Goal: Task Accomplishment & Management: Contribute content

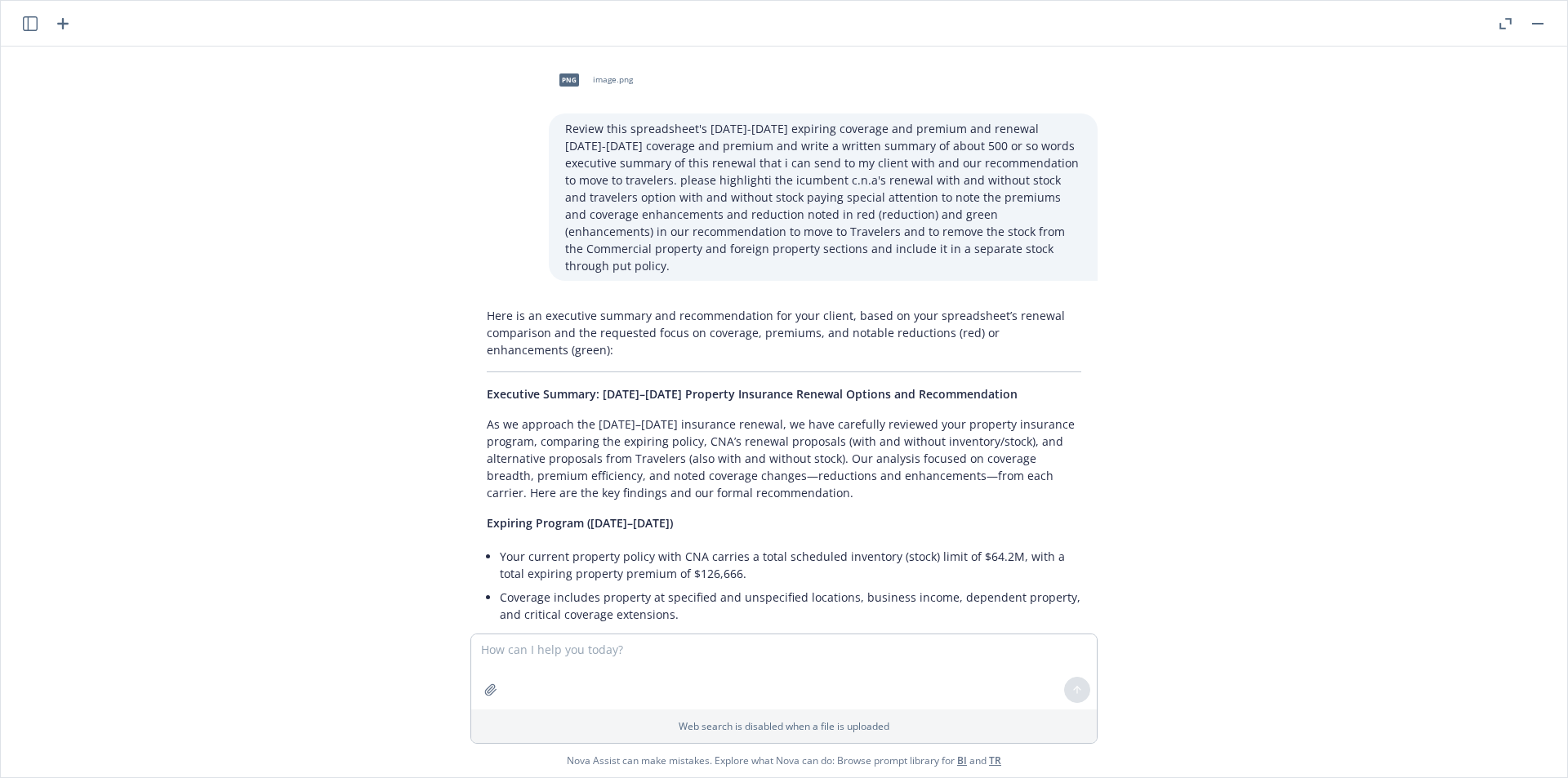
scroll to position [2605, 0]
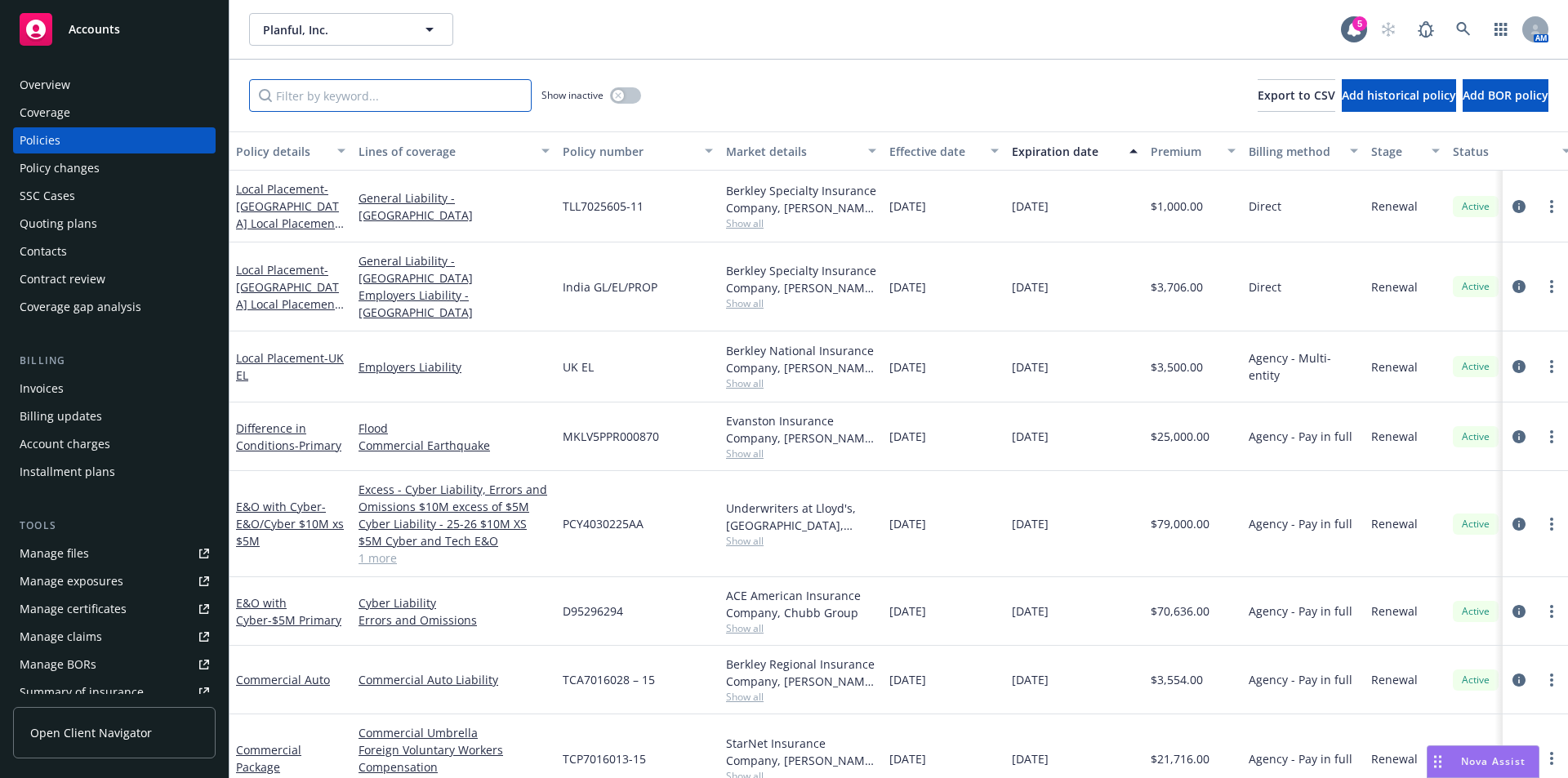
click at [307, 97] on input "Filter by keyword..." at bounding box center [390, 96] width 283 height 33
type input "[GEOGRAPHIC_DATA]"
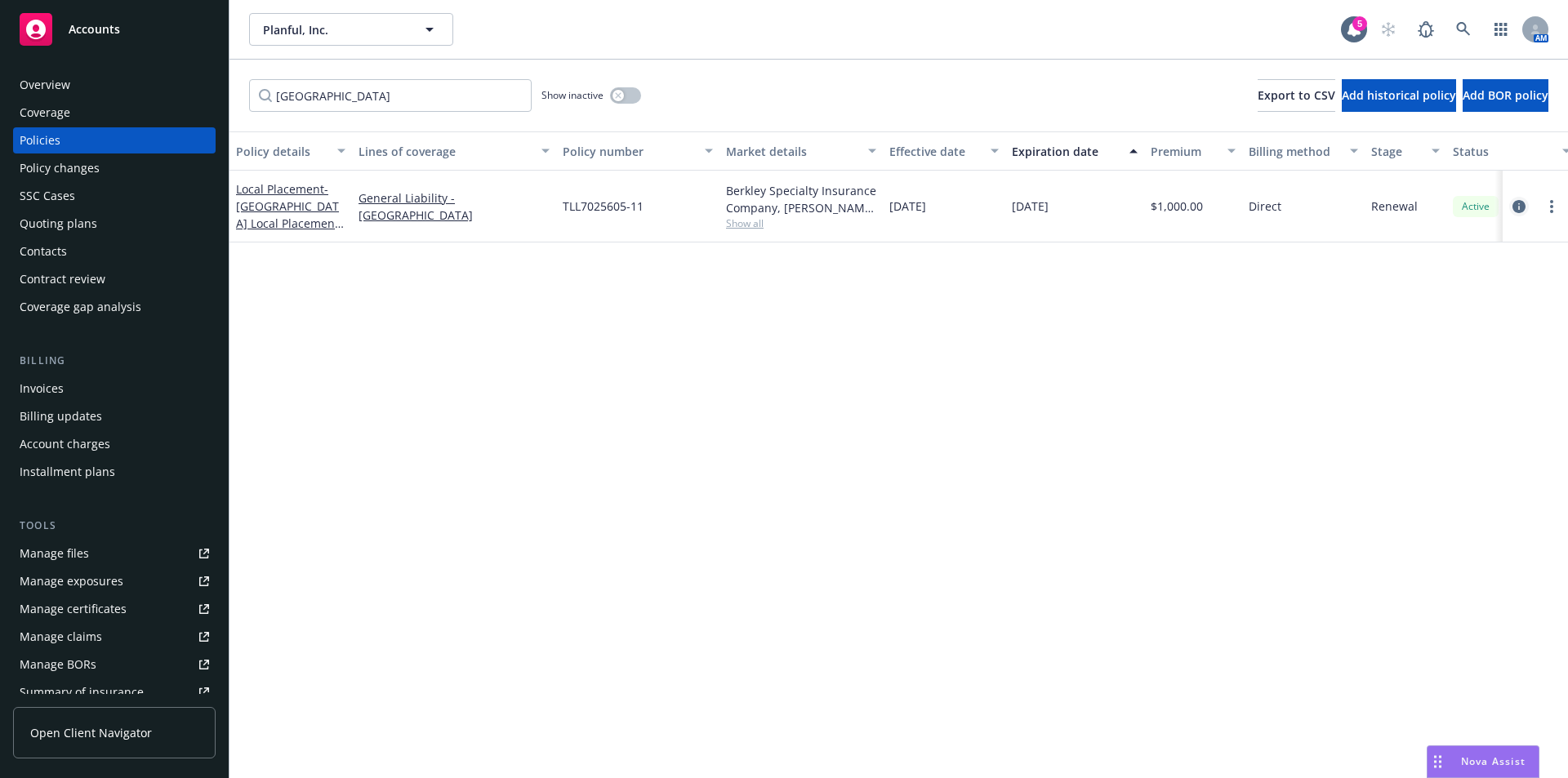
click at [1516, 205] on icon "circleInformation" at bounding box center [1518, 206] width 13 height 13
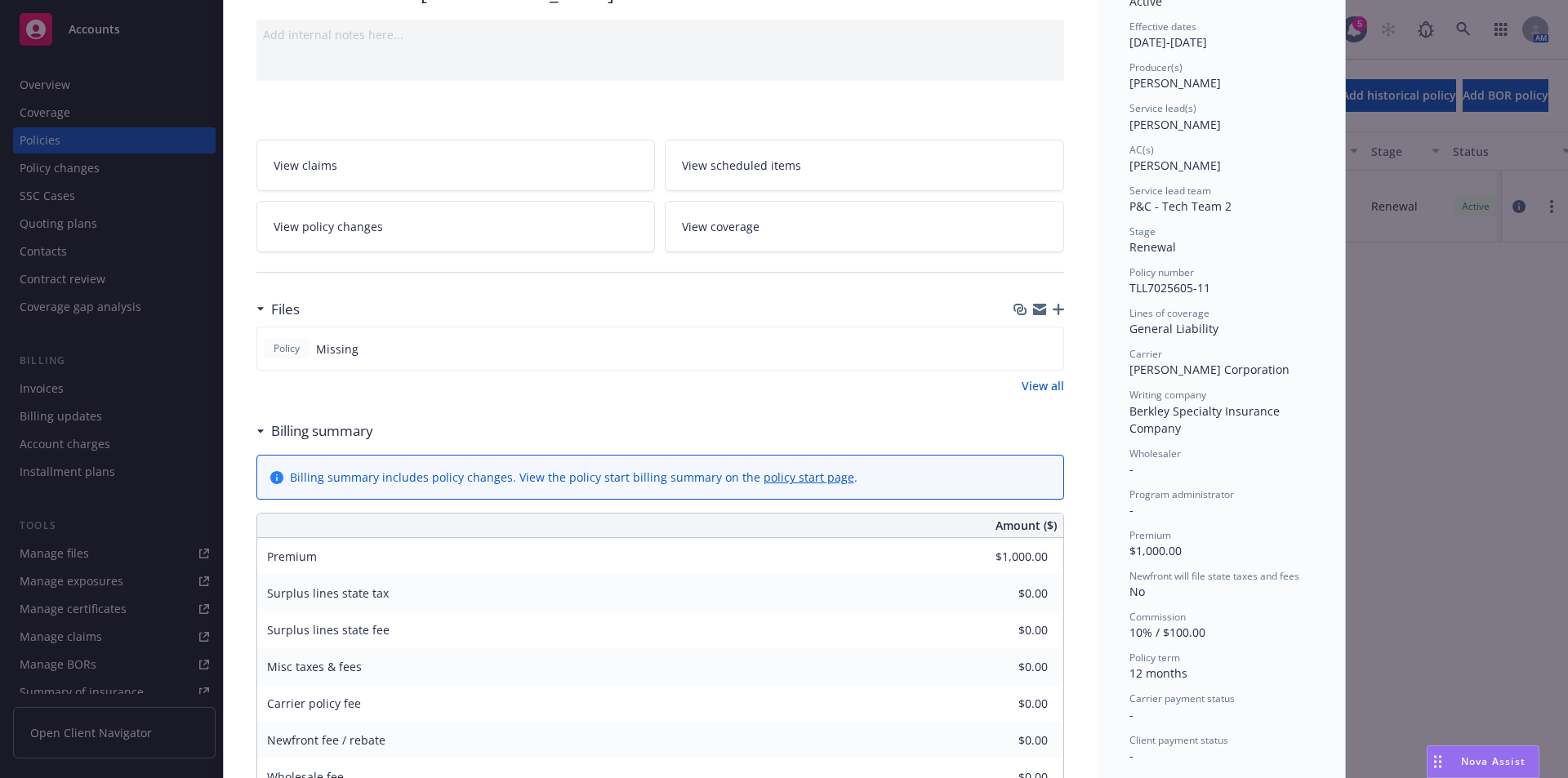
scroll to position [191, 0]
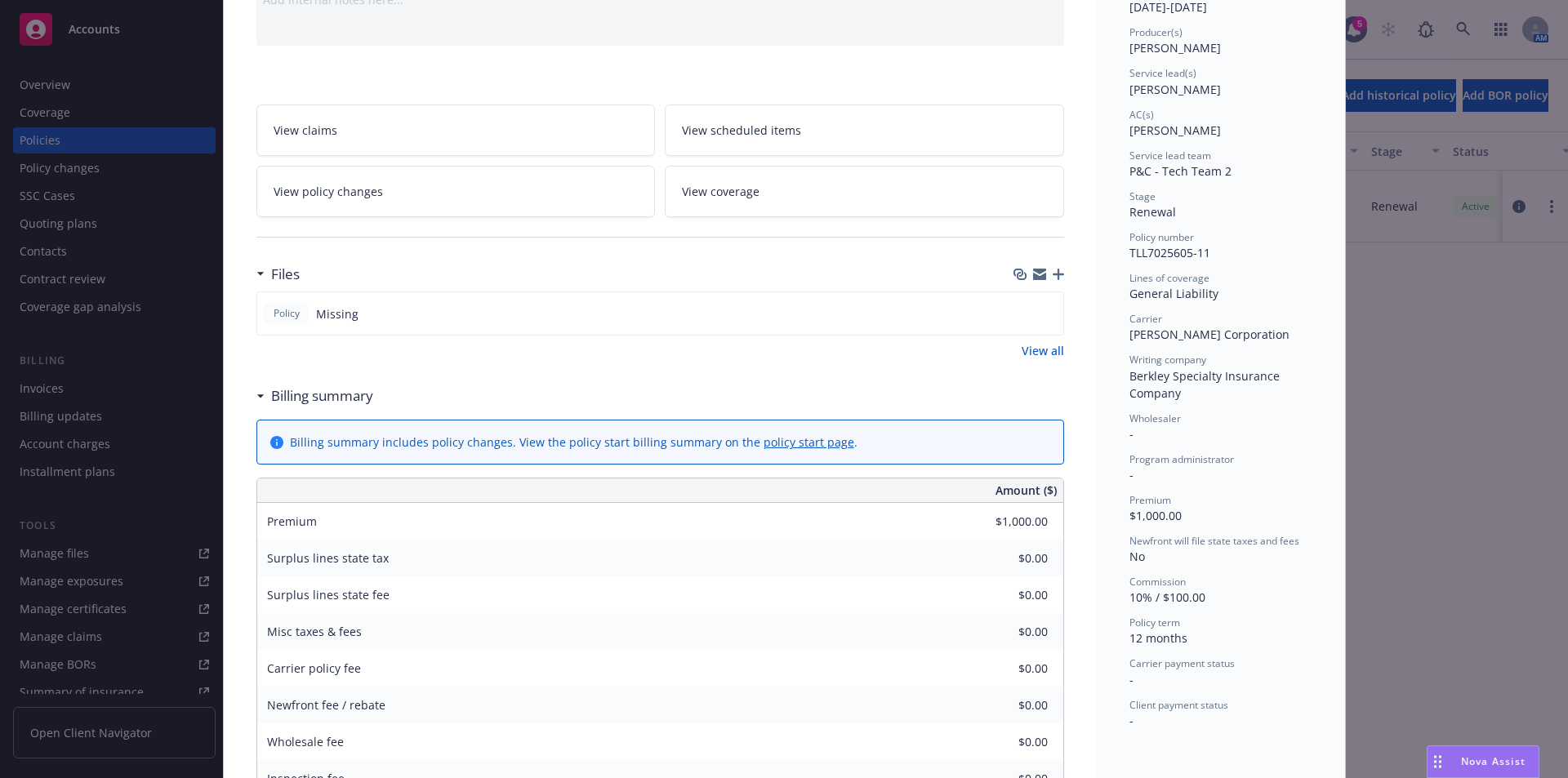
click at [1053, 273] on icon "button" at bounding box center [1058, 274] width 11 height 11
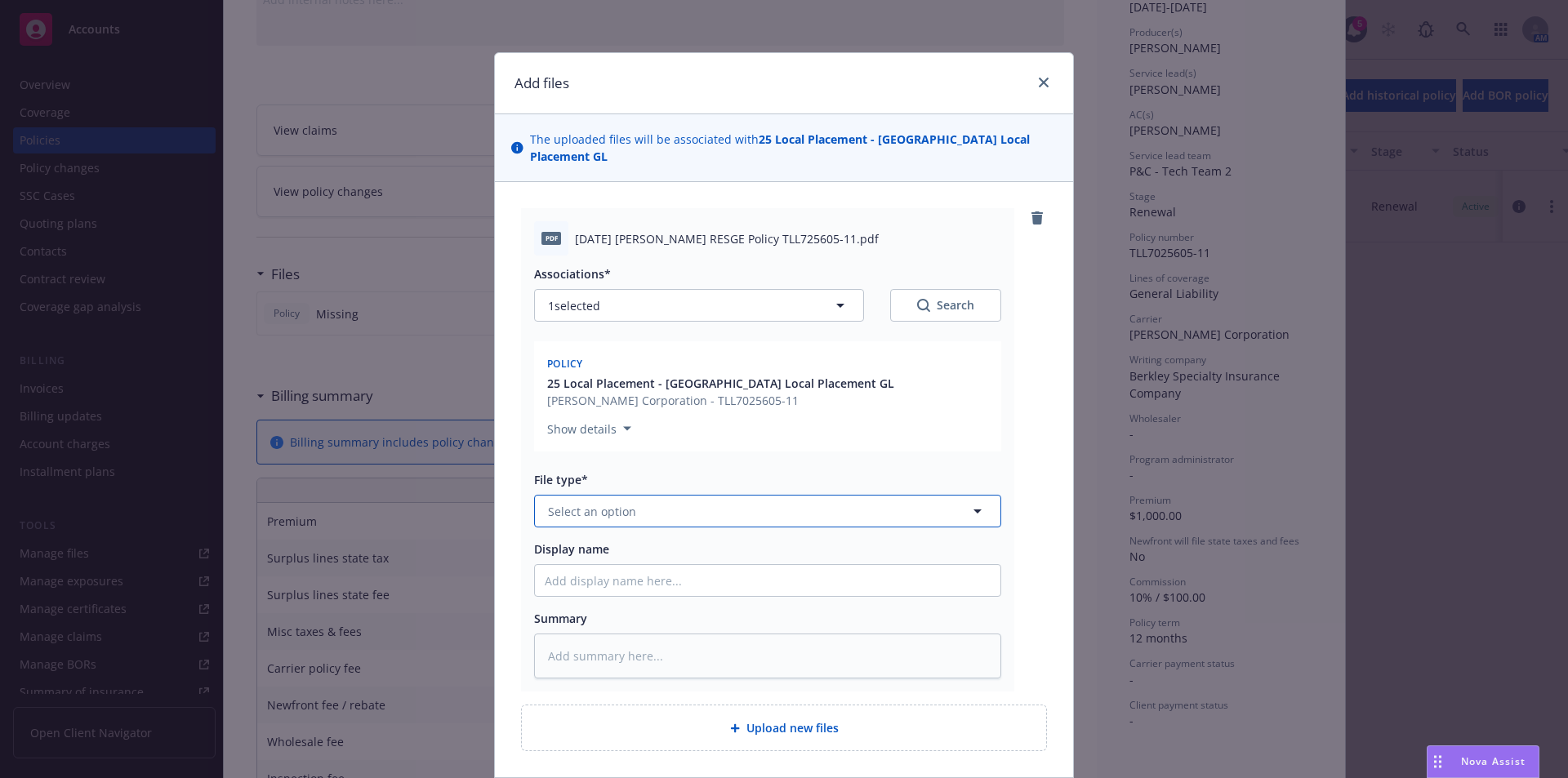
click at [587, 503] on span "Select an option" at bounding box center [591, 512] width 88 height 17
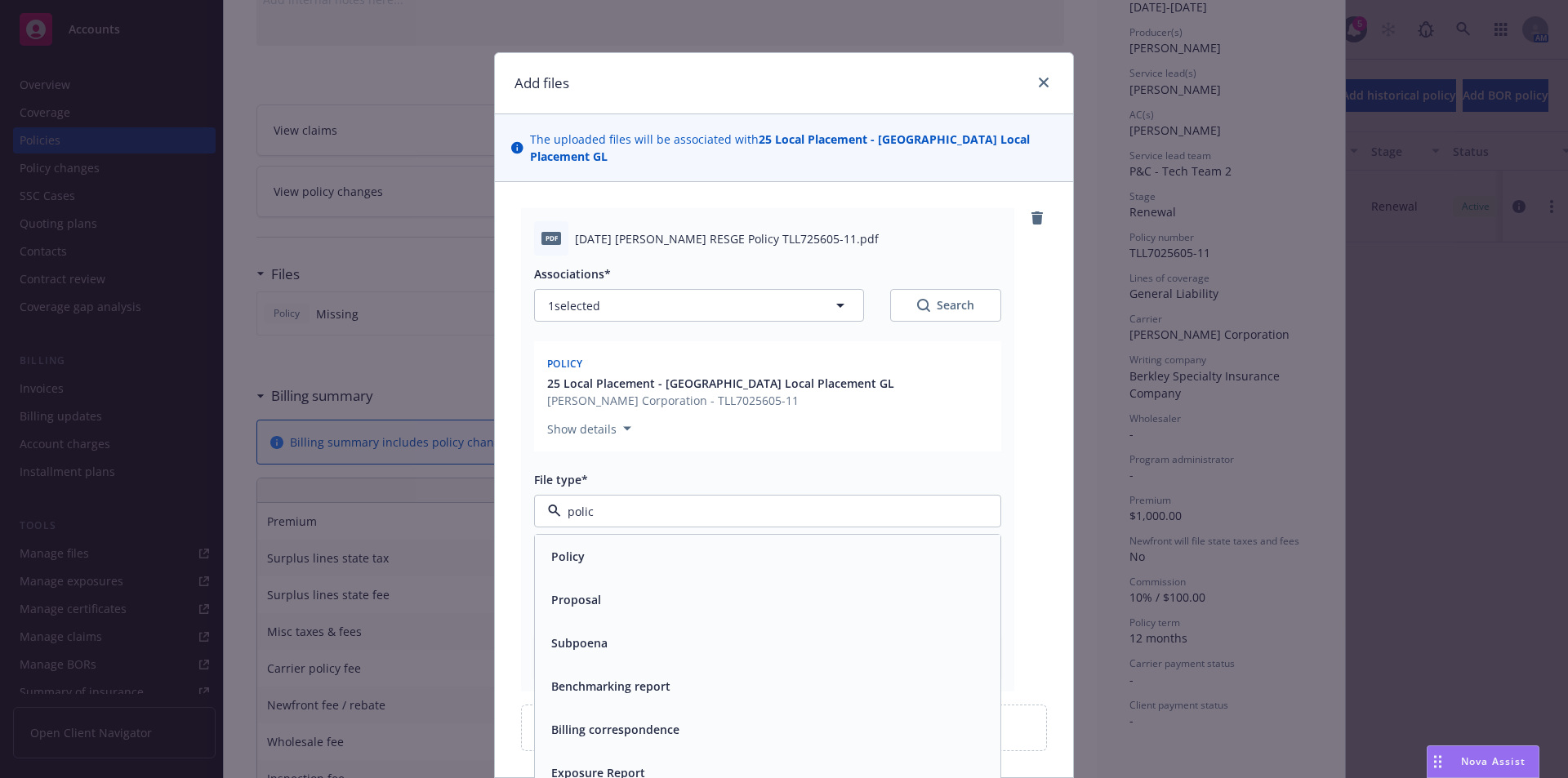
type input "policy"
click at [556, 547] on span "Policy" at bounding box center [568, 556] width 33 height 17
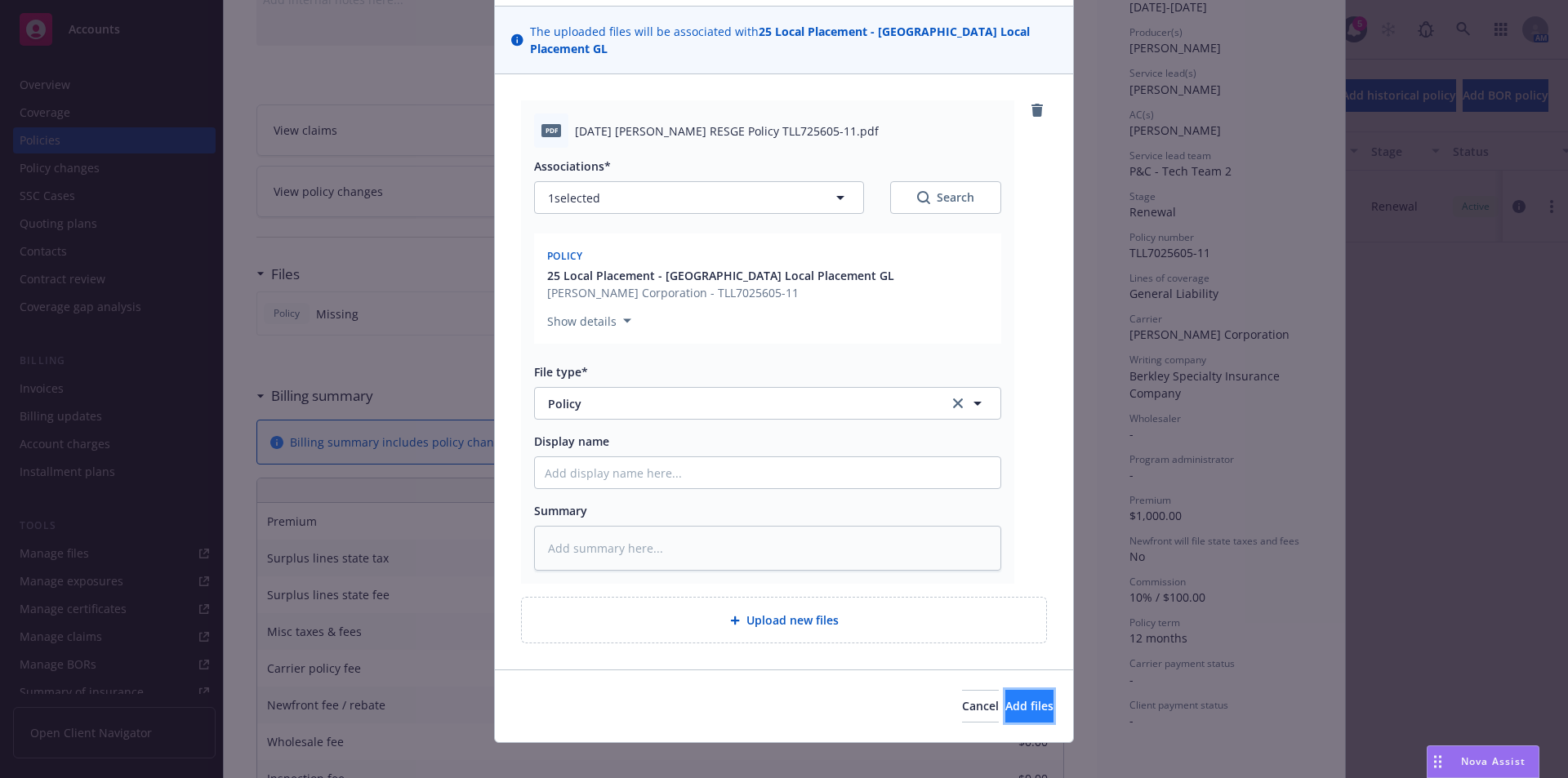
click at [1006, 698] on span "Add files" at bounding box center [1029, 706] width 48 height 16
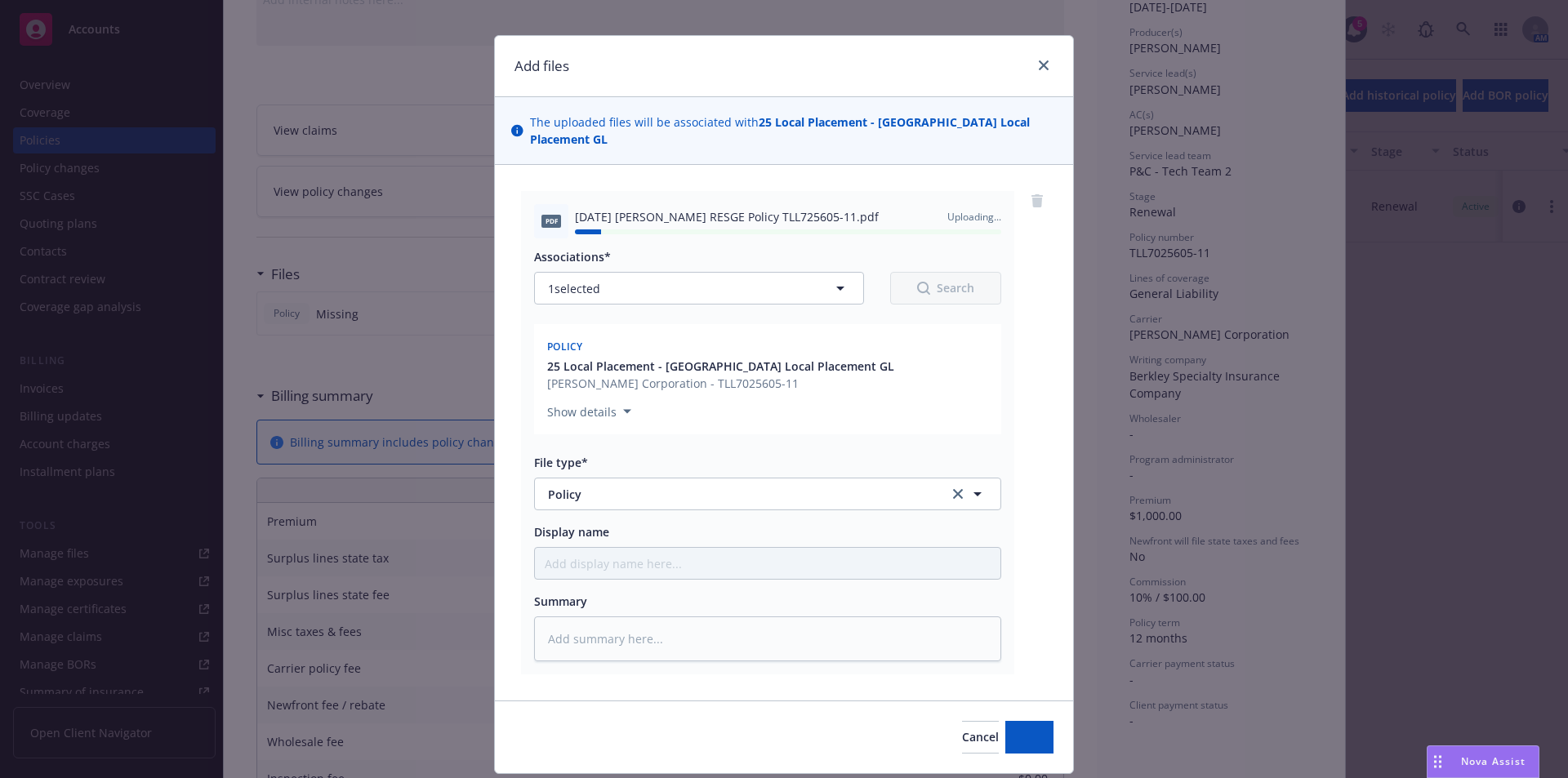
scroll to position [0, 0]
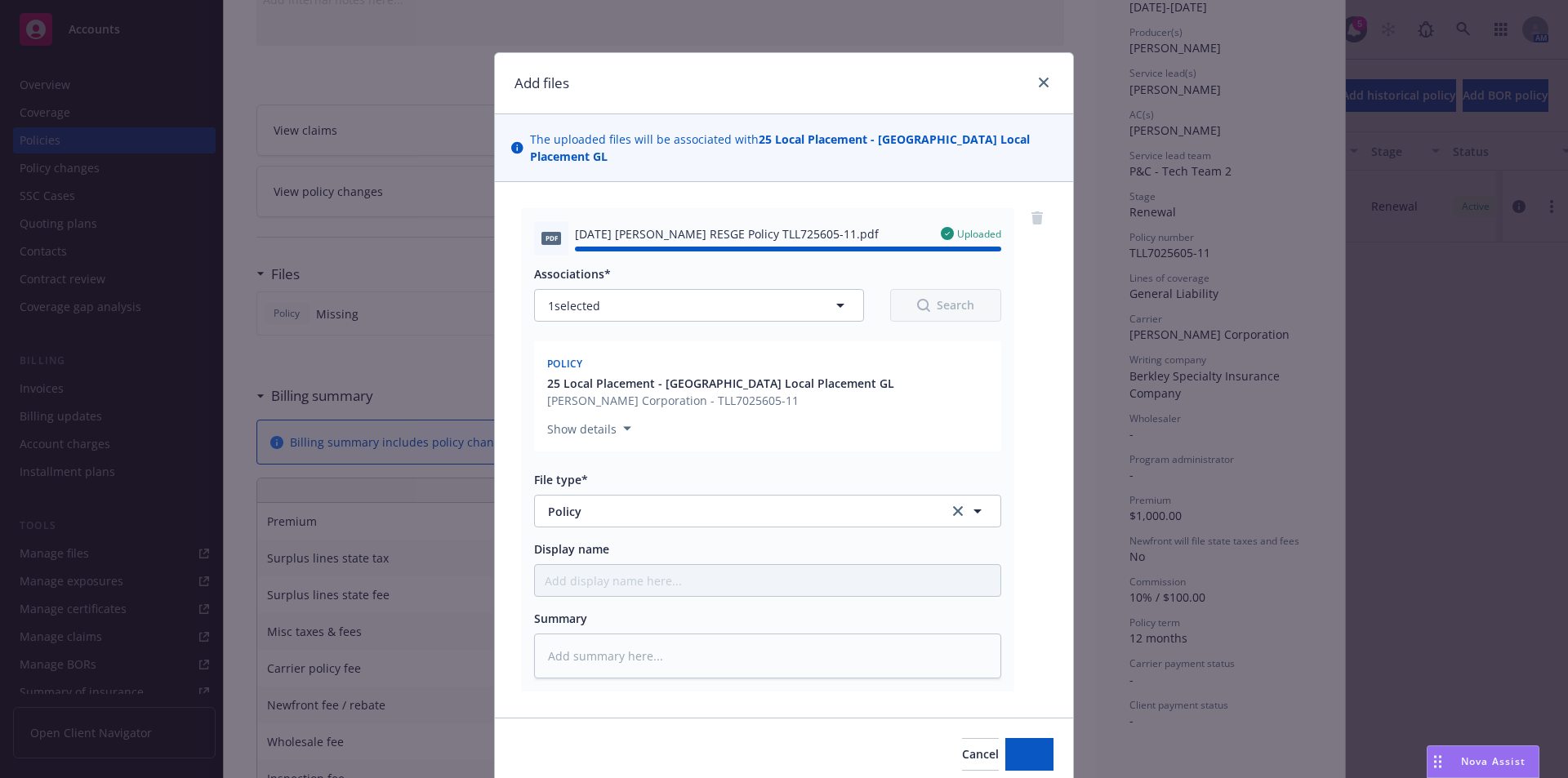
type textarea "x"
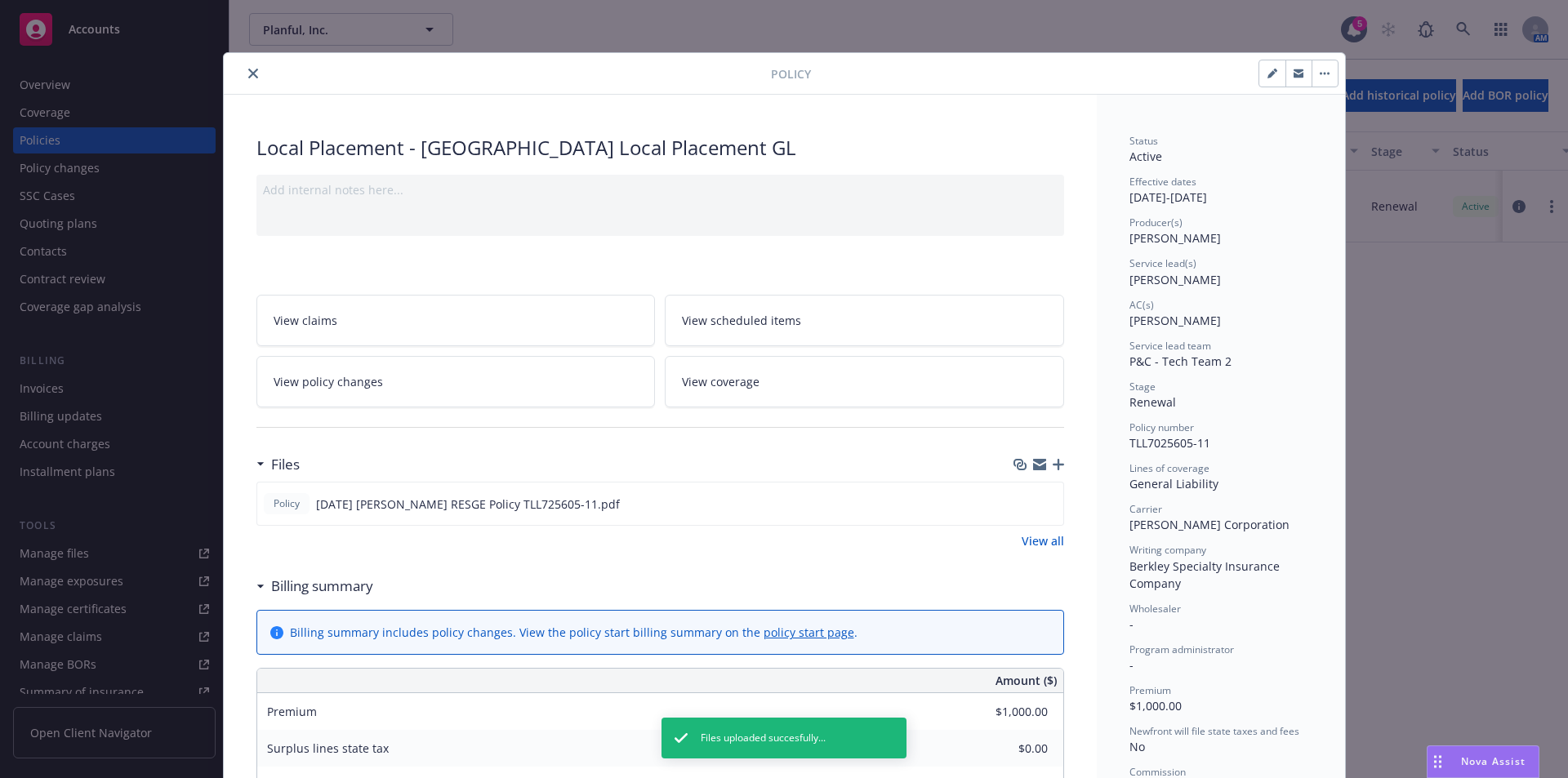
click at [1487, 332] on div "Policy Local Placement - Canada Local Placement GL Add internal notes here... V…" at bounding box center [784, 389] width 1568 height 778
click at [248, 72] on icon "close" at bounding box center [252, 73] width 10 height 10
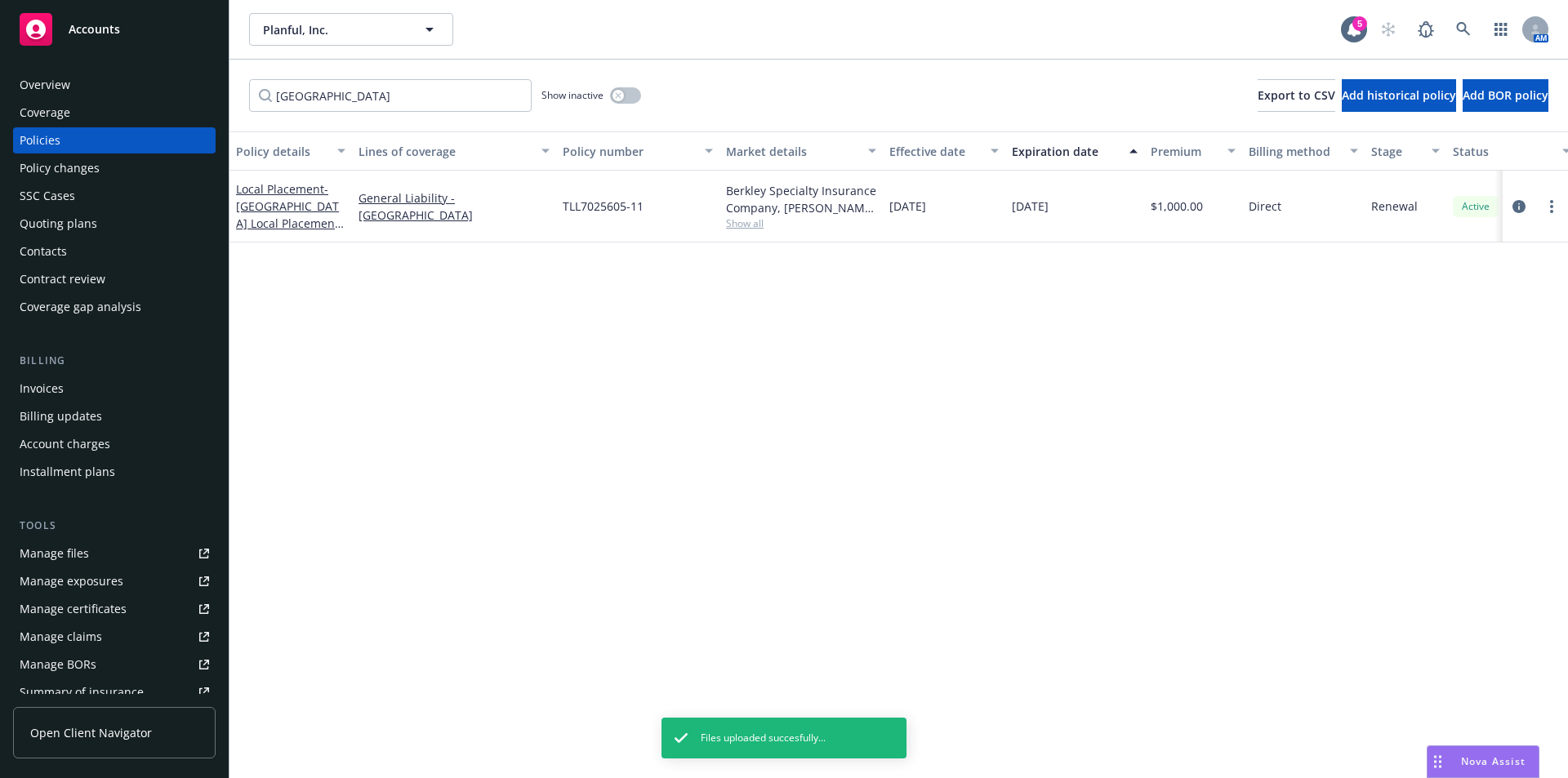
click at [64, 84] on div "Overview" at bounding box center [45, 85] width 50 height 26
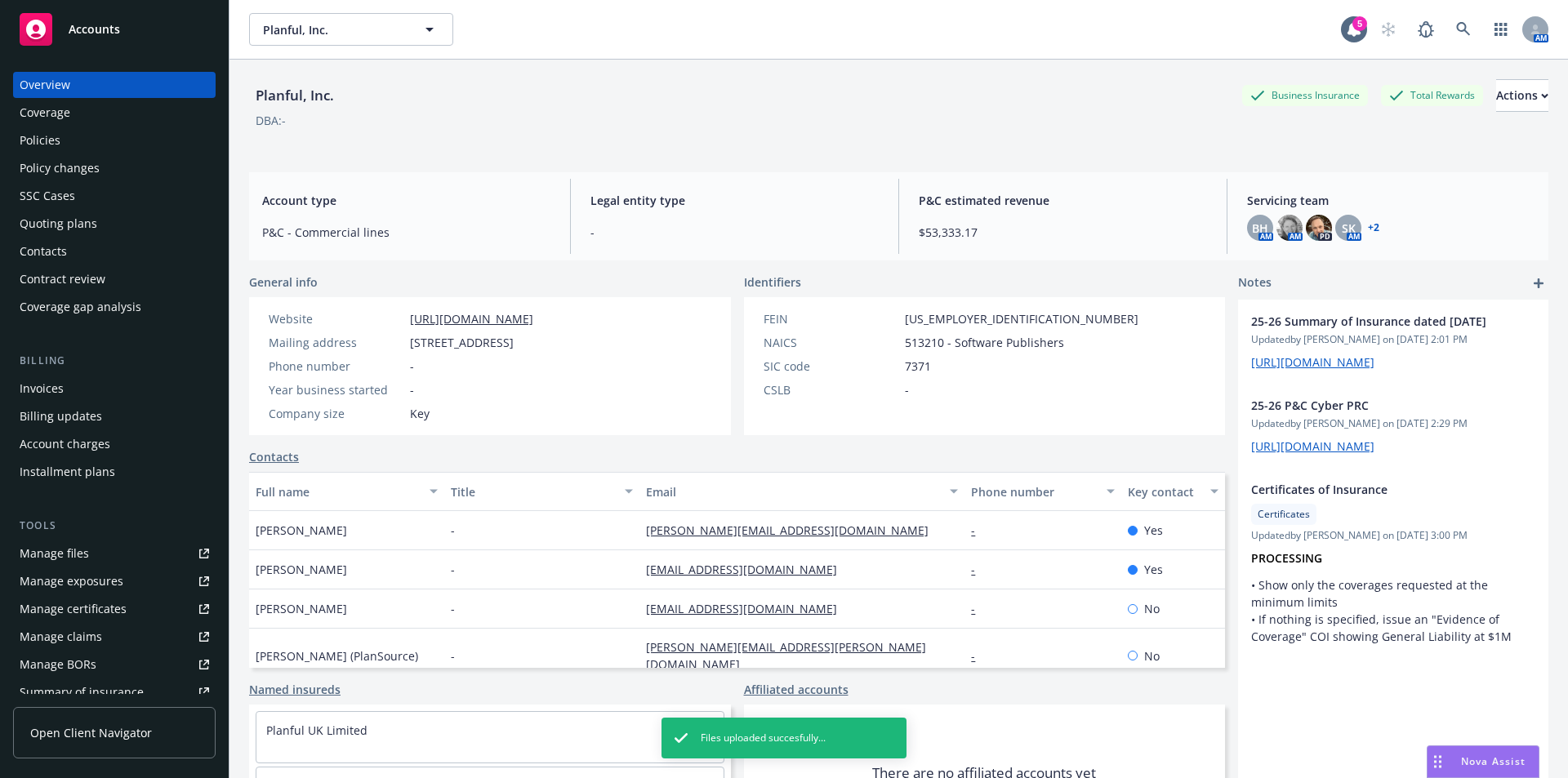
click at [1368, 226] on link "+ 2" at bounding box center [1373, 227] width 11 height 10
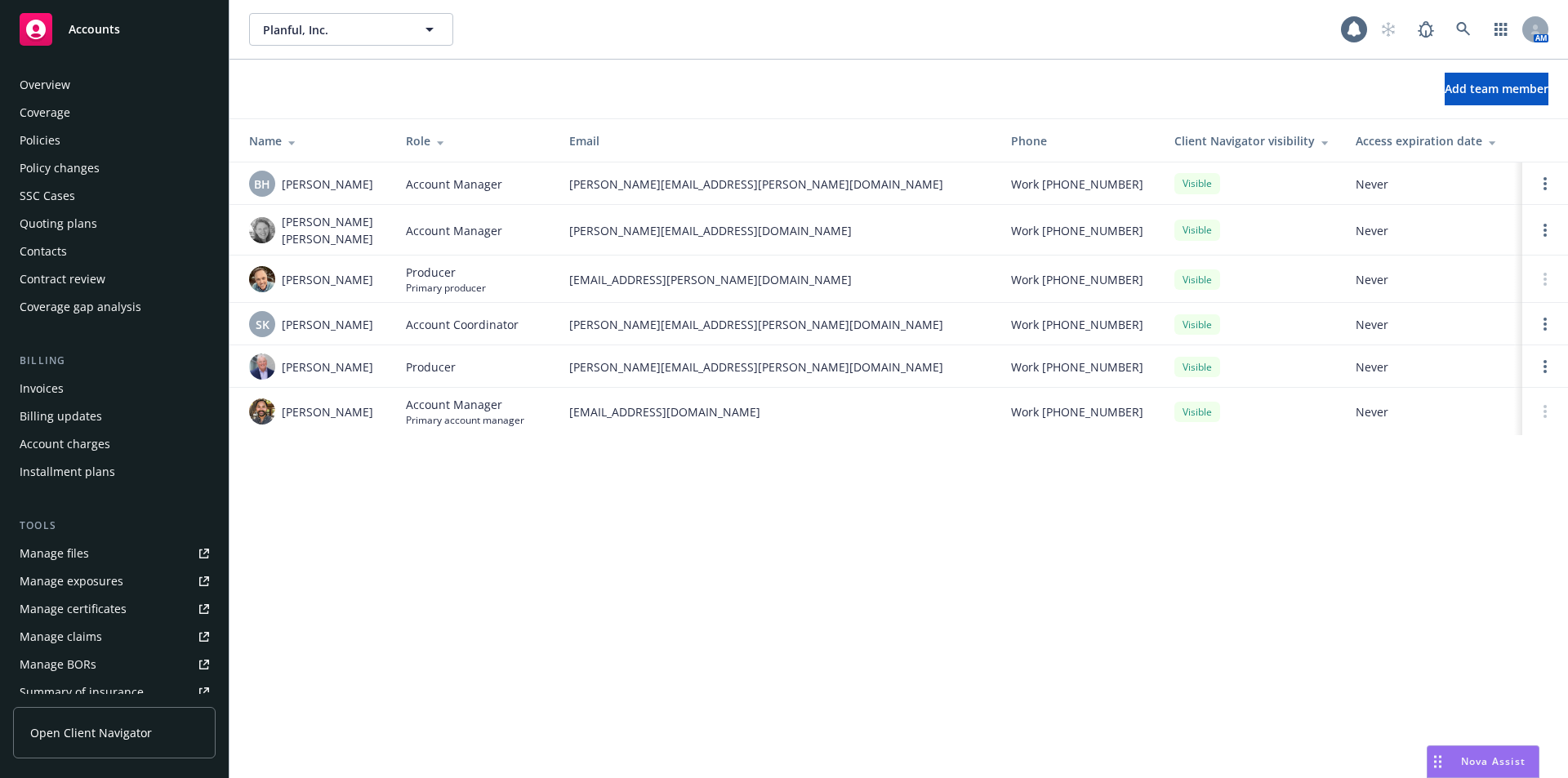
scroll to position [285, 0]
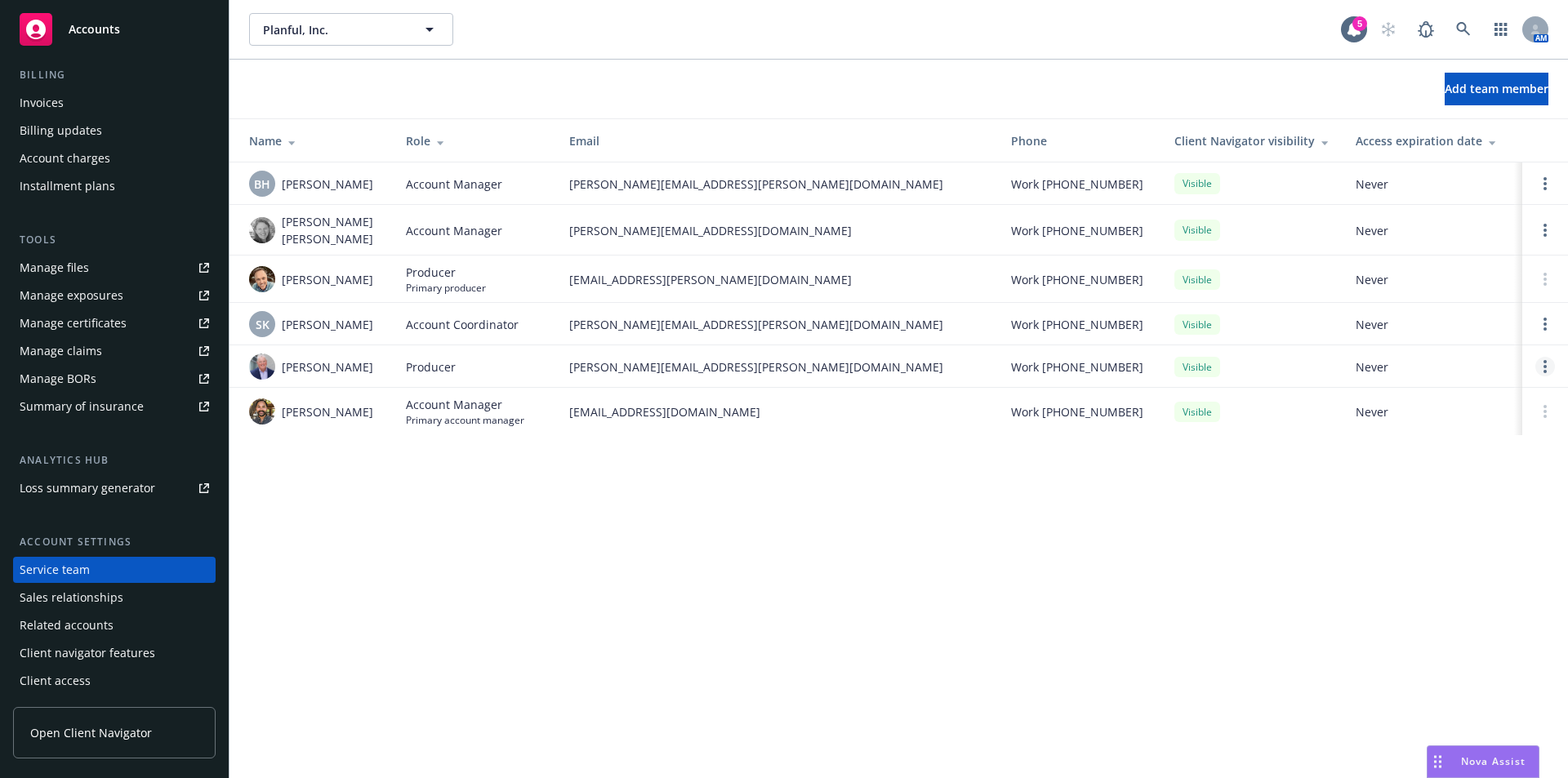
click at [1547, 357] on link "Open options" at bounding box center [1544, 366] width 20 height 20
click at [703, 609] on div "Planful, Inc. Planful, Inc. 5 AM Add team member Name Role Email Phone Client N…" at bounding box center [898, 389] width 1338 height 778
click at [53, 564] on div "Overview Coverage Policies Policy changes SSC Cases Quoting plans Contacts Cont…" at bounding box center [114, 239] width 203 height 908
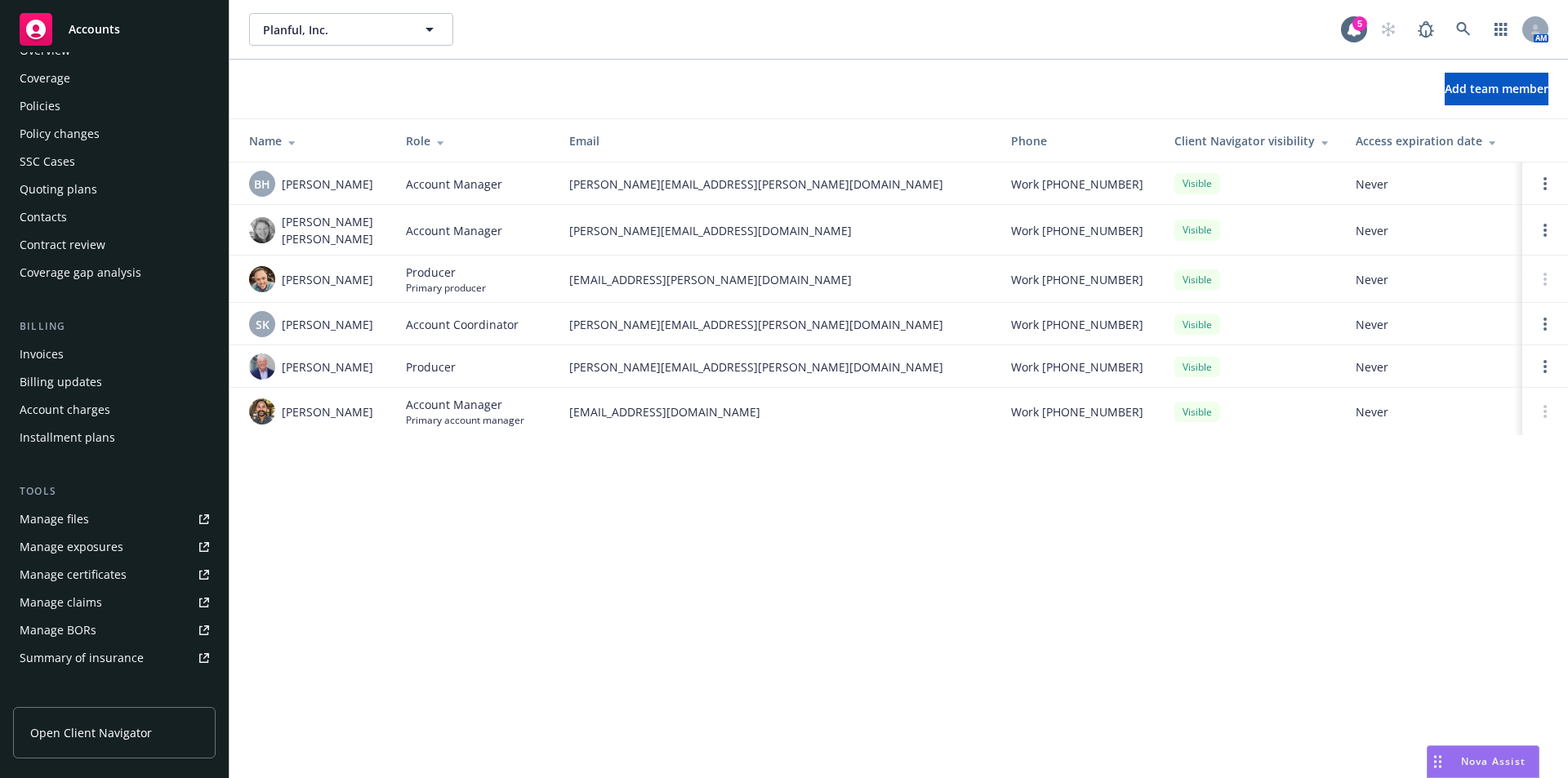
scroll to position [0, 0]
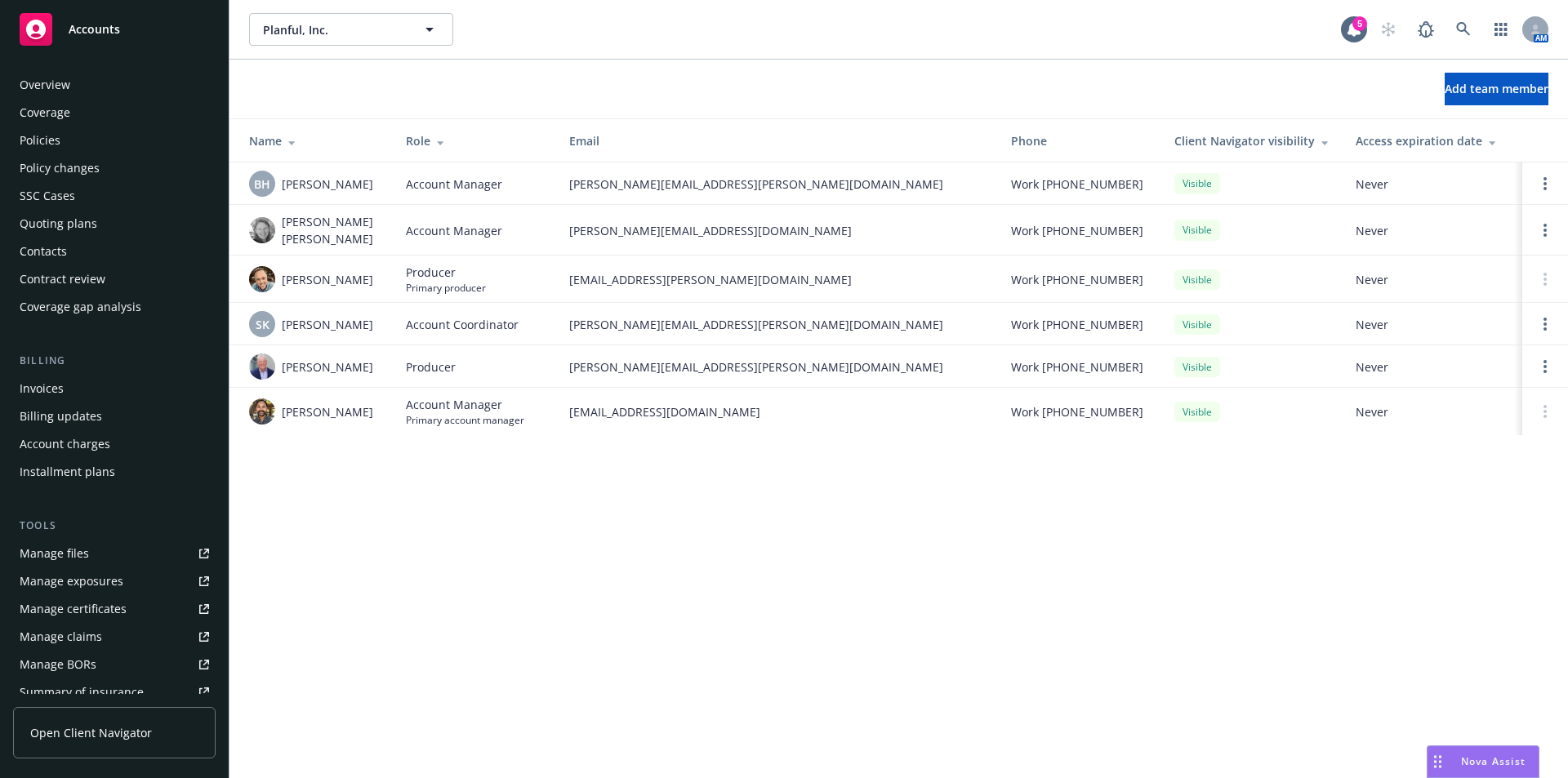
click at [37, 137] on div "Policies" at bounding box center [40, 140] width 41 height 26
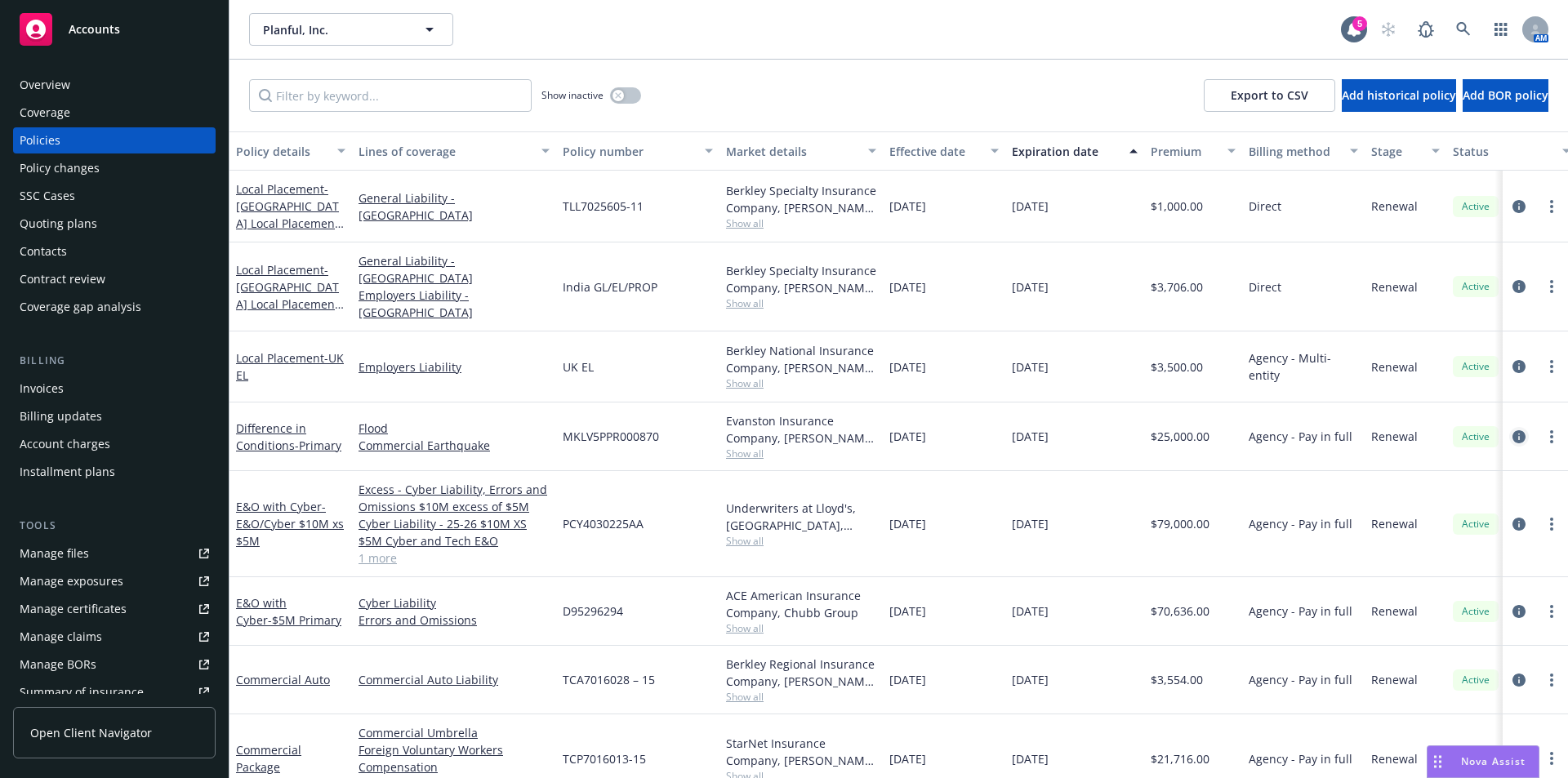
click at [1512, 430] on icon "circleInformation" at bounding box center [1518, 436] width 13 height 13
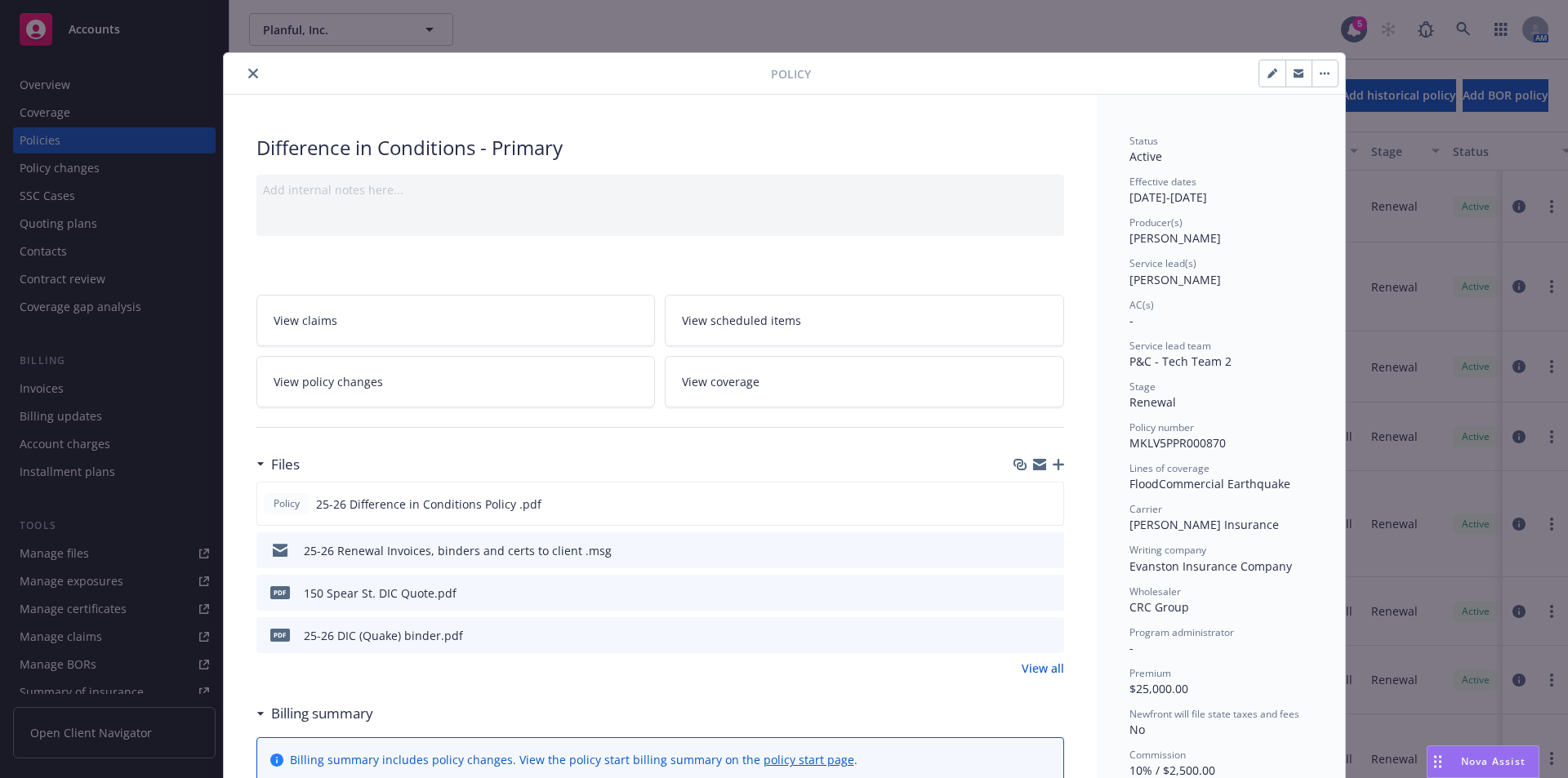
click at [1268, 69] on icon "button" at bounding box center [1272, 73] width 10 height 10
select select "RENEWAL"
select select "12"
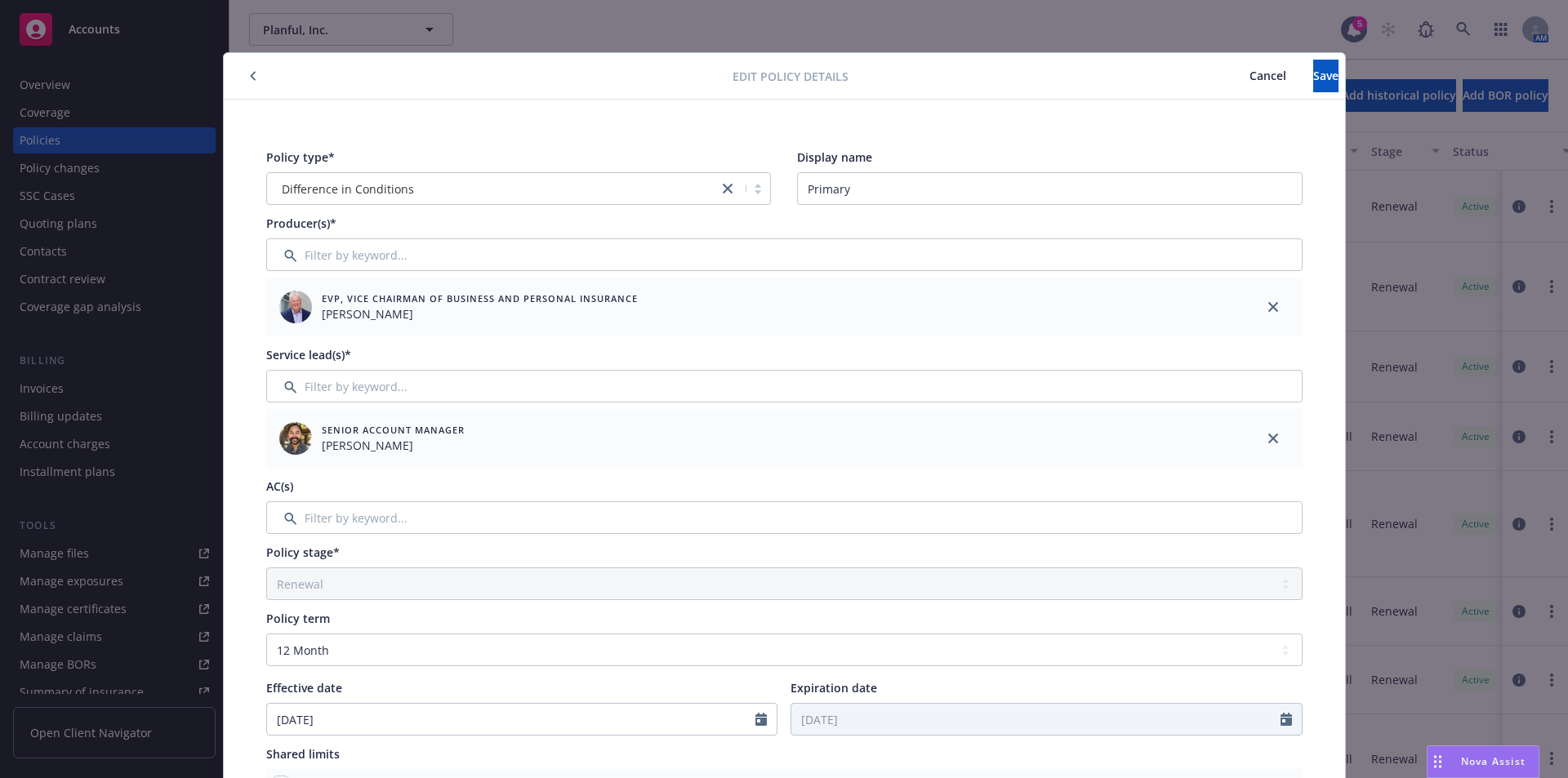
click at [1249, 74] on span "Cancel" at bounding box center [1268, 76] width 37 height 16
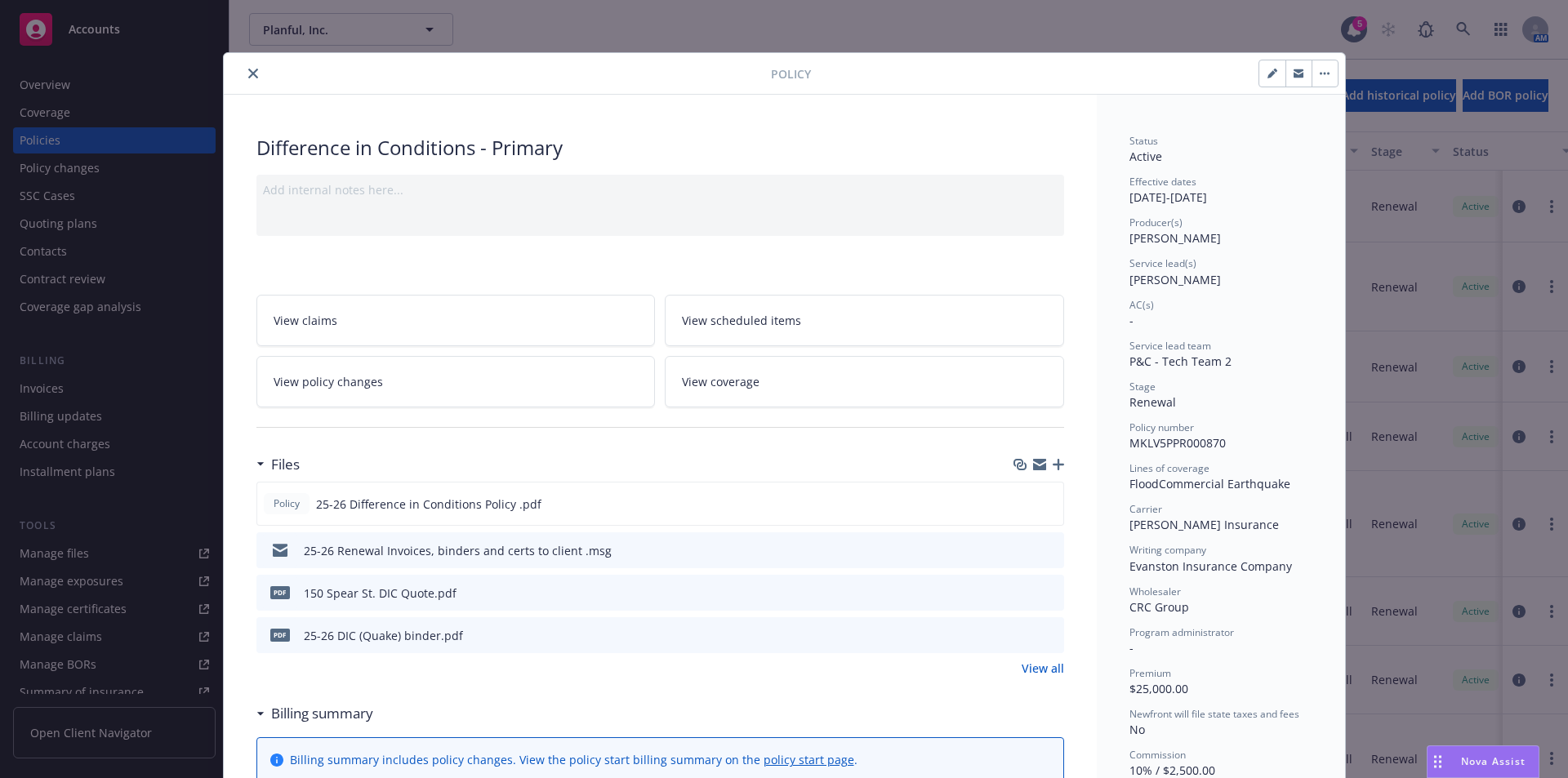
click at [248, 77] on icon "close" at bounding box center [252, 73] width 10 height 10
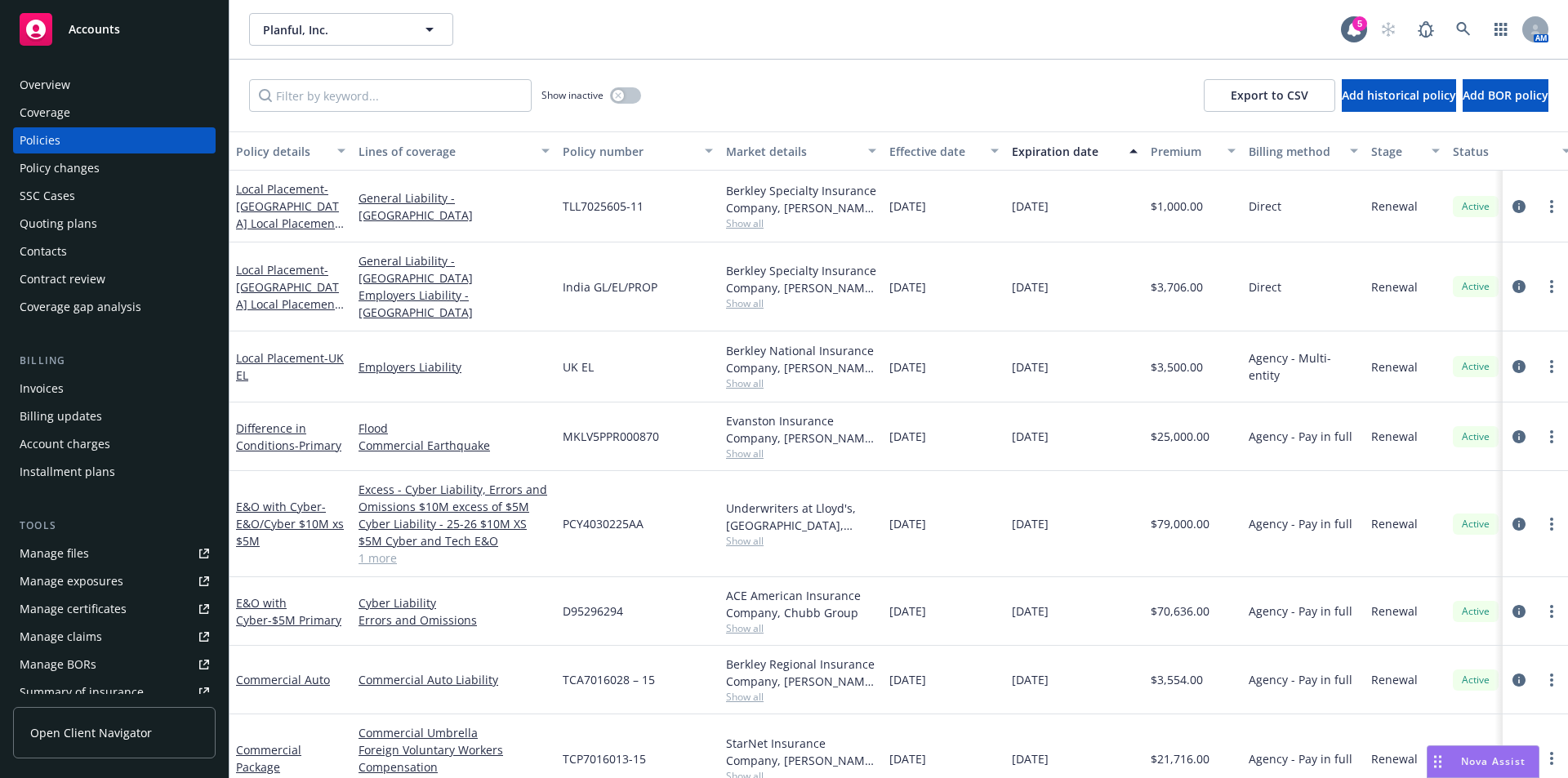
click at [44, 99] on div "Coverage" at bounding box center [45, 112] width 50 height 26
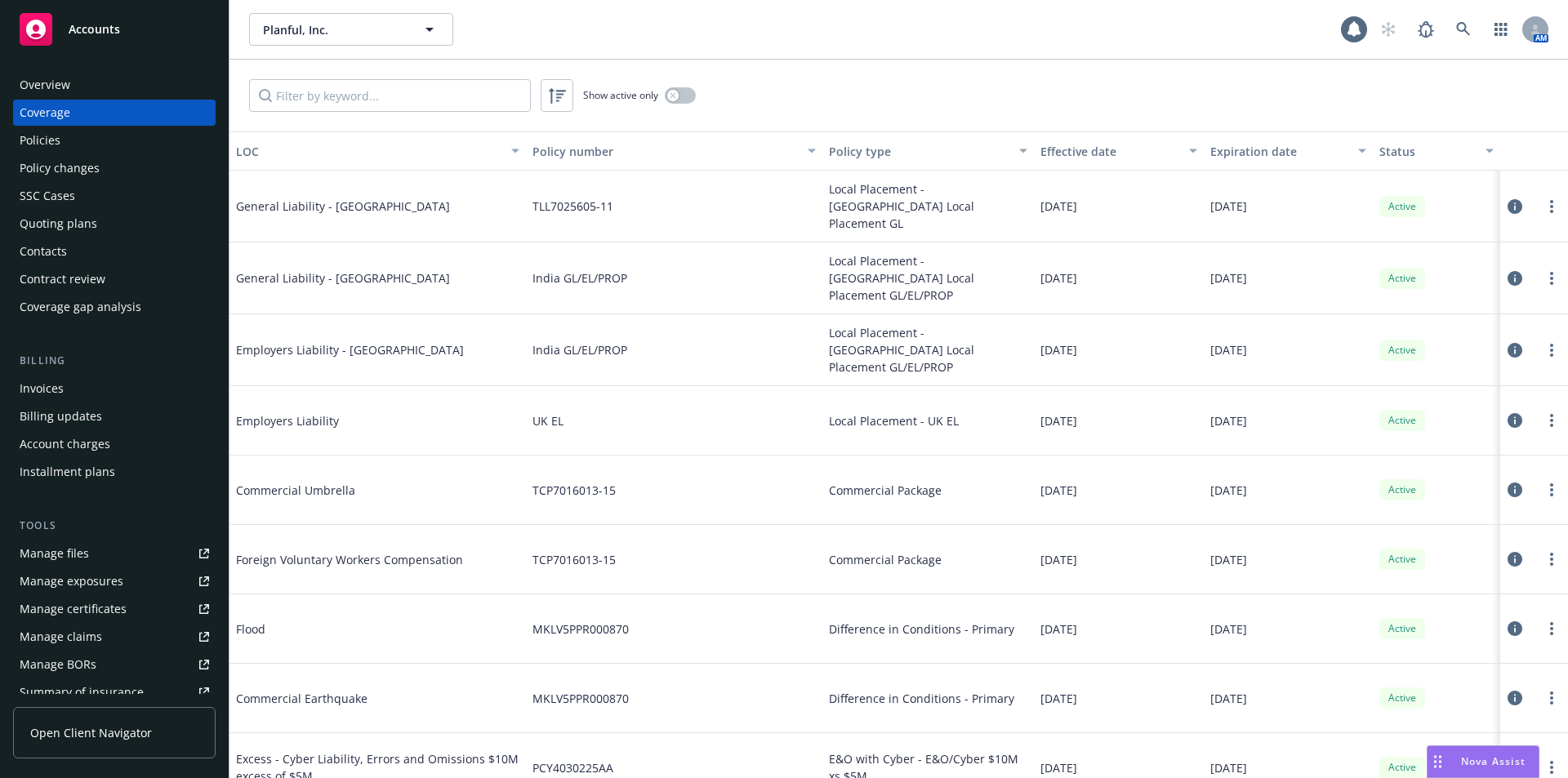
click at [50, 83] on div "Overview" at bounding box center [45, 85] width 50 height 26
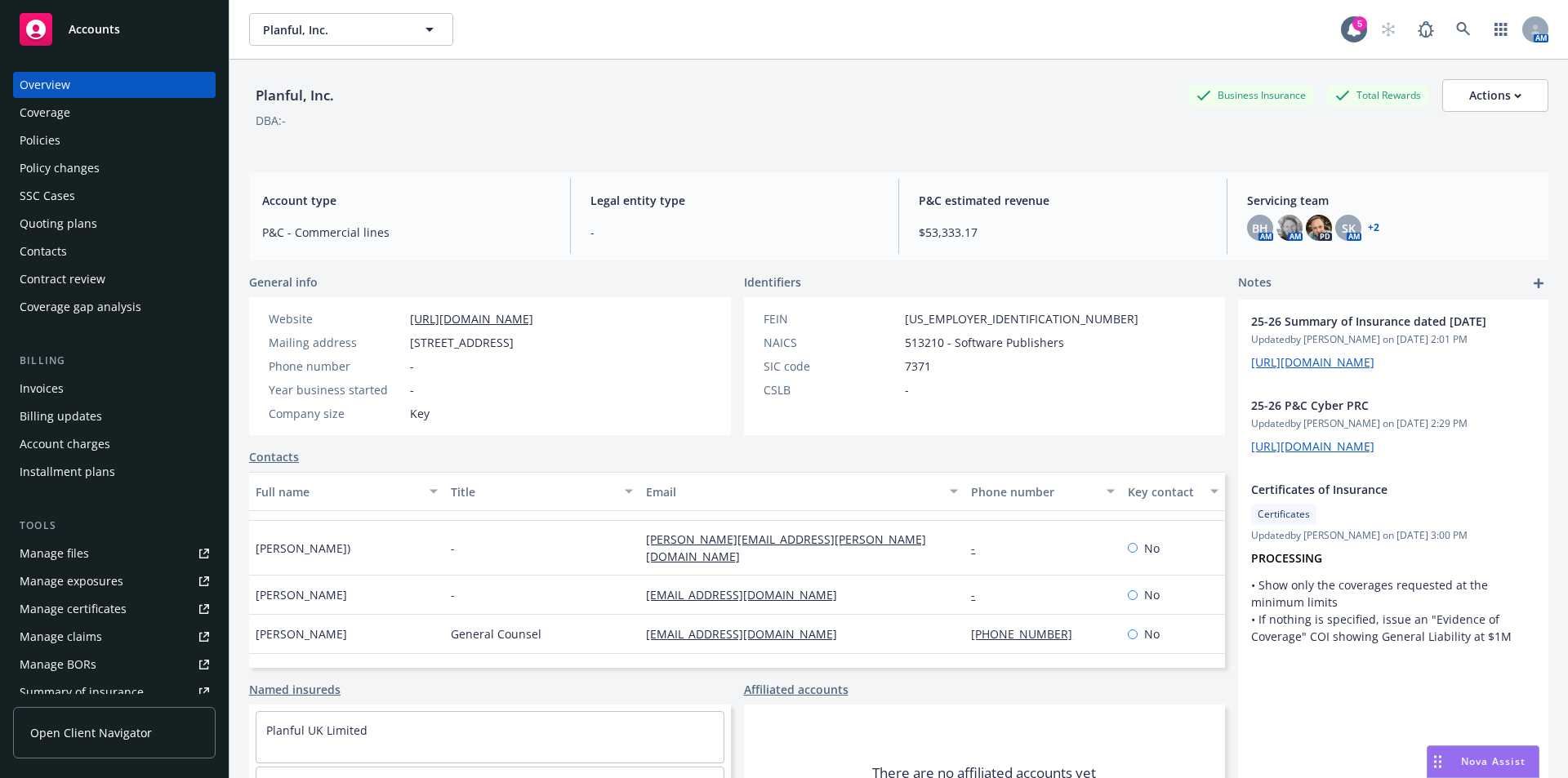
scroll to position [431, 0]
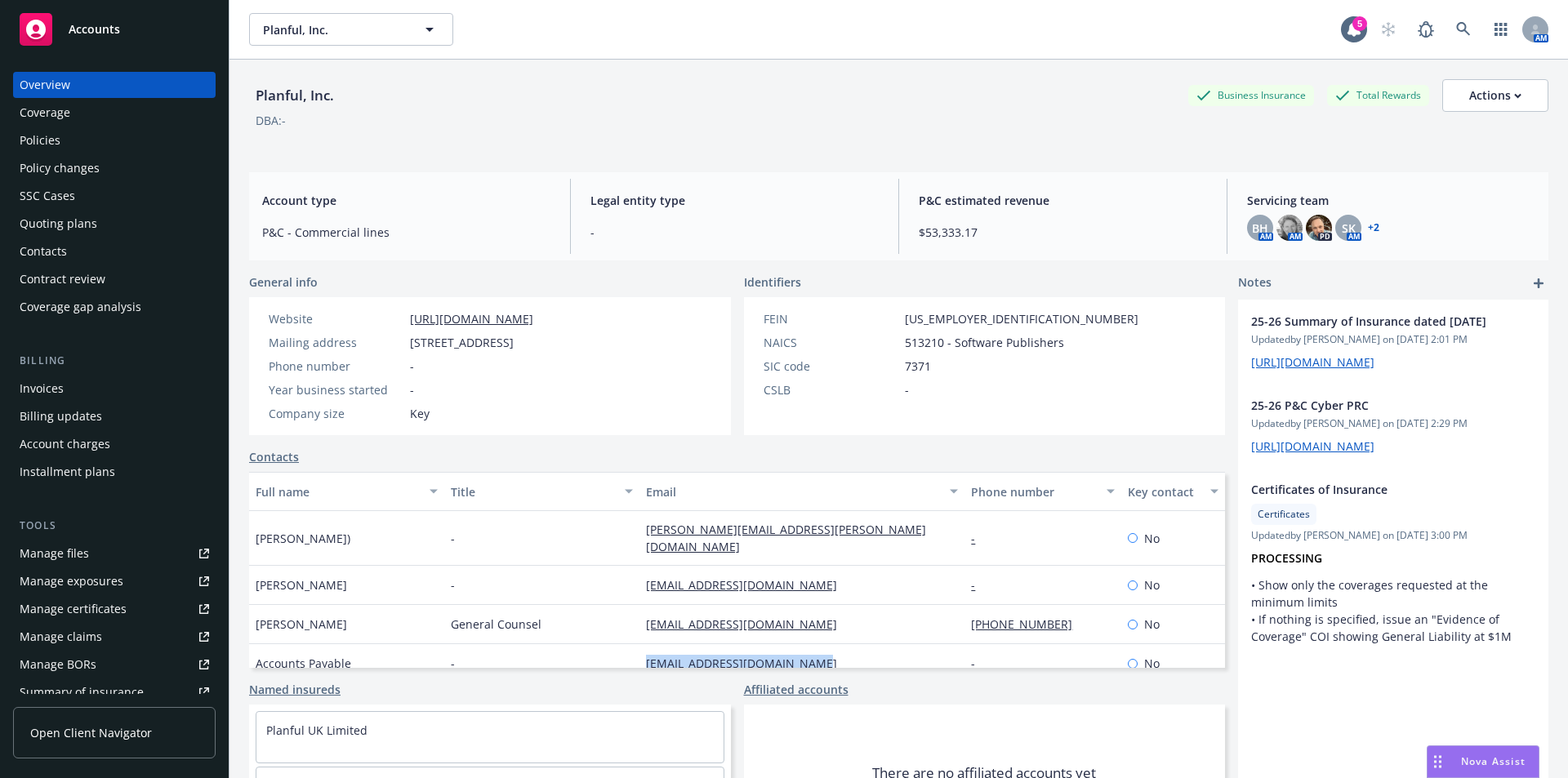
drag, startPoint x: 928, startPoint y: 667, endPoint x: 623, endPoint y: 649, distance: 305.5
click at [623, 649] on div "General info Website [URL][DOMAIN_NAME] Mailing address [STREET_ADDRESS] Phone …" at bounding box center [737, 575] width 976 height 604
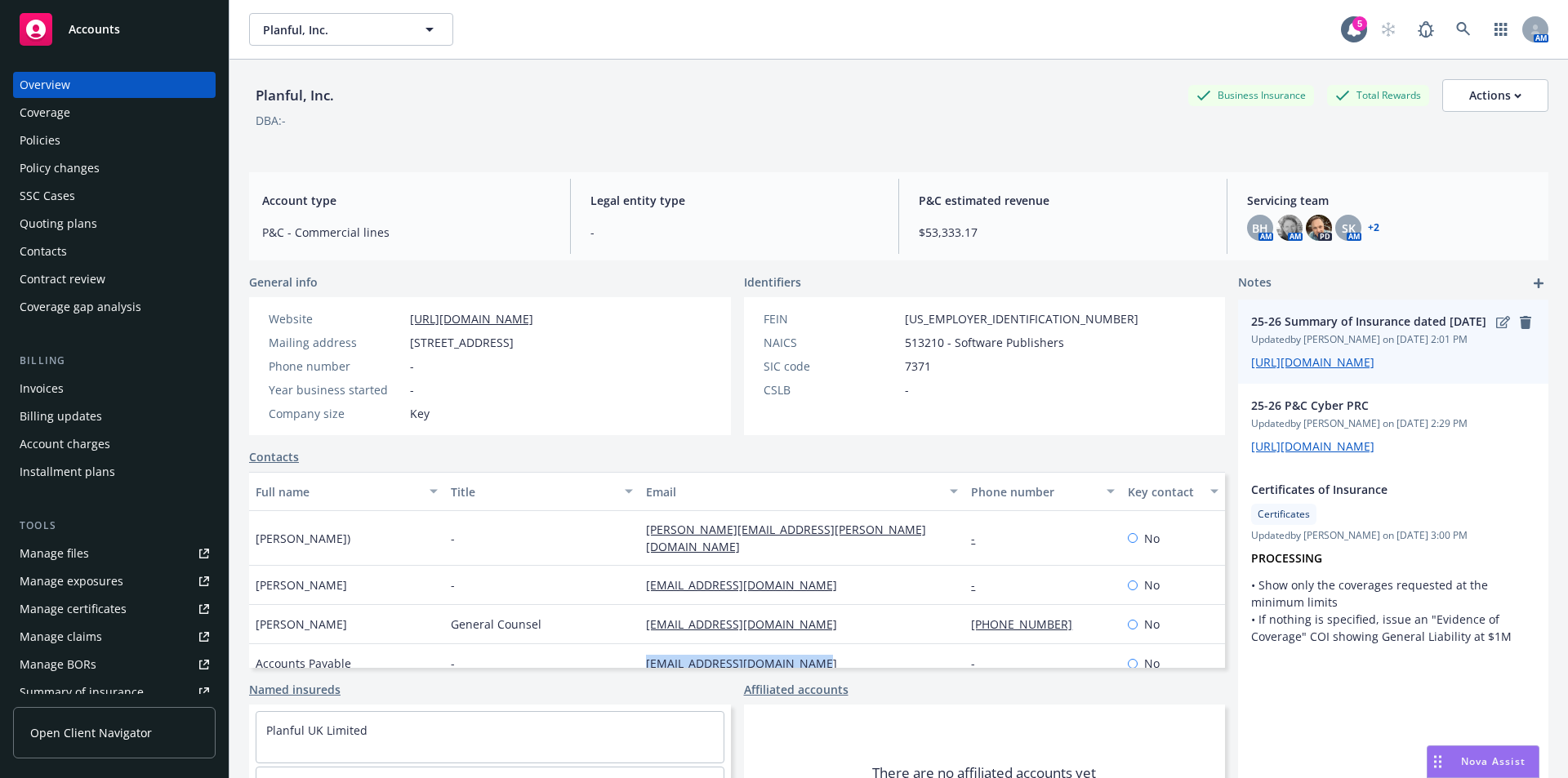
copy div "[EMAIL_ADDRESS][DOMAIN_NAME]"
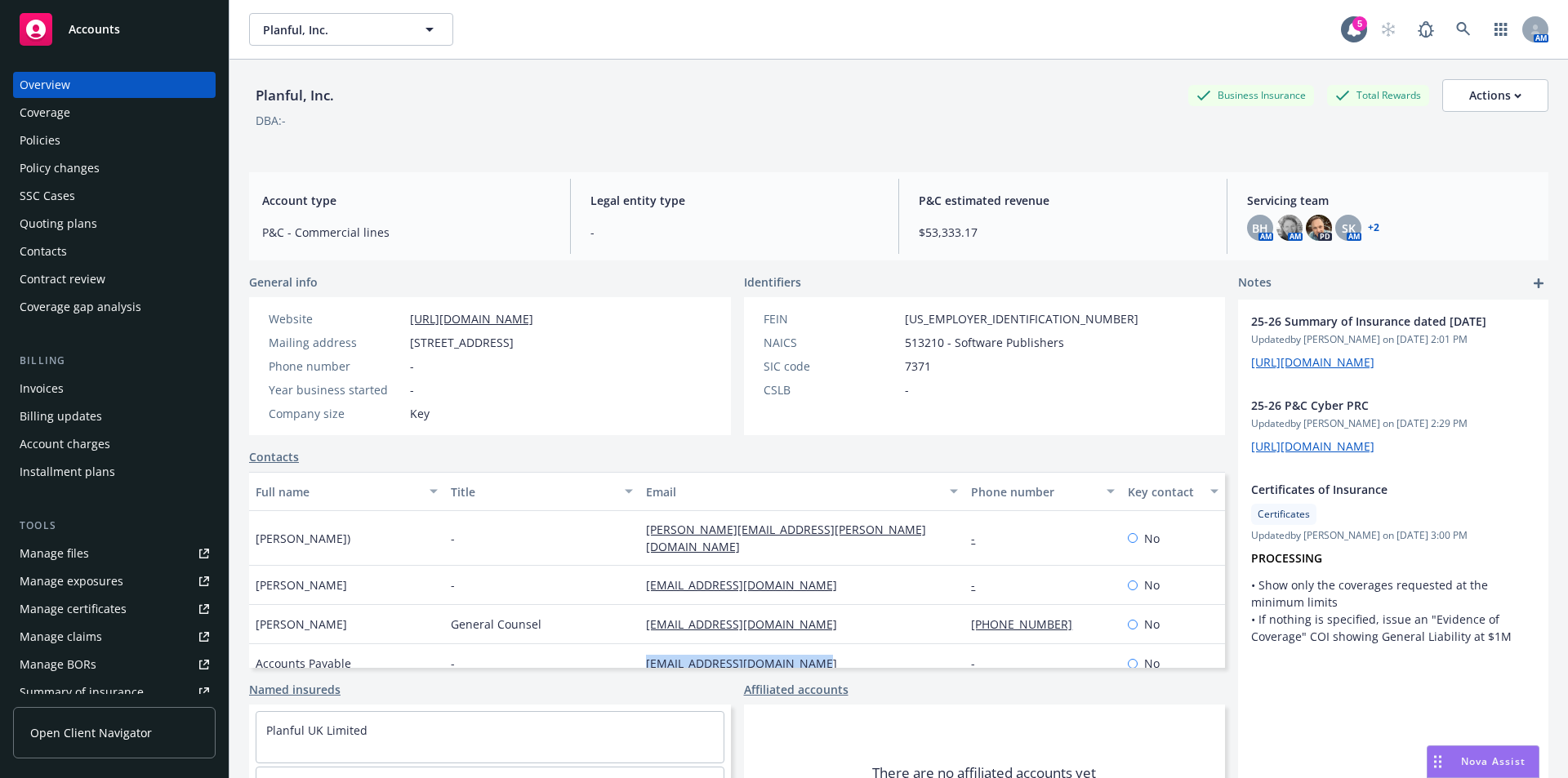
click at [45, 138] on div "Policies" at bounding box center [40, 140] width 41 height 26
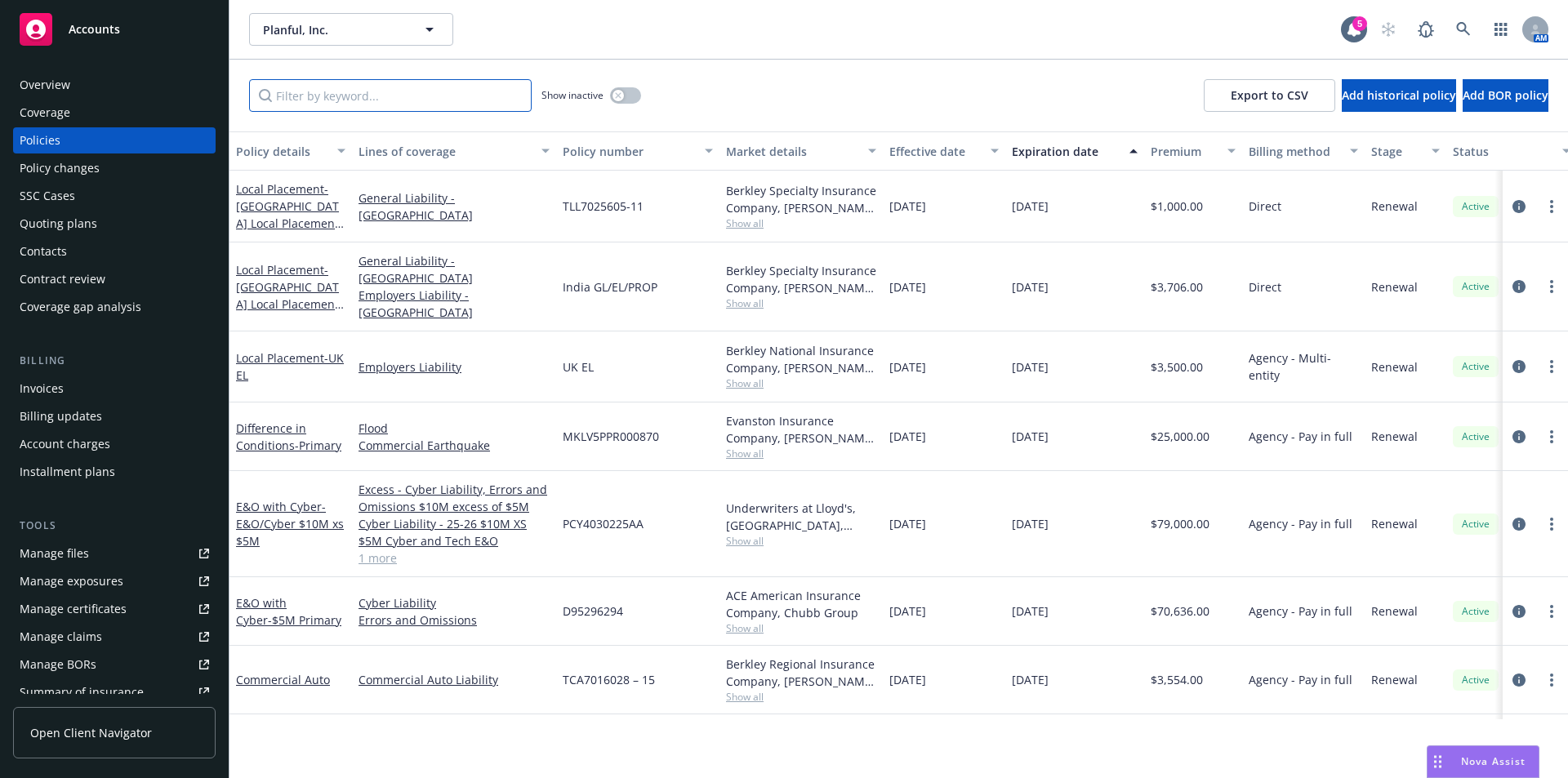
click at [397, 101] on input "Filter by keyword..." at bounding box center [390, 96] width 283 height 33
type input "[GEOGRAPHIC_DATA]"
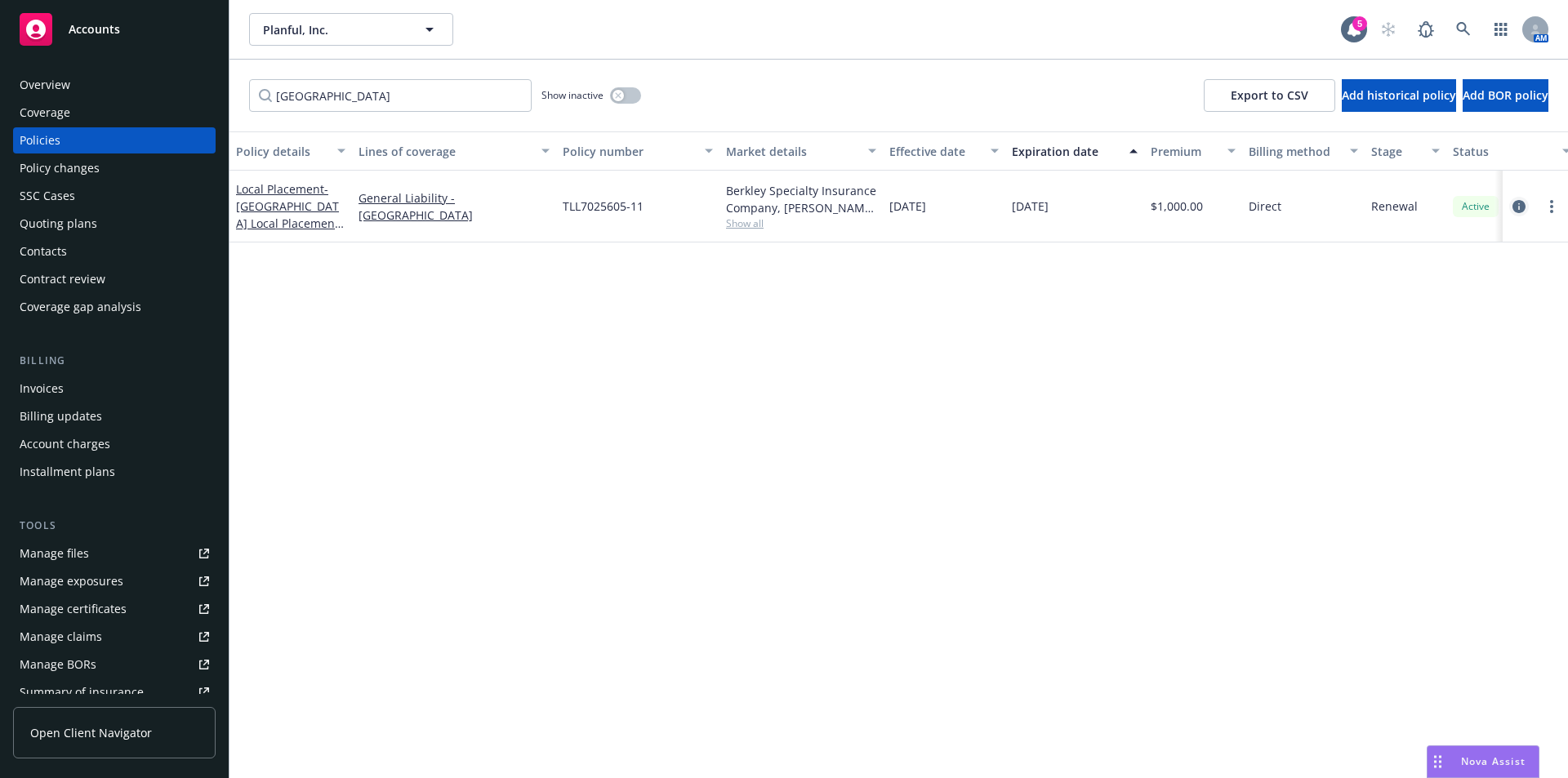
click at [1520, 207] on icon "circleInformation" at bounding box center [1518, 206] width 13 height 13
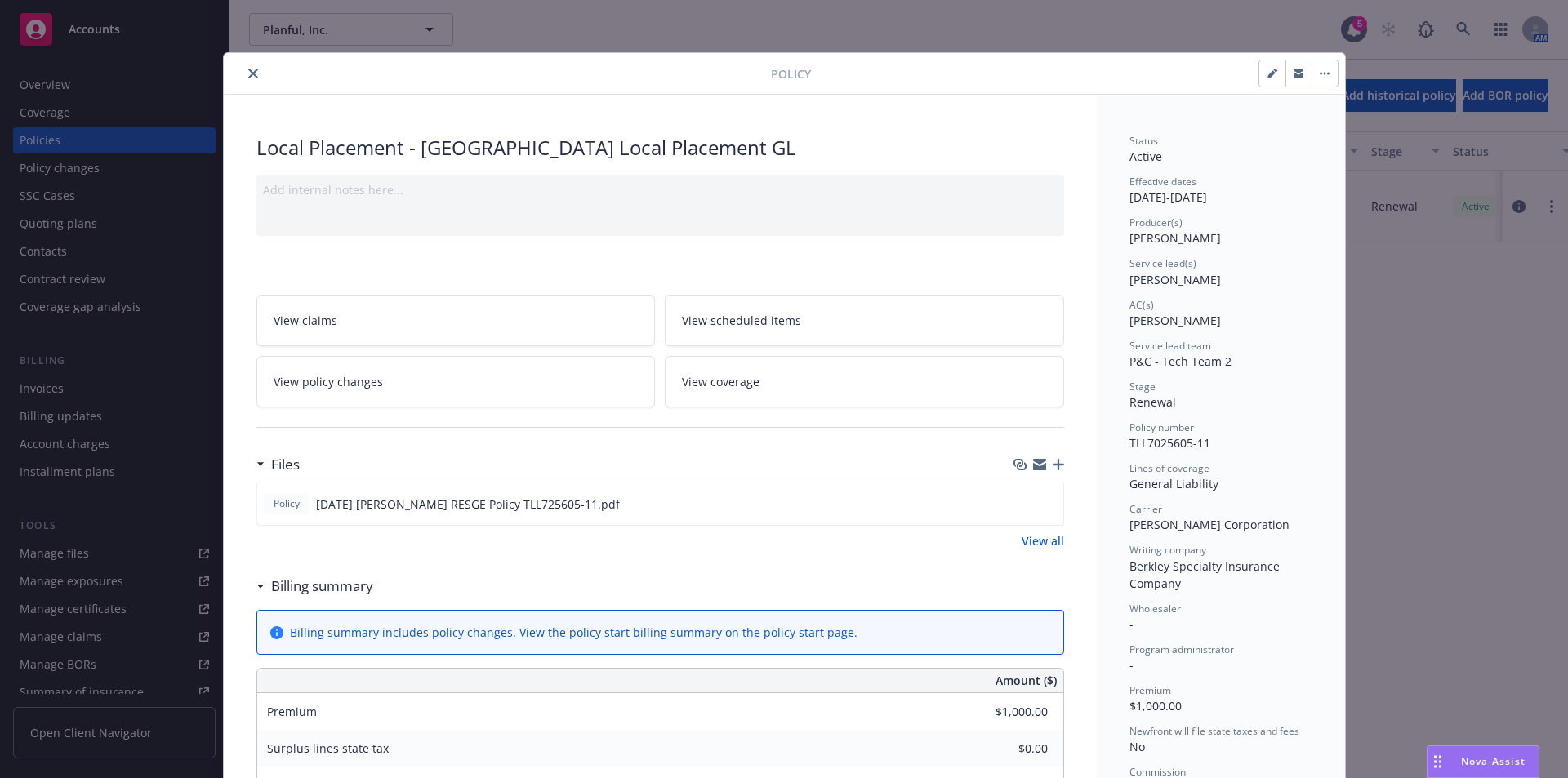
click at [1053, 465] on icon "button" at bounding box center [1058, 464] width 11 height 11
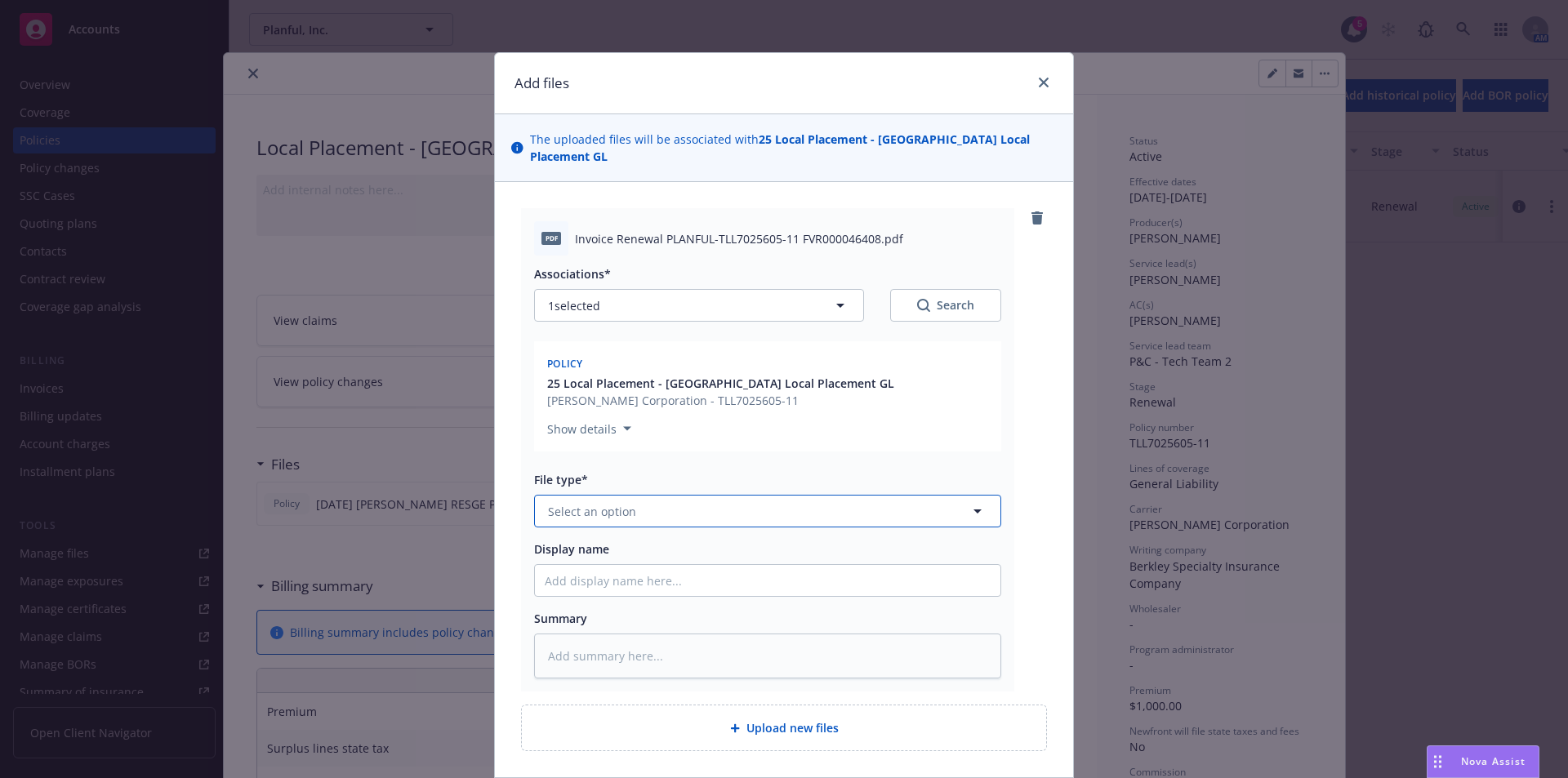
click at [617, 503] on span "Select an option" at bounding box center [591, 512] width 88 height 17
type input "invoice"
click at [622, 547] on span "Invoice - Newfront" at bounding box center [602, 556] width 103 height 17
type textarea "x"
type input "Invoice - Newfront"
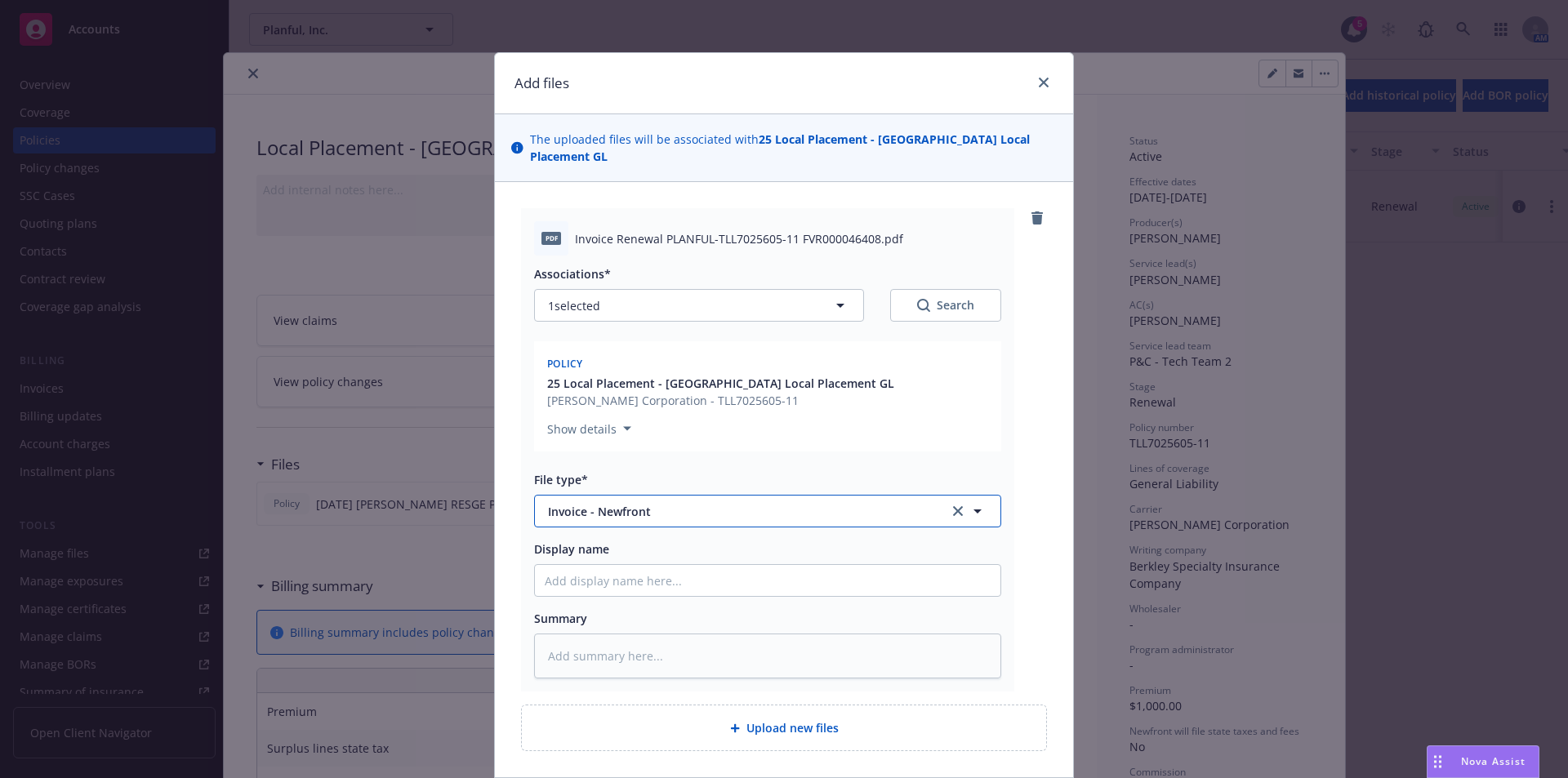
click at [676, 503] on span "Invoice - Newfront" at bounding box center [737, 512] width 378 height 17
type input "invoi"
click at [643, 591] on span "Invoice - Third Party" at bounding box center [607, 600] width 112 height 17
click at [571, 565] on input "Display name" at bounding box center [767, 580] width 466 height 31
type textarea "x"
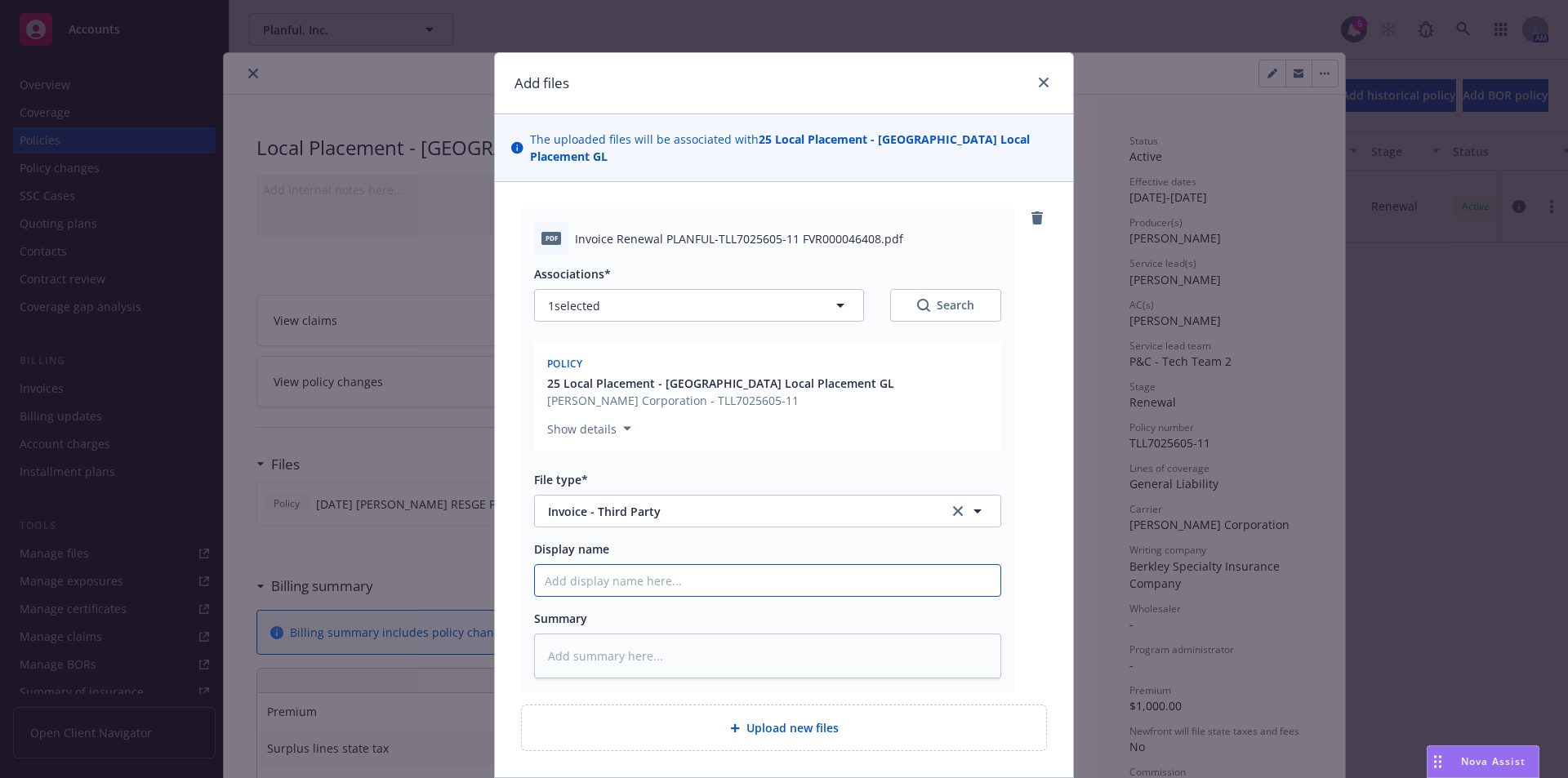
type input "L"
type textarea "x"
type input "Loc"
type textarea "x"
type input "Loca"
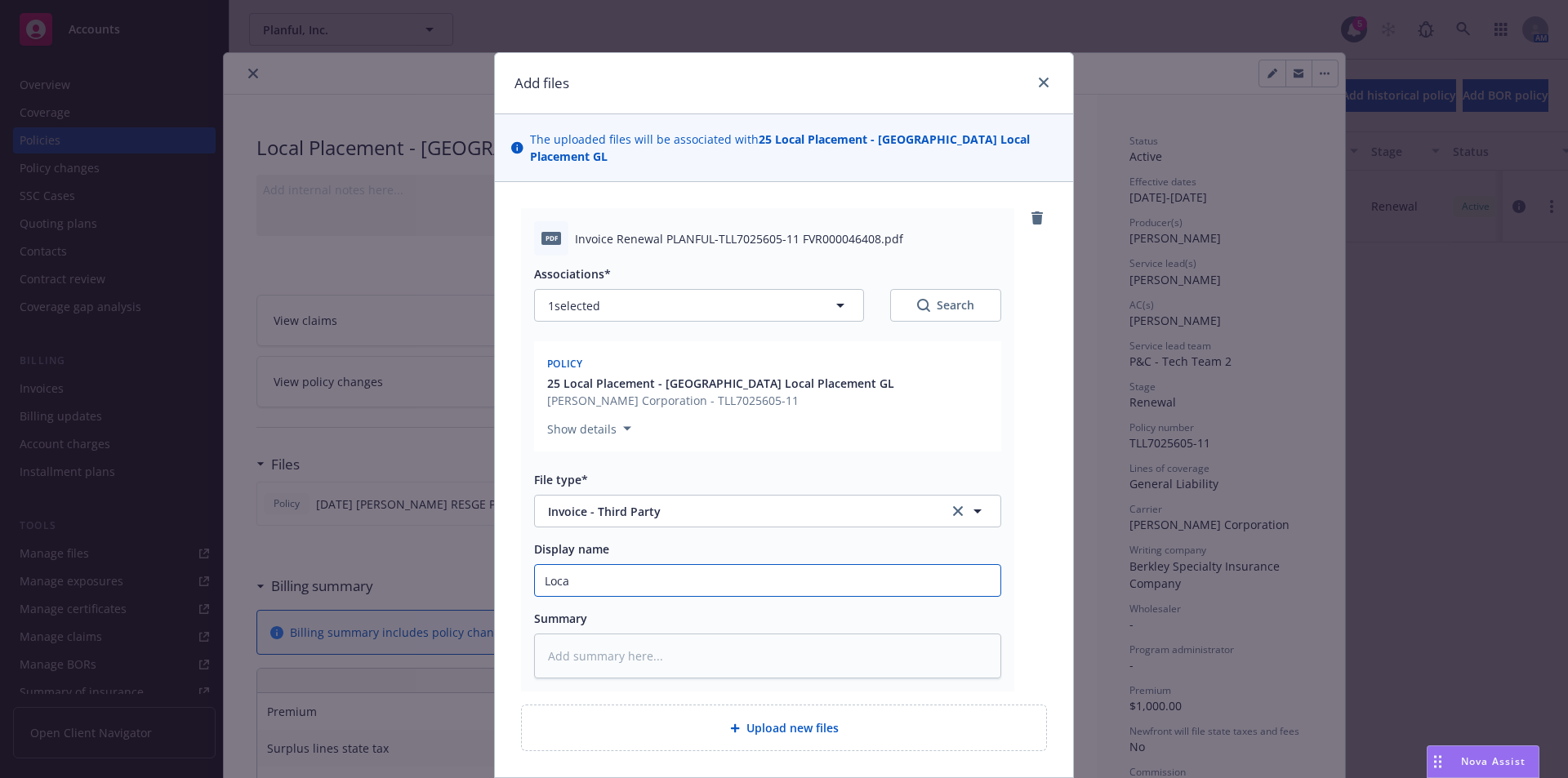
type textarea "x"
type input "Local"
type textarea "x"
type input "Local"
type textarea "x"
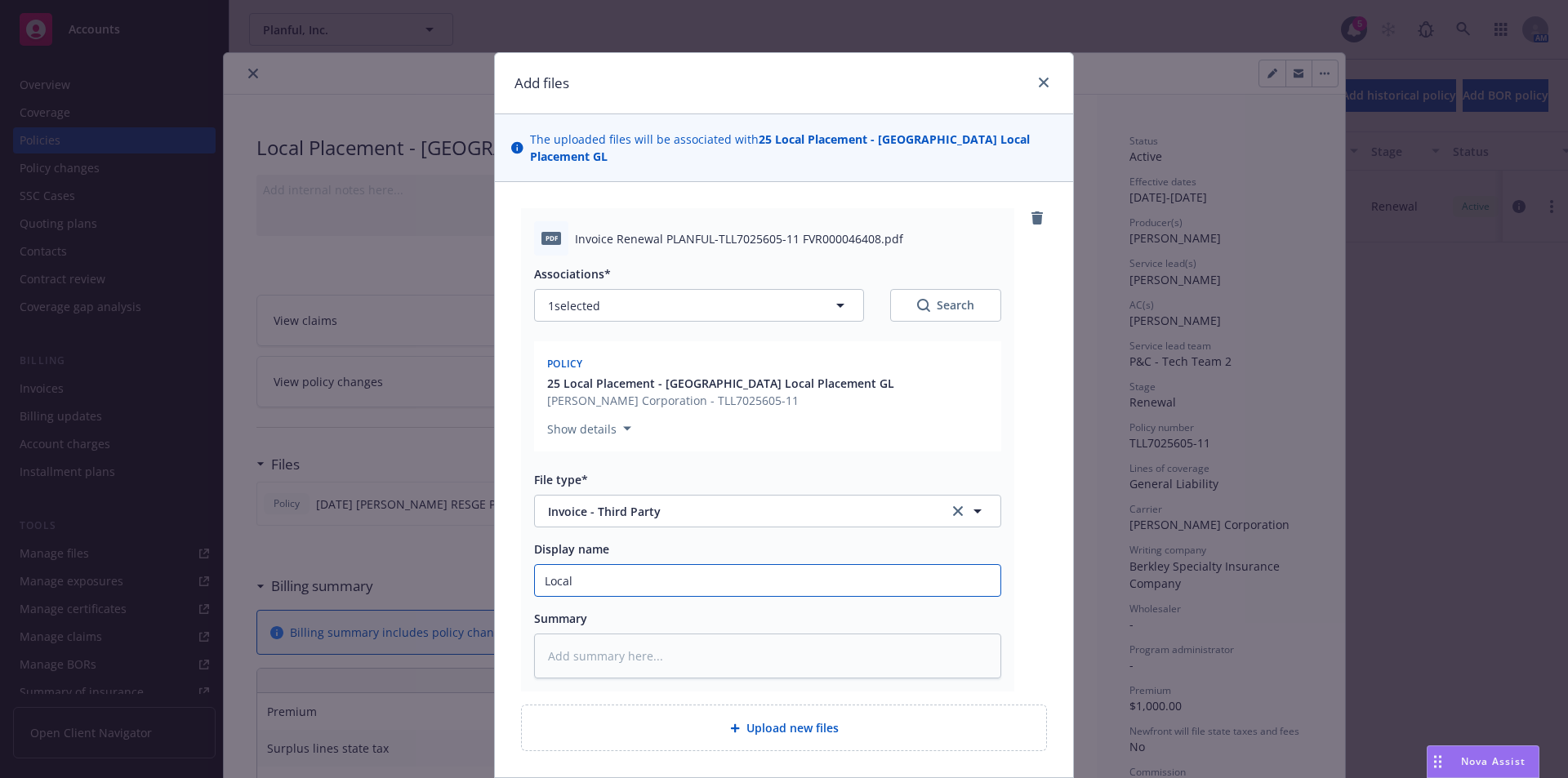
type input "Local B"
type textarea "x"
type input "Local Br"
type textarea "x"
type input "Local Bro"
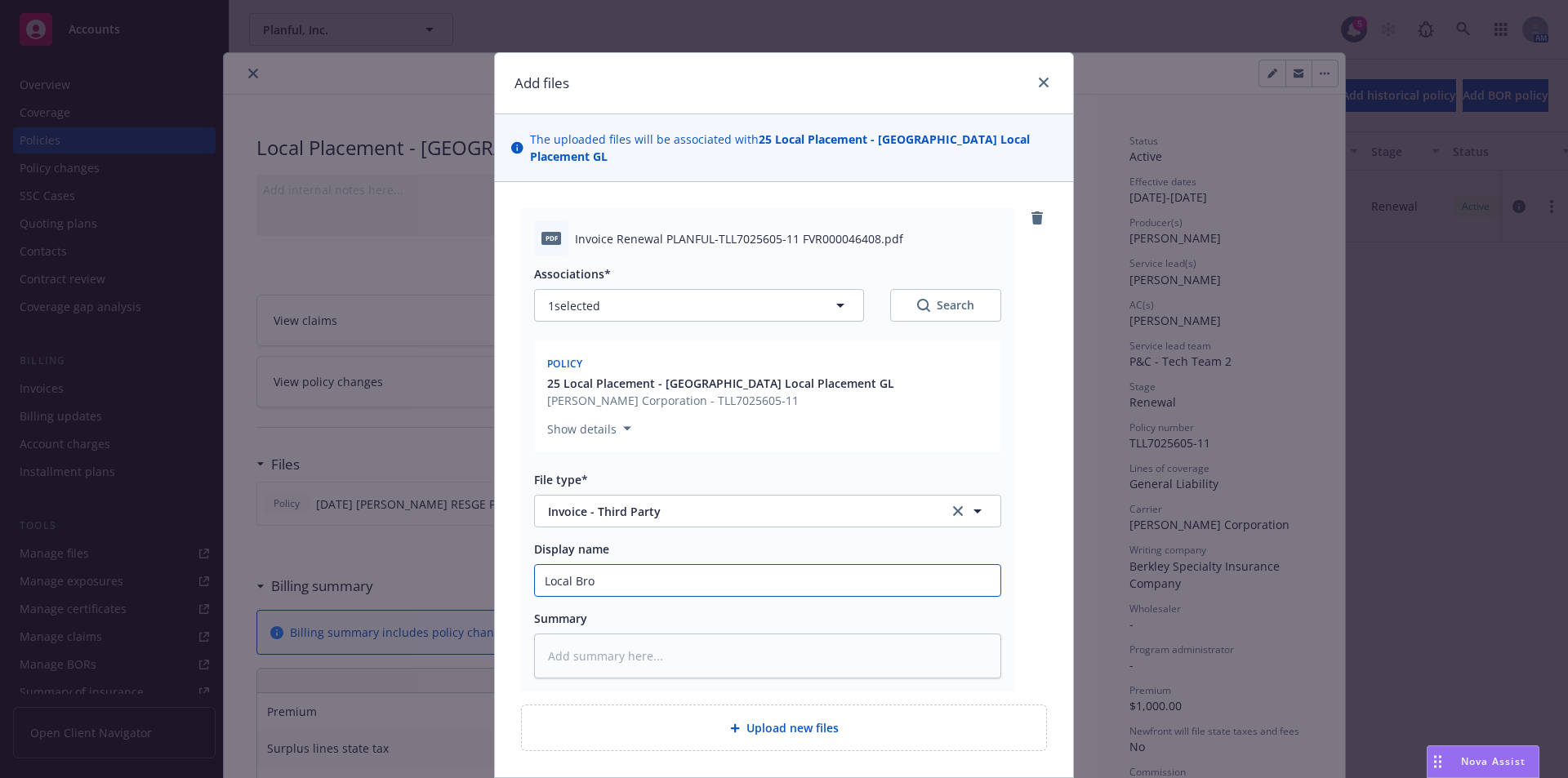
type textarea "x"
type input "Local Broke"
type textarea "x"
type input "Local Broker"
type textarea "x"
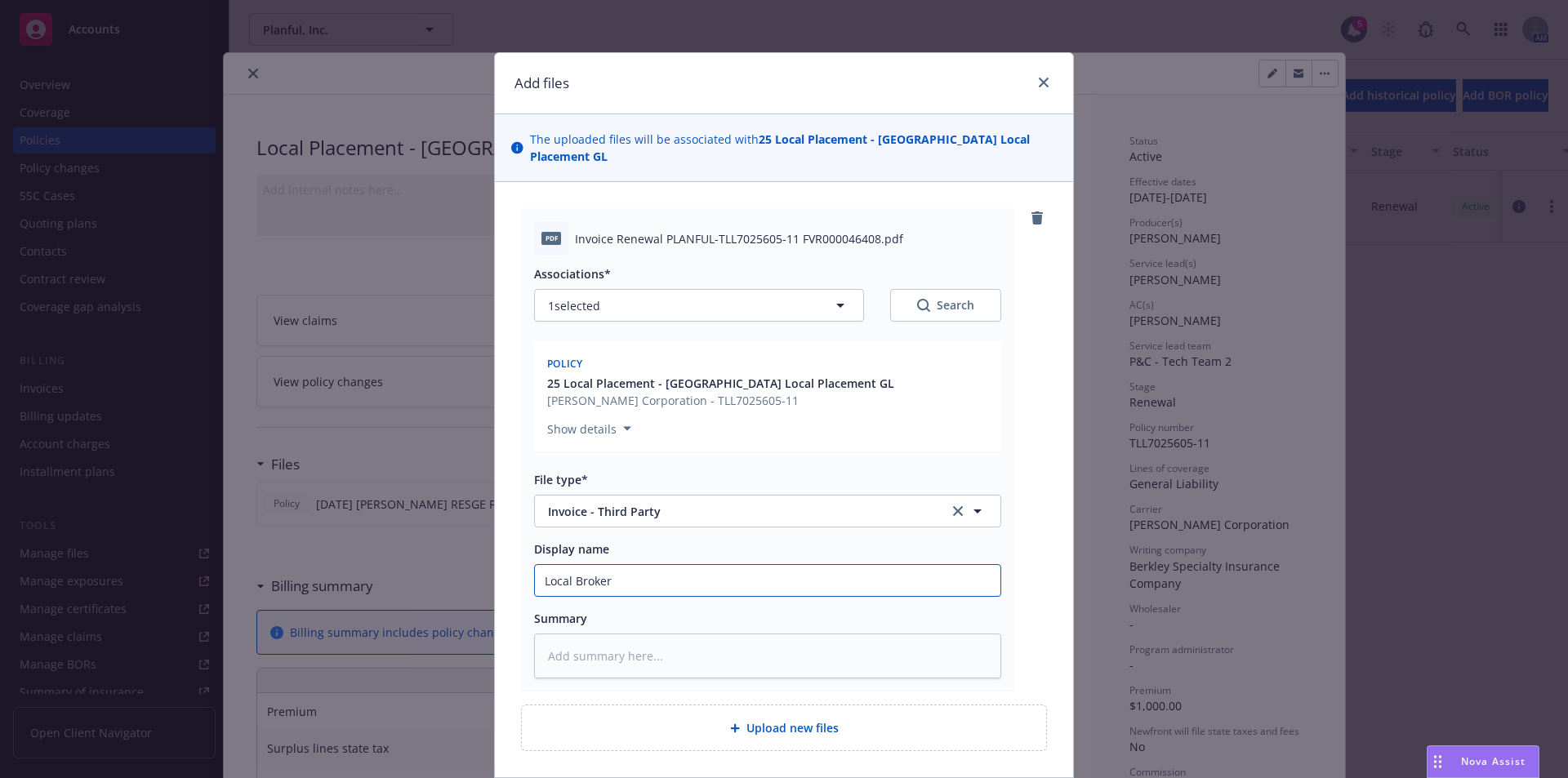
type input "Local Broker I"
type textarea "x"
type input "Local Broker In"
type textarea "x"
type input "Local Broker Inv"
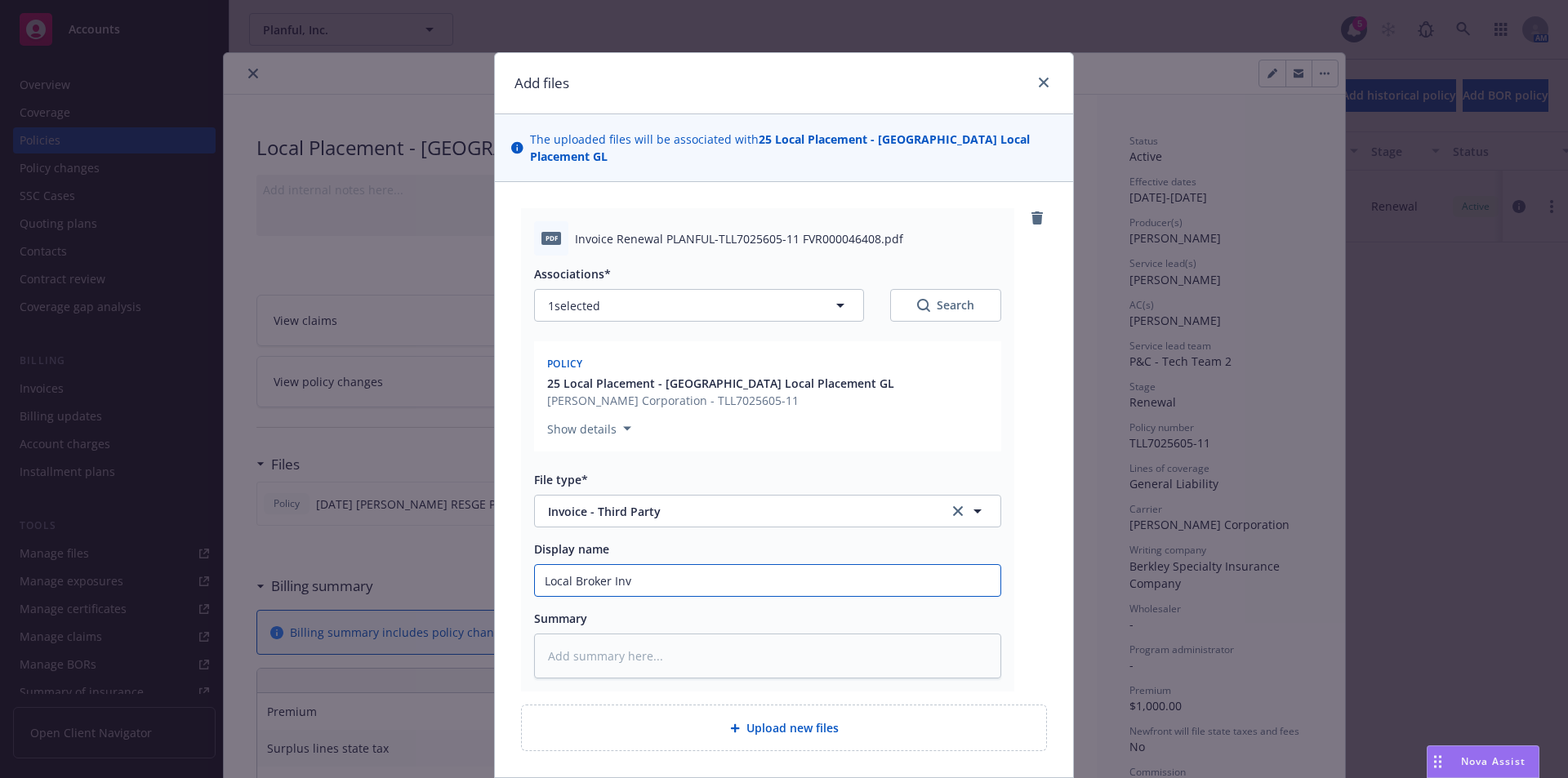
type textarea "x"
type input "Local Broker In"
type textarea "x"
type input "Local Broker I"
type textarea "x"
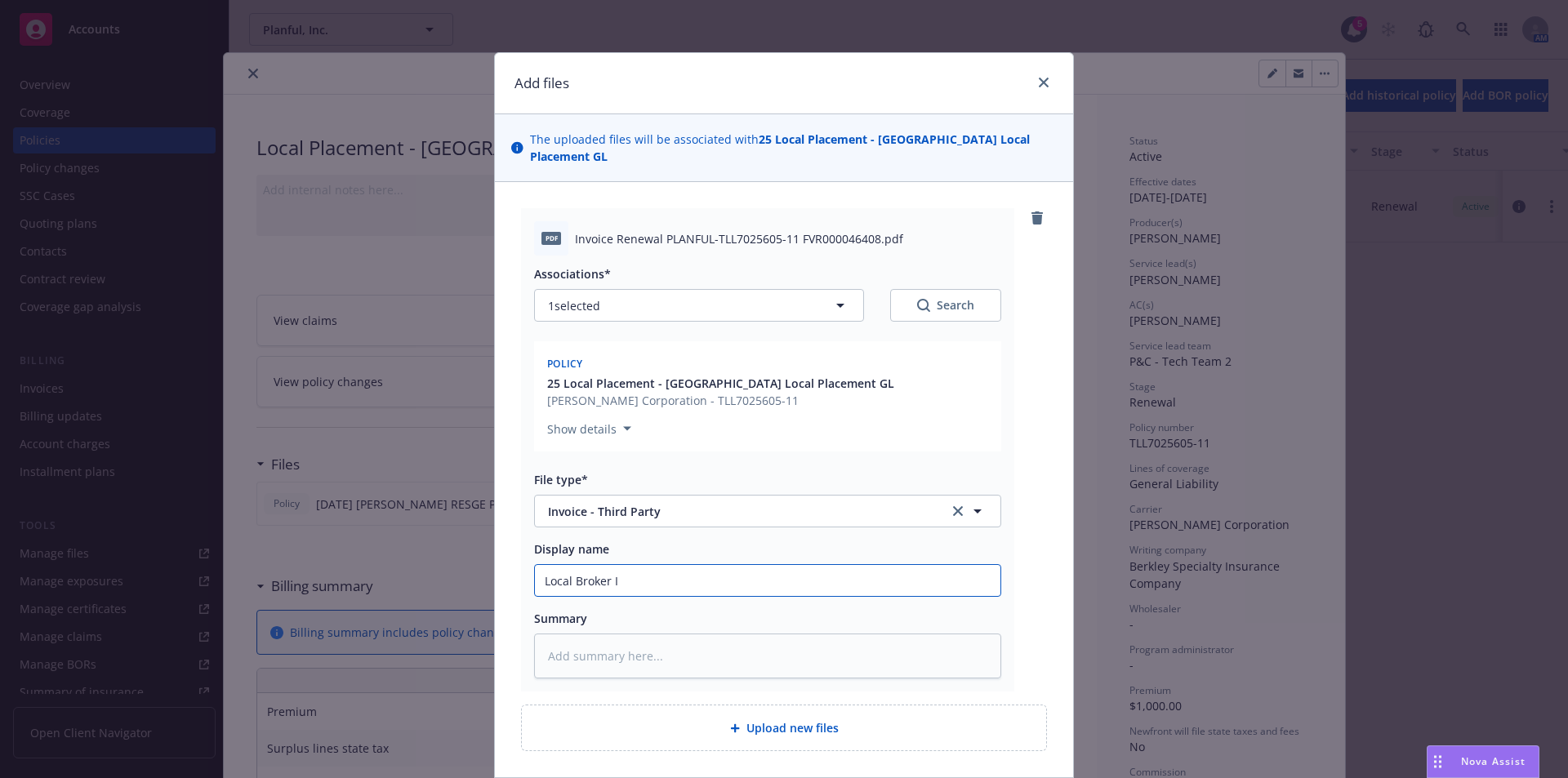
type input "Local Broker"
type textarea "x"
type input "Local Broker F"
type textarea "x"
type input "Local Broker Fe"
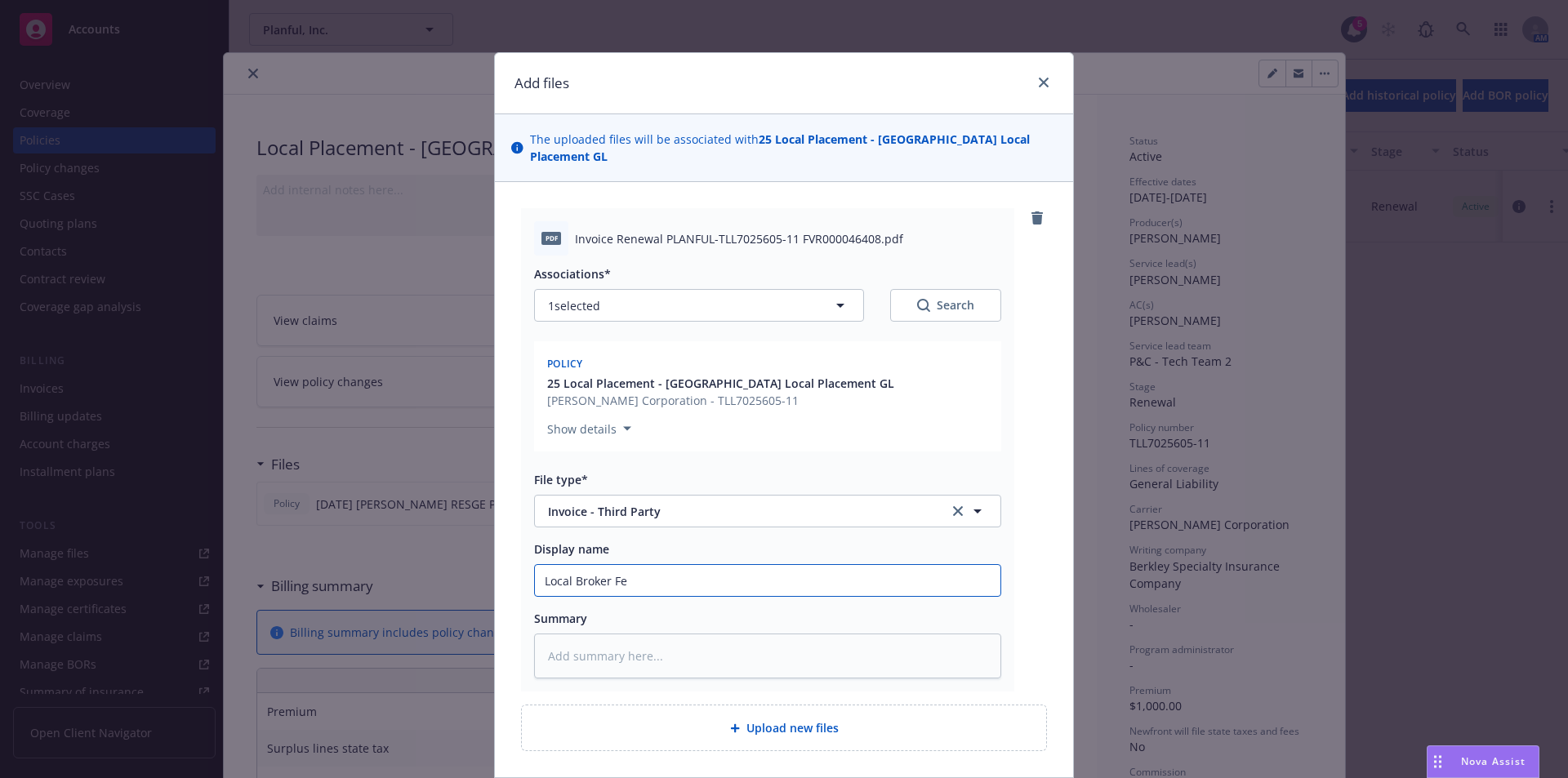
type textarea "x"
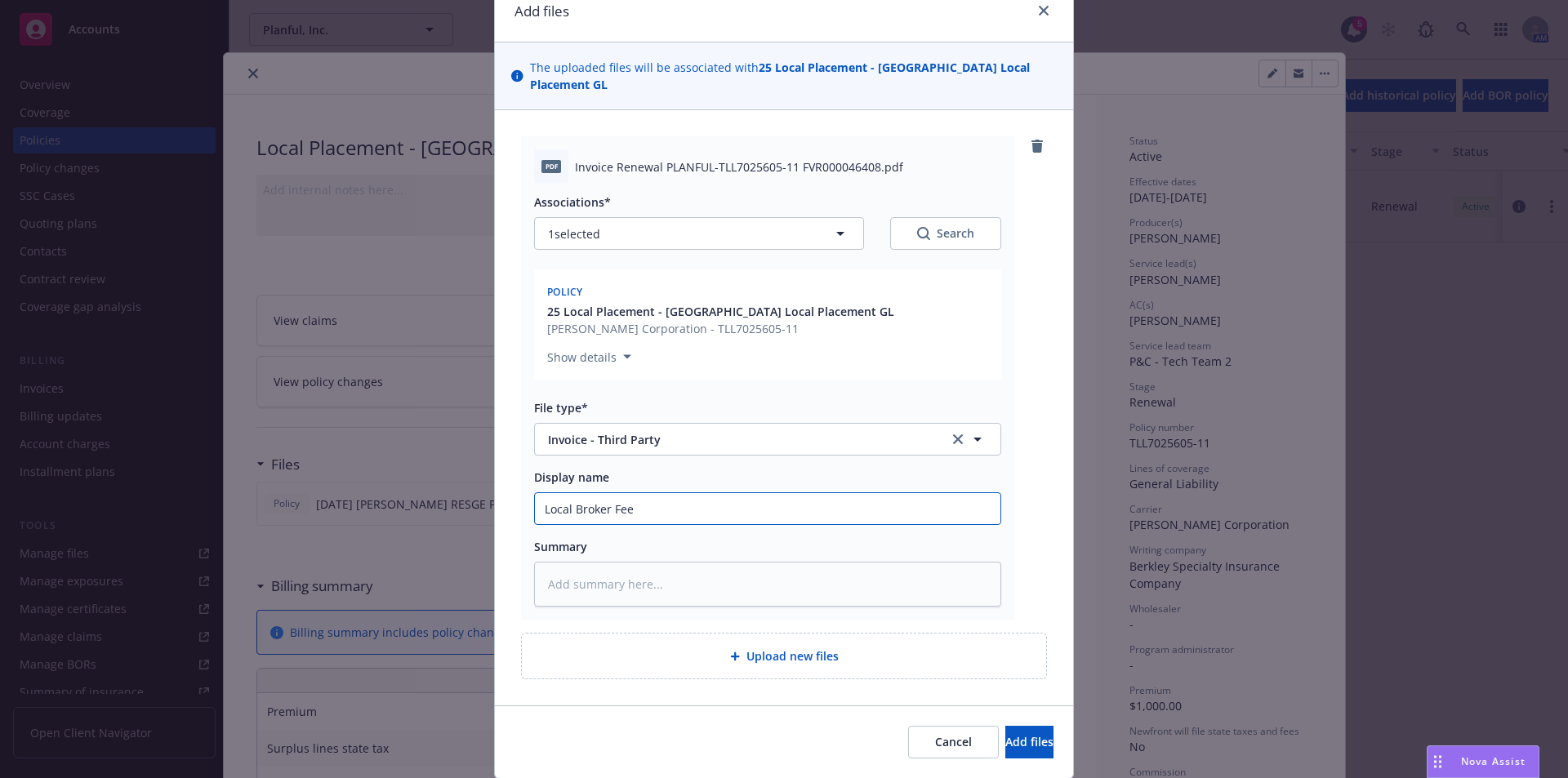
scroll to position [108, 0]
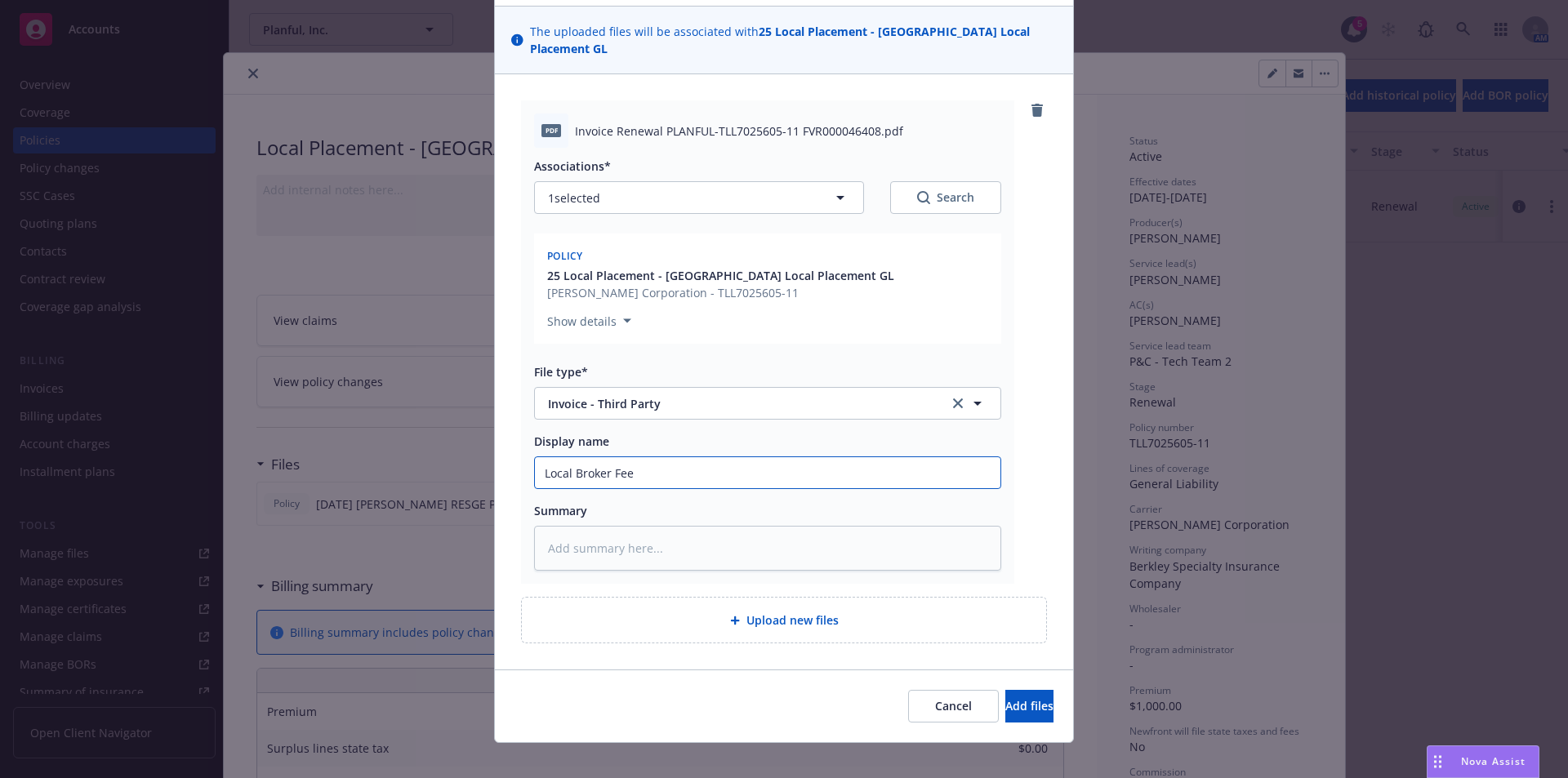
type input "Local Broker Fee"
click at [783, 612] on span "Upload new files" at bounding box center [792, 620] width 92 height 17
type textarea "x"
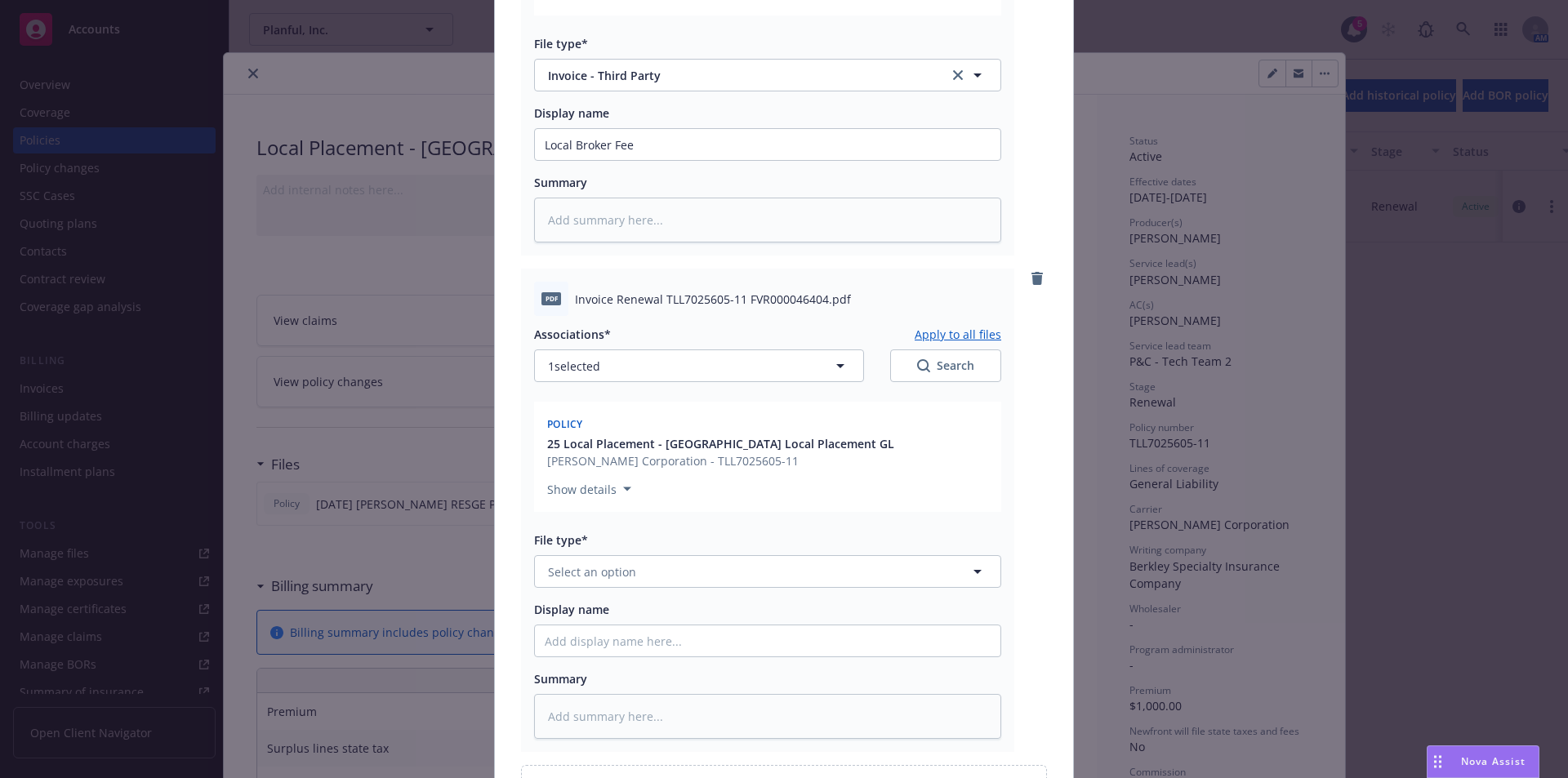
scroll to position [489, 0]
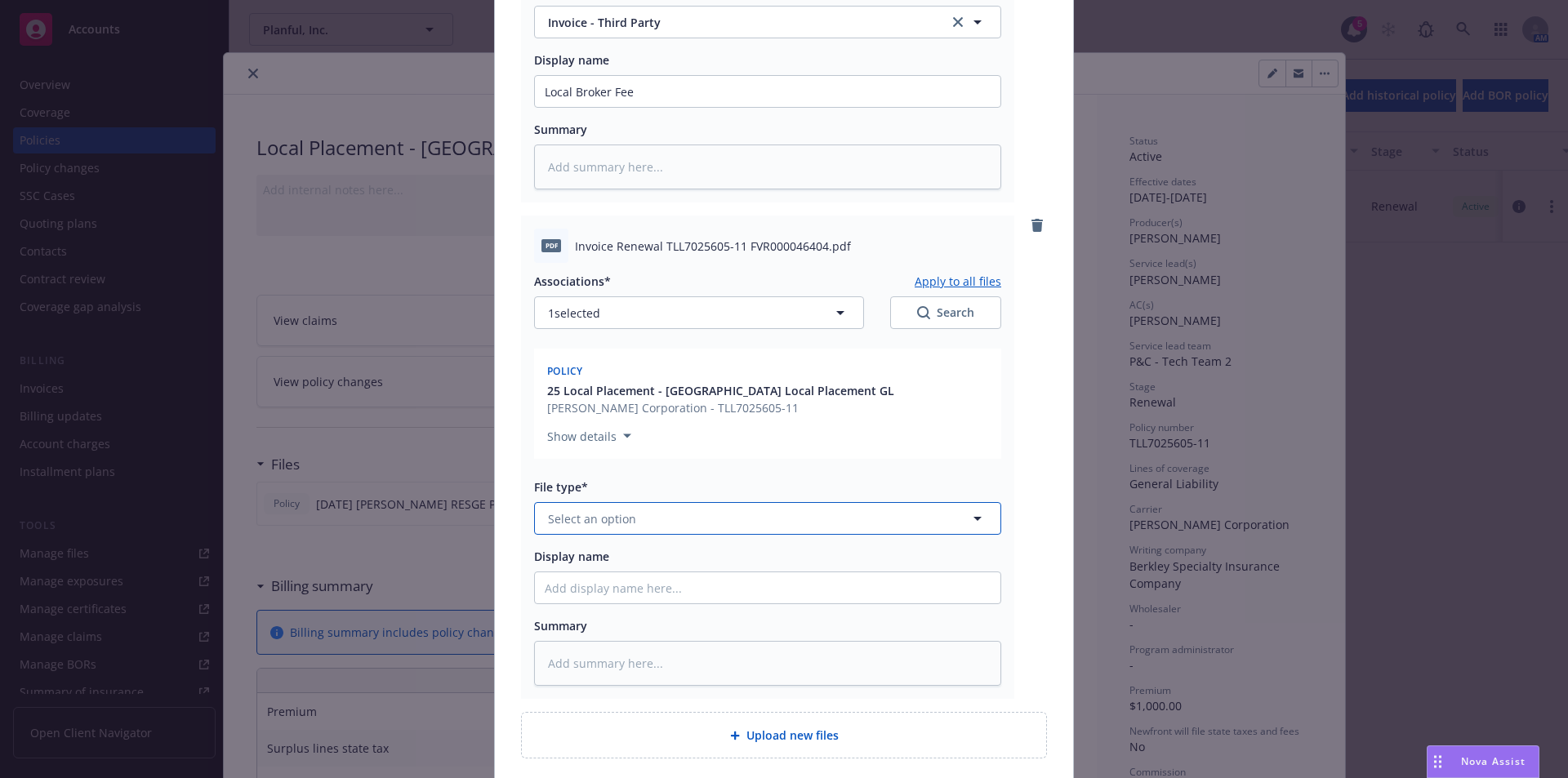
click at [640, 502] on button "Select an option" at bounding box center [767, 519] width 468 height 33
type input "invoice"
click at [652, 599] on span "Invoice - Third Party" at bounding box center [607, 607] width 112 height 17
click at [609, 107] on input "Display name" at bounding box center [767, 91] width 466 height 31
type textarea "x"
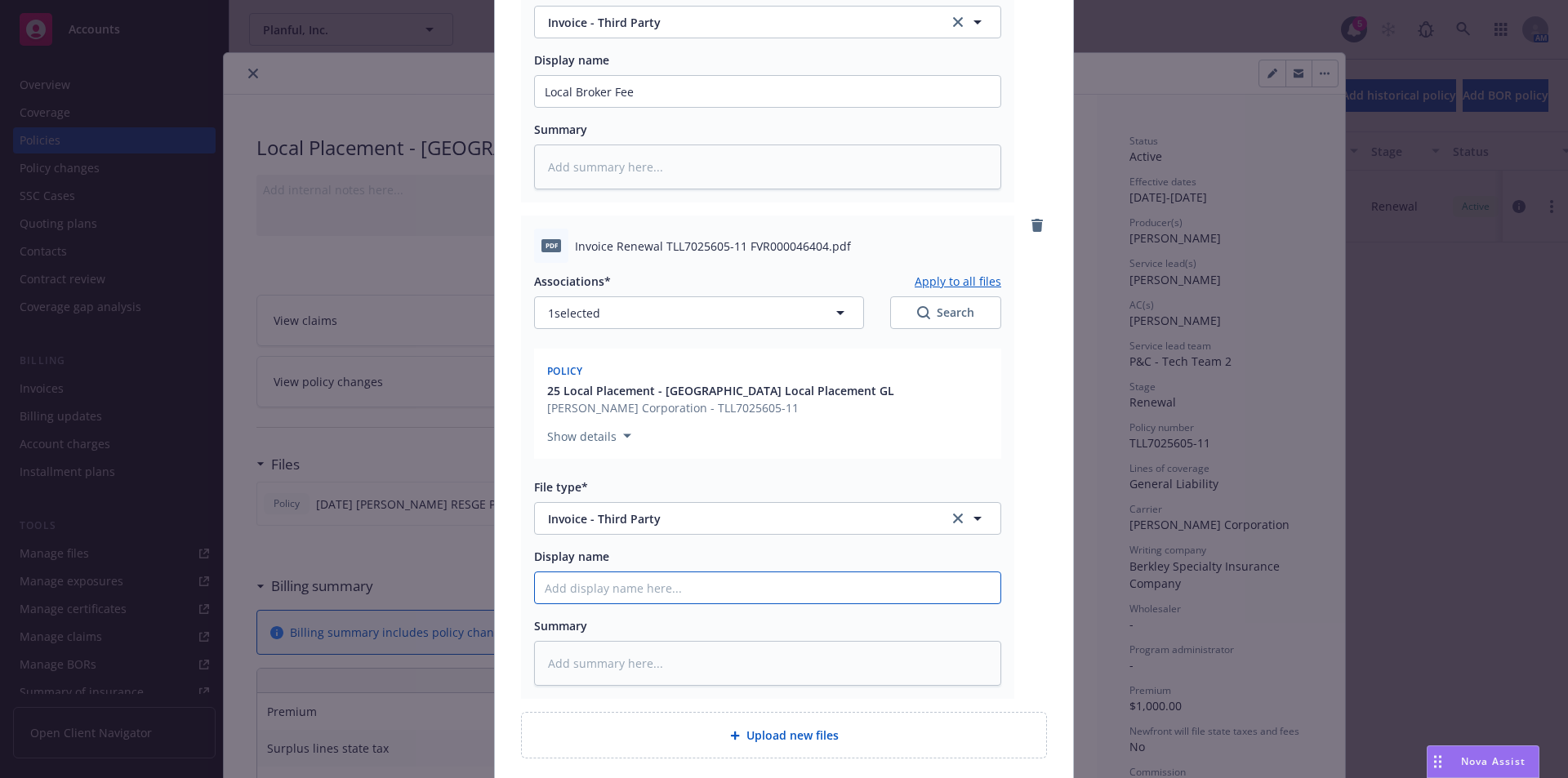
type input "L"
type textarea "x"
type input "Lo"
type textarea "x"
type input "Loc"
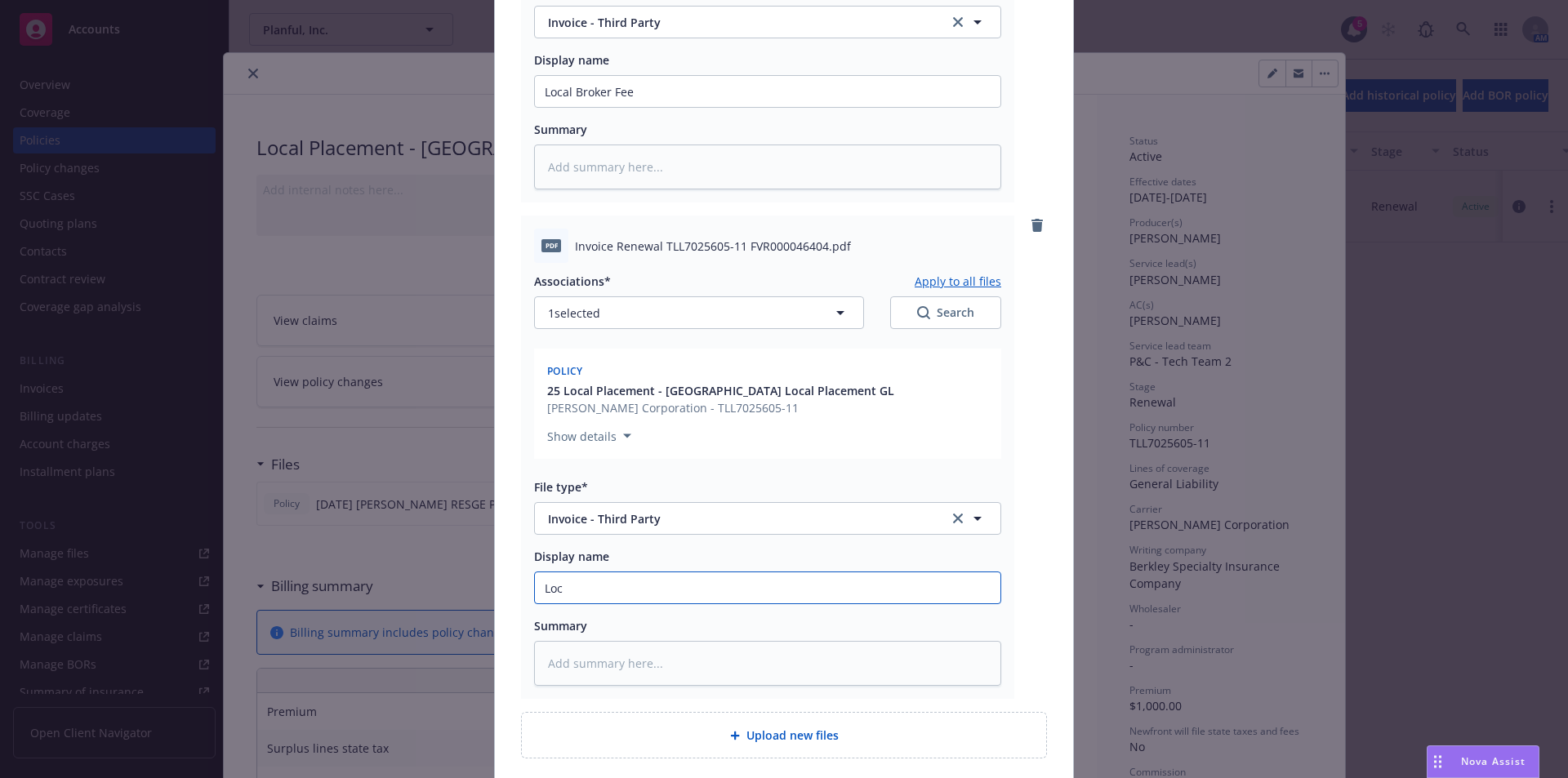
type textarea "x"
type input "Locl"
type textarea "x"
type input "Locla"
type textarea "x"
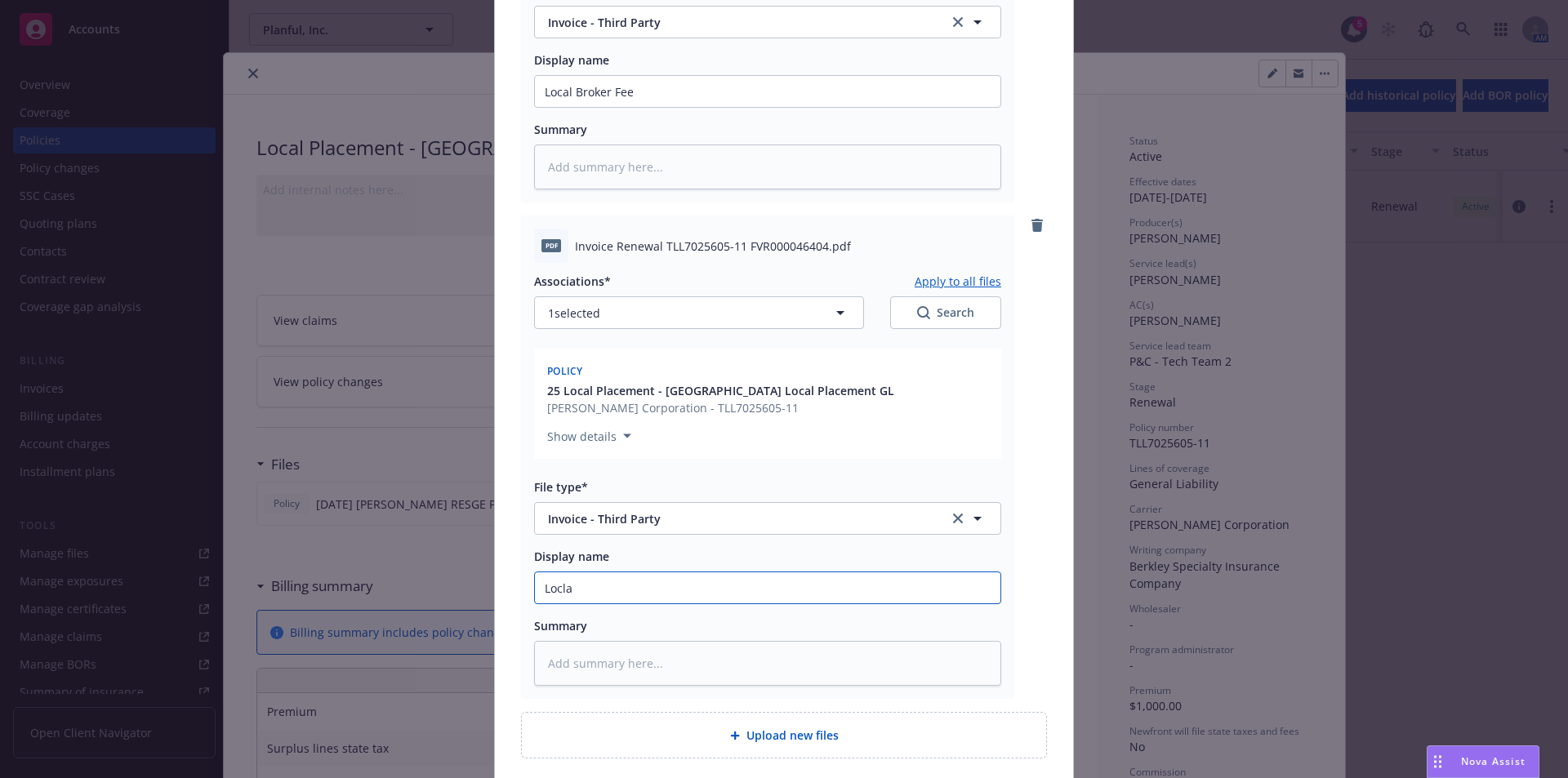
type input "Locla B"
type textarea "x"
type input "Locla Br"
type textarea "x"
type input "Locla B"
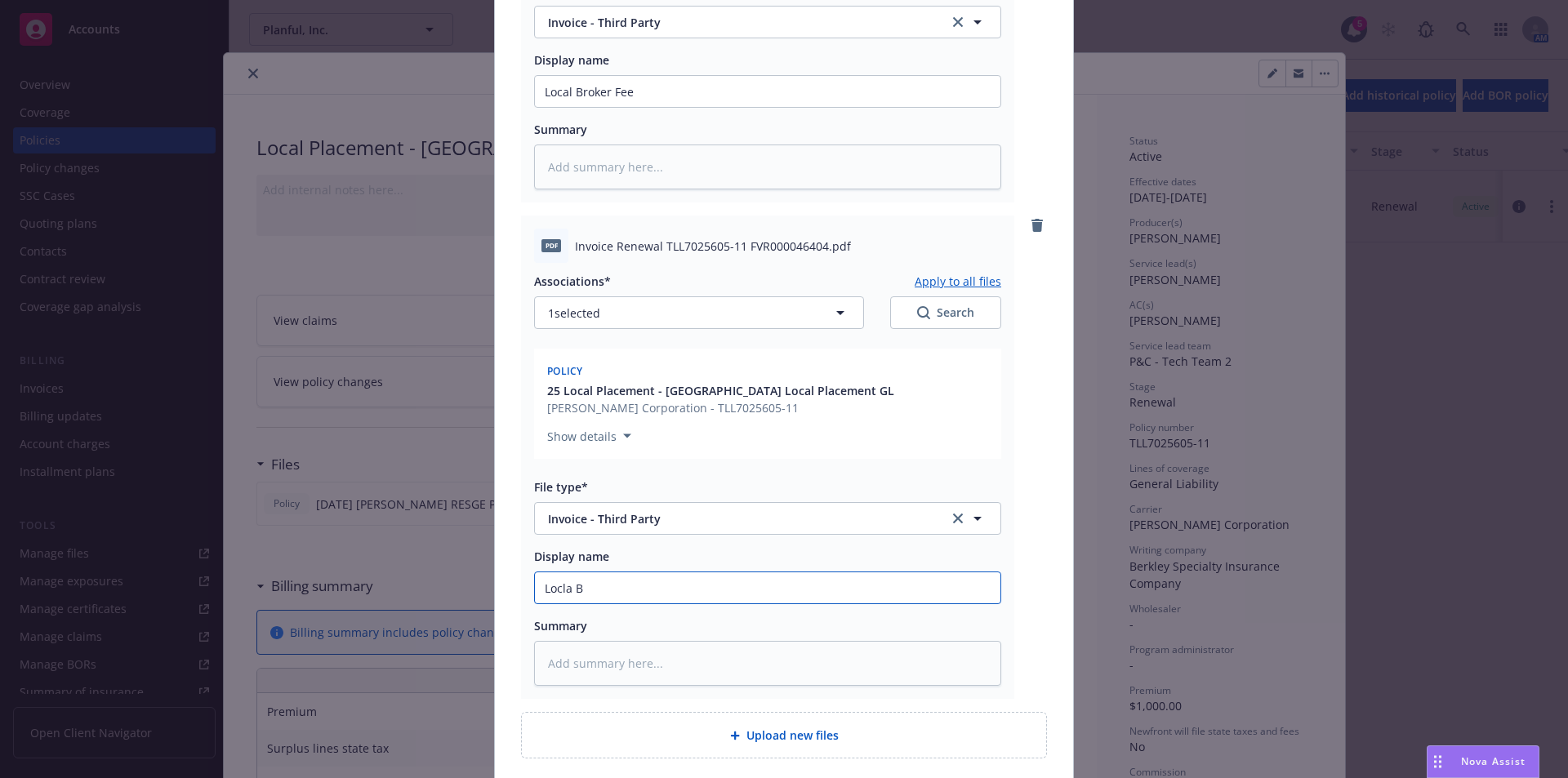
type textarea "x"
type input "Locla"
type textarea "x"
type input "Locla"
type textarea "x"
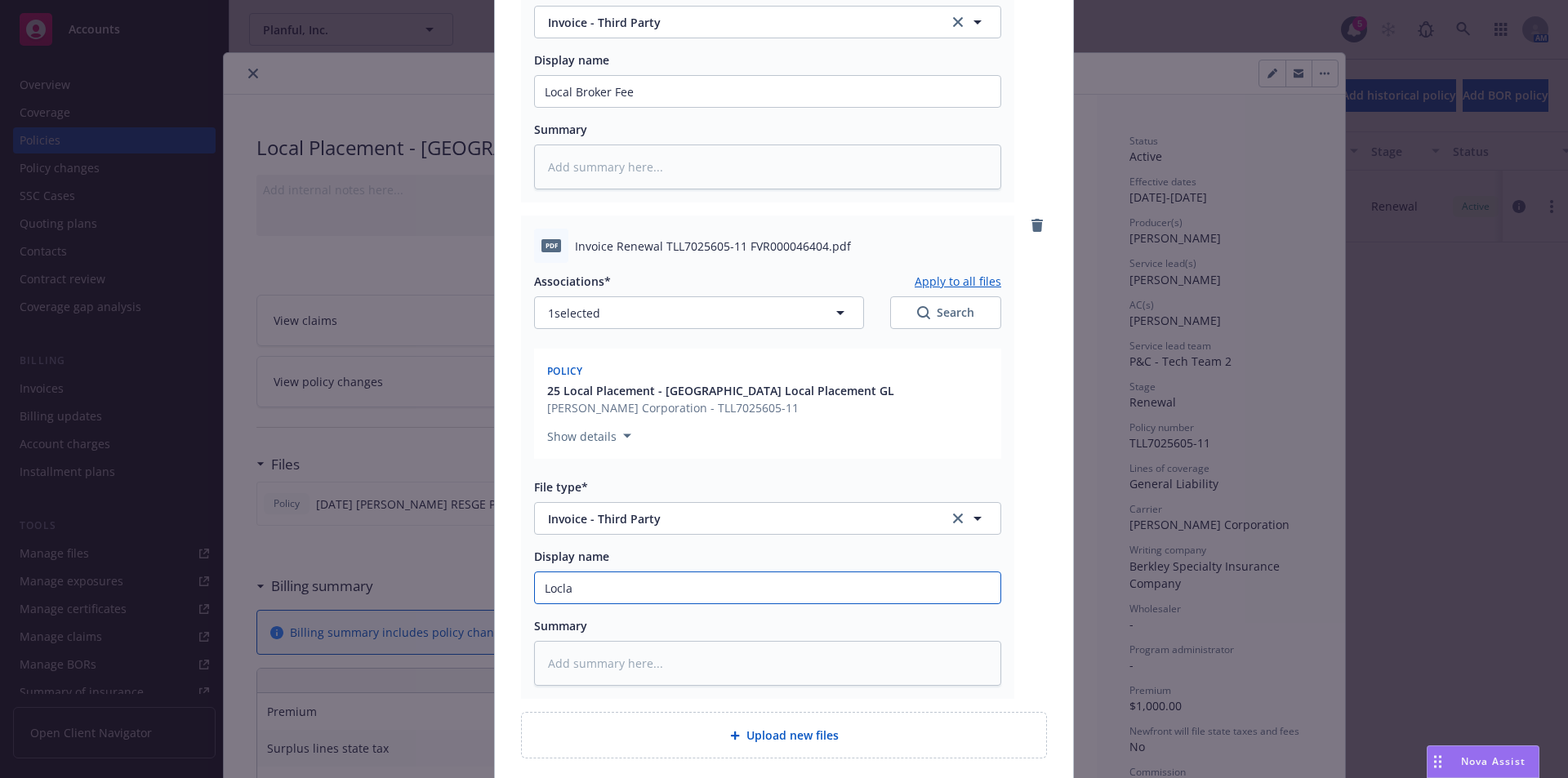
type input "Locl"
type textarea "x"
type input "Loc"
type textarea "x"
type input "Loca"
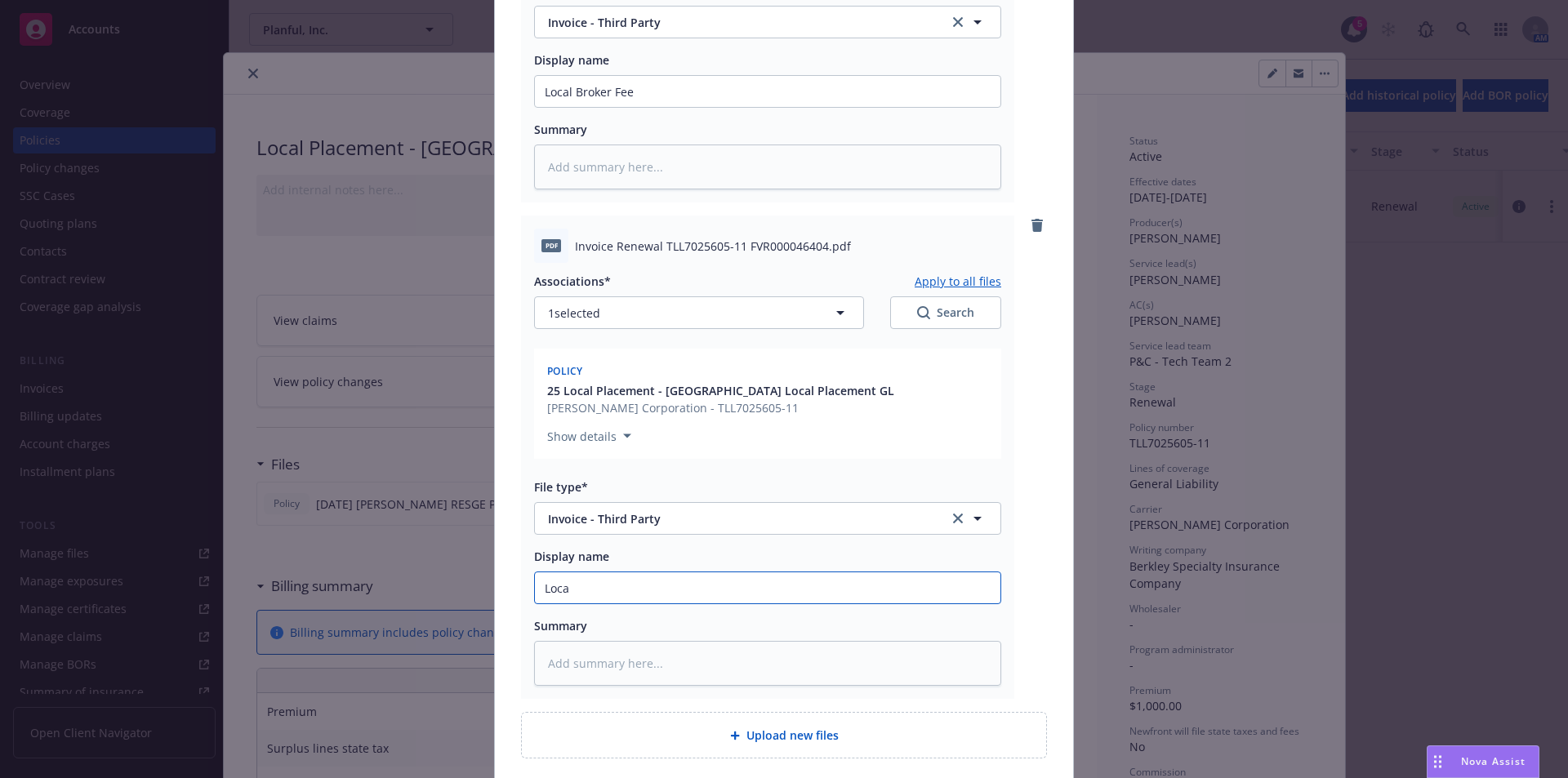
type textarea "x"
type input "Local"
type textarea "x"
type input "Local"
type textarea "x"
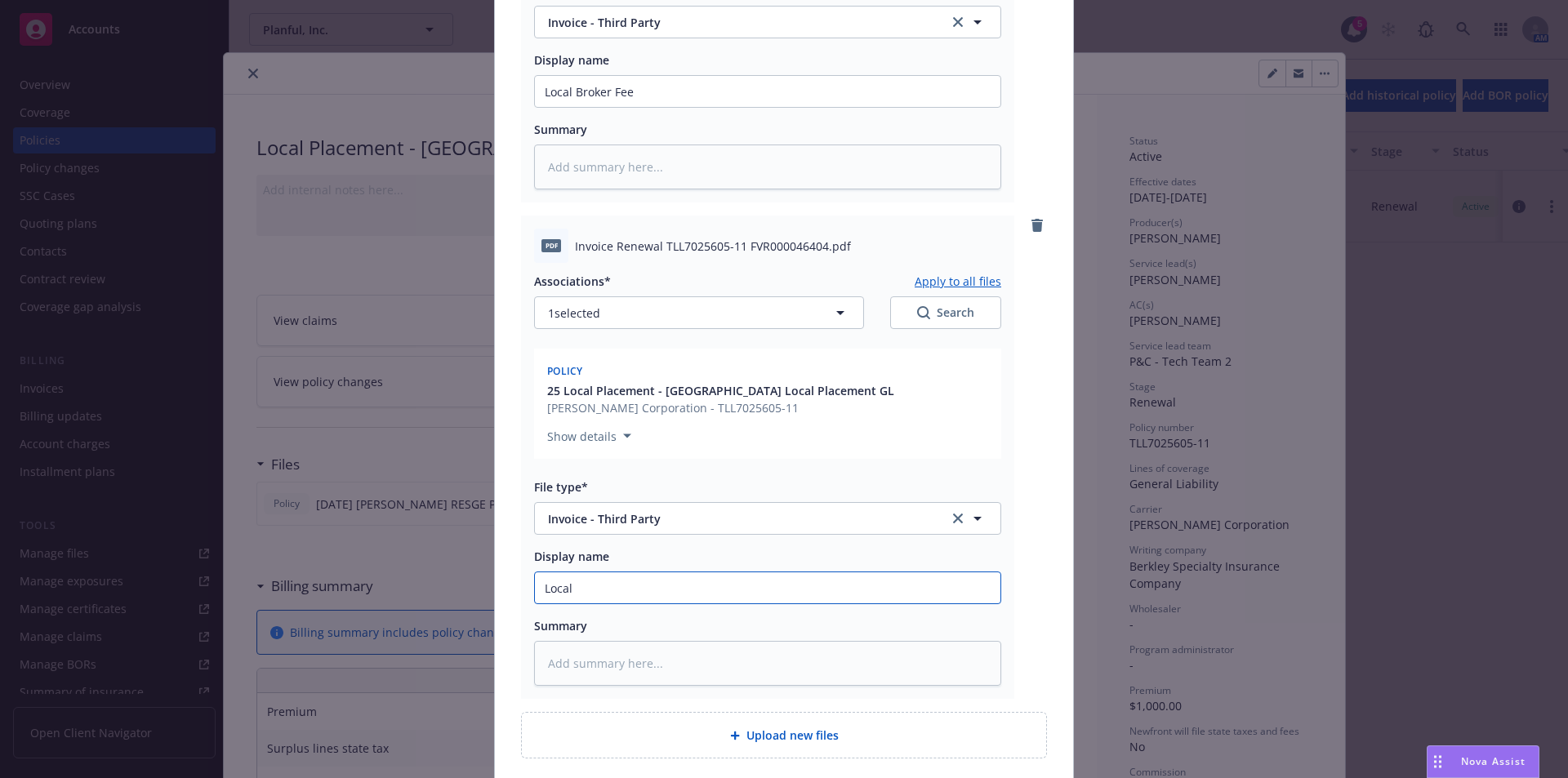
type input "Local B"
type textarea "x"
type input "Local Br"
type textarea "x"
type input "Local Bro"
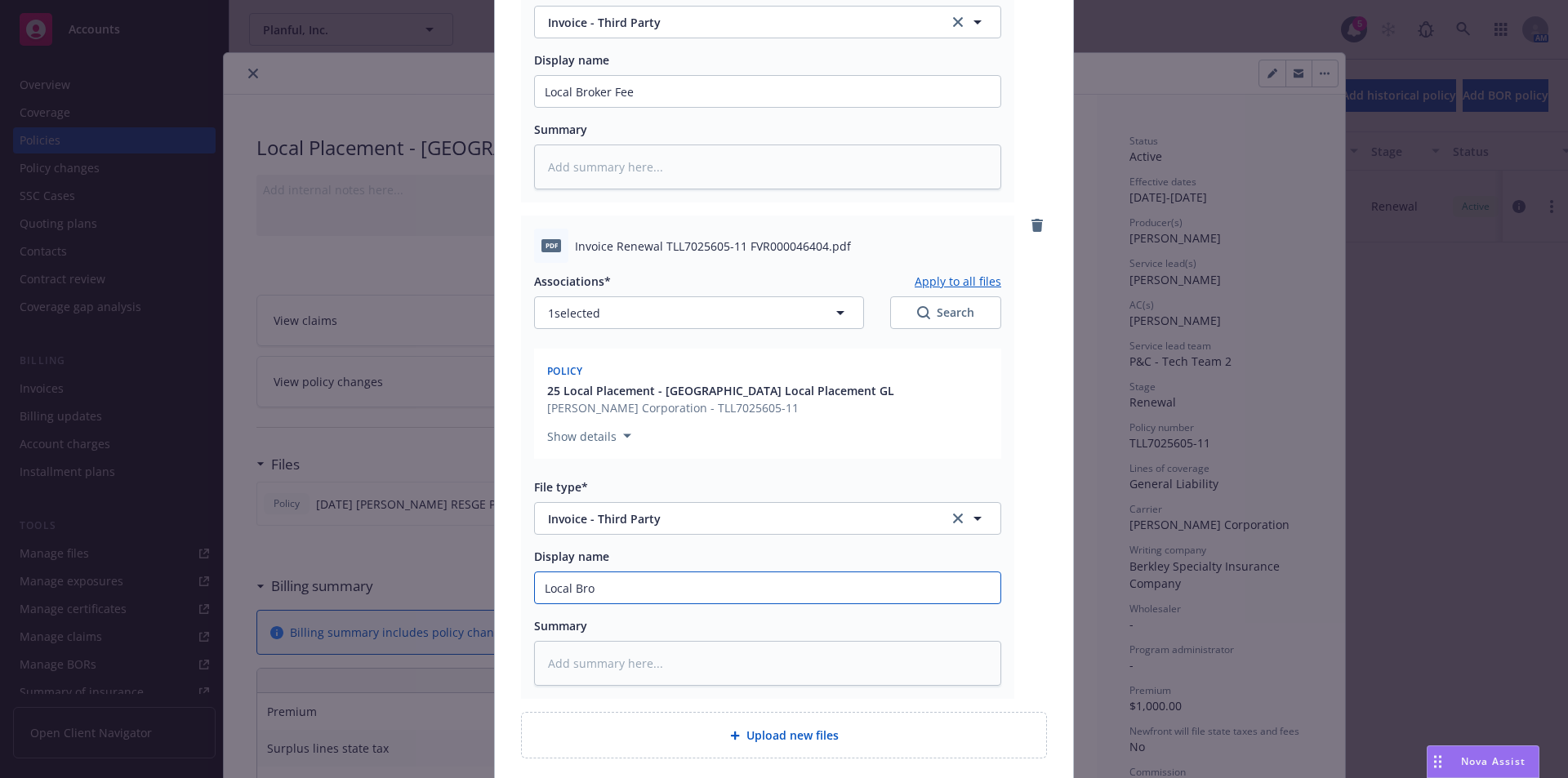
type textarea "x"
type input "Local Broke"
type textarea "x"
type input "Local Broker"
type textarea "x"
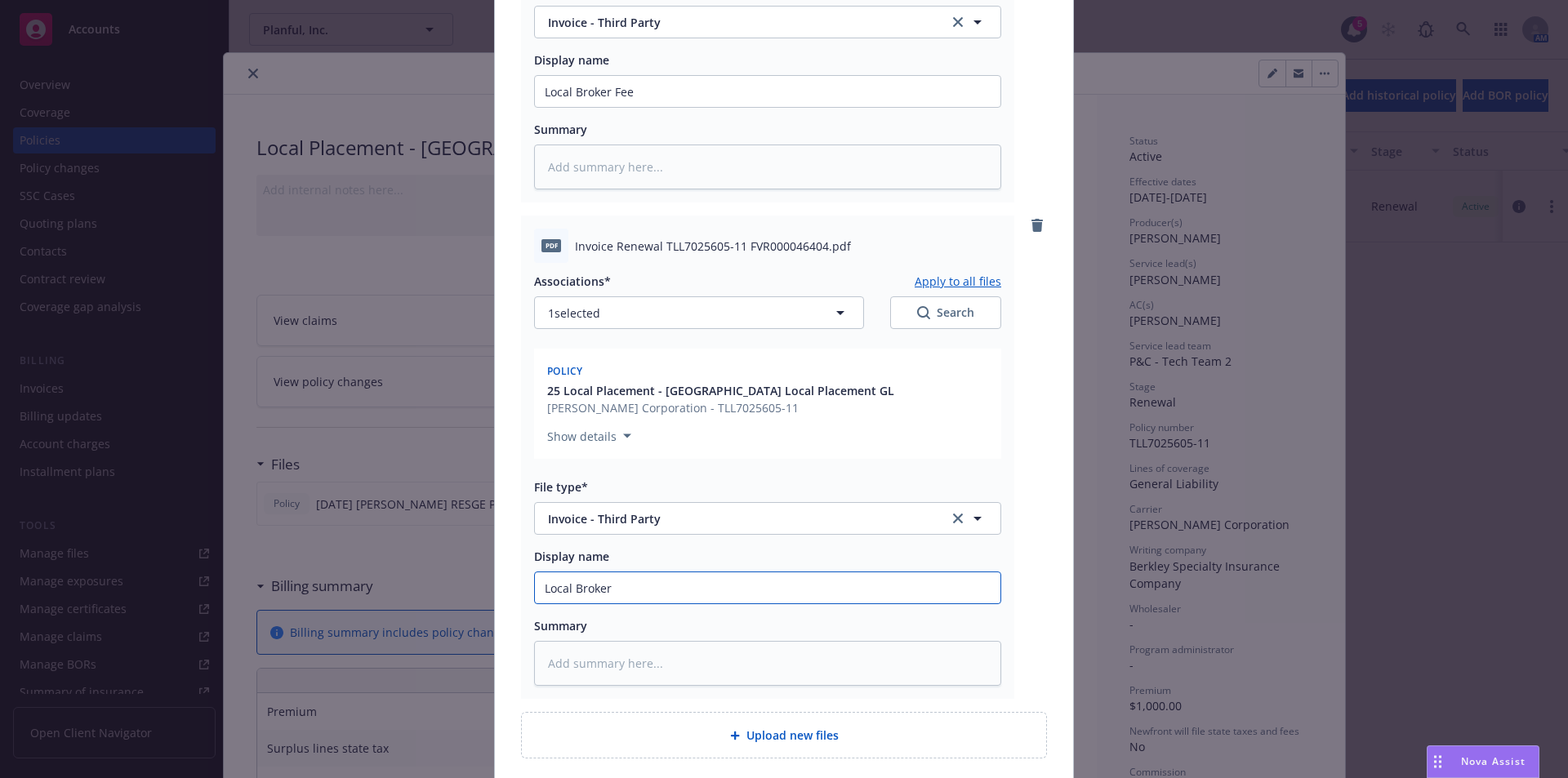
type input "Local Broker"
type textarea "x"
type input "Local Broker C"
type textarea "x"
type input "Local Broker Car"
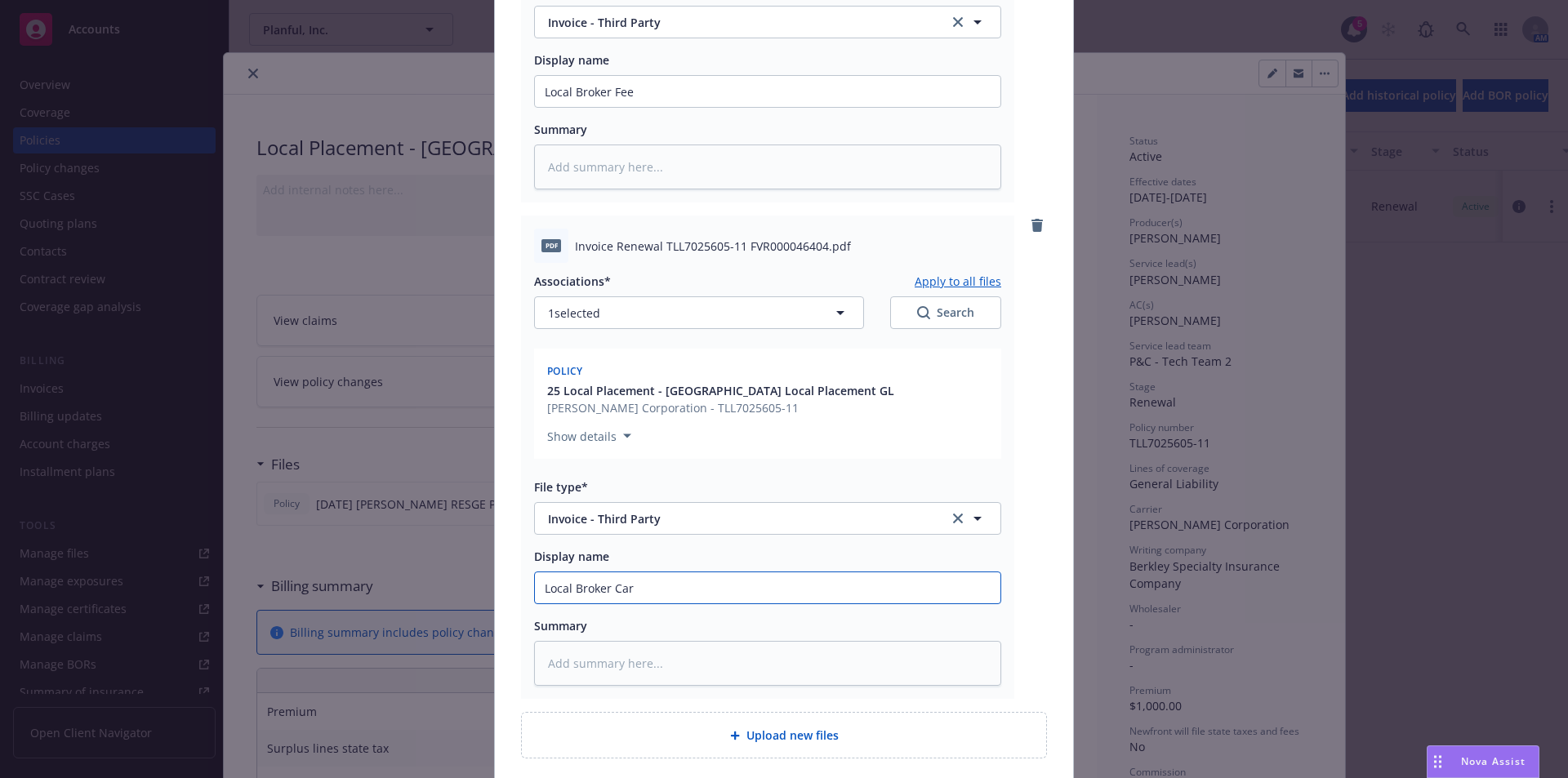
type textarea "x"
type input "Local Broker [PERSON_NAME]"
type textarea "x"
type input "Local Broker [PERSON_NAME]"
type textarea "x"
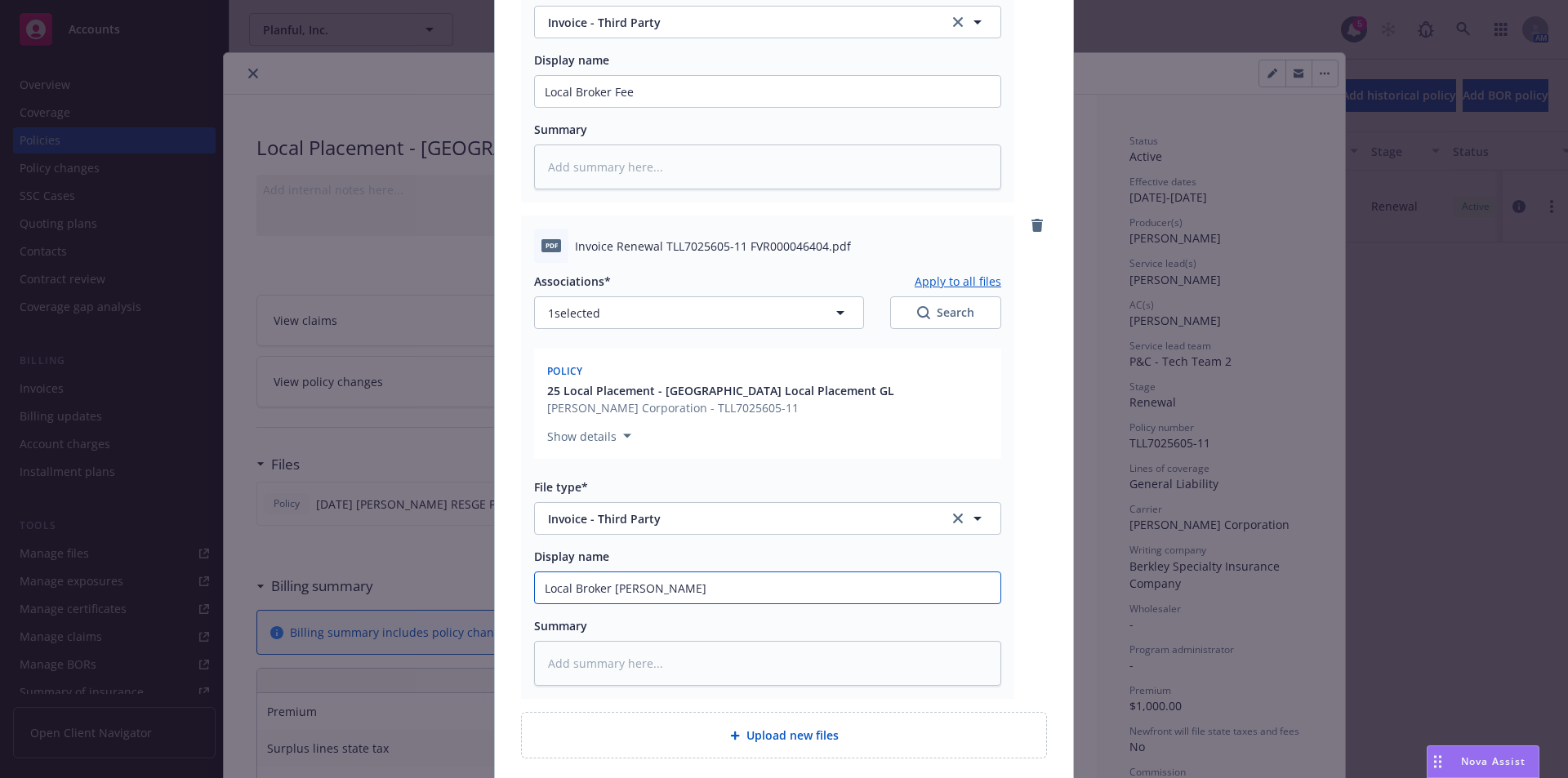
type input "Local Broker [PERSON_NAME]"
type textarea "x"
type input "Local Broker Carrier"
type textarea "x"
type input "Local Broker Carrier i"
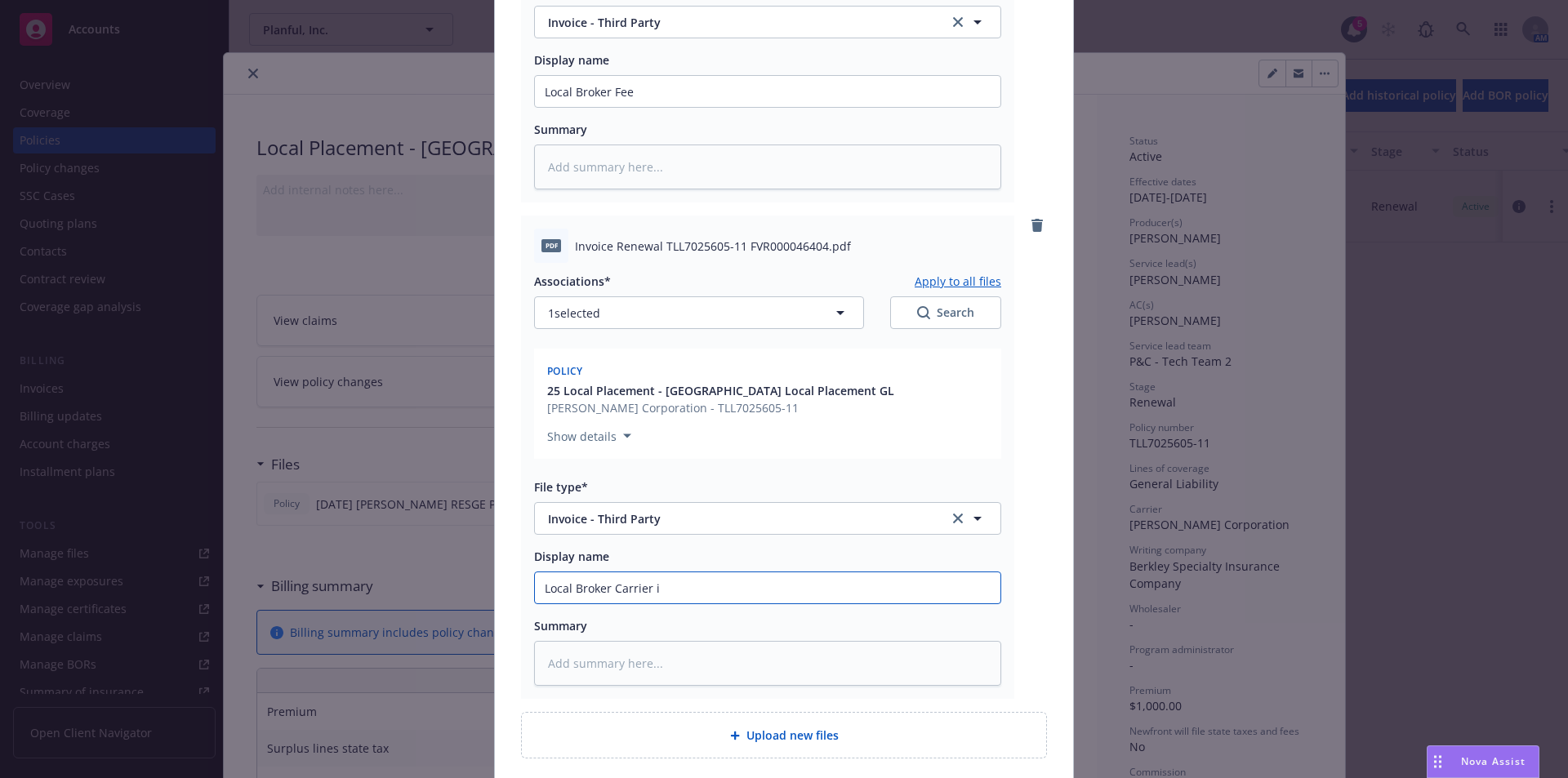
type textarea "x"
type input "Local Broker Carrier in"
type textarea "x"
type input "Local Broker Carrier inv"
type textarea "x"
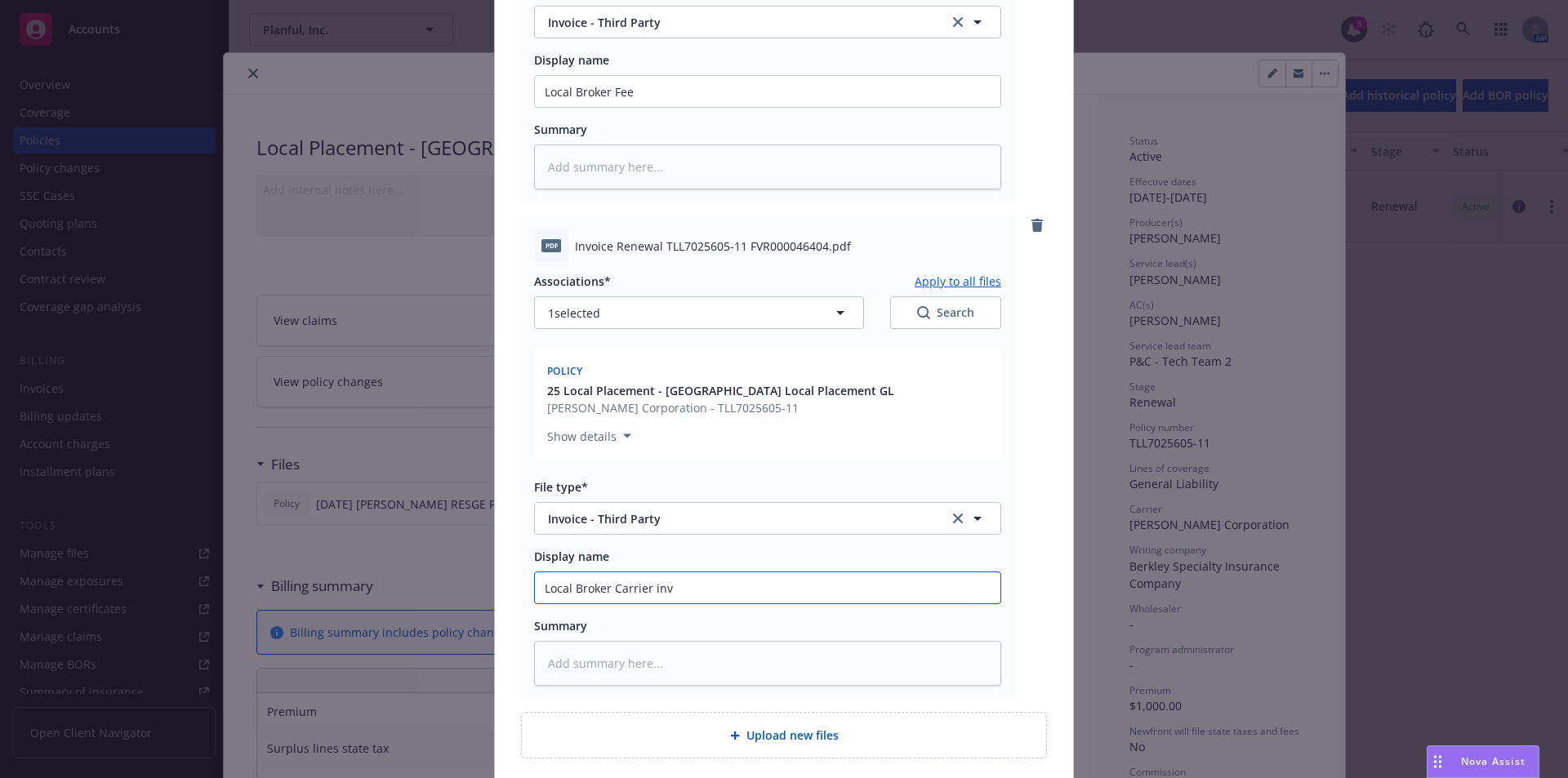
type input "Local Broker Carrier invo"
type textarea "x"
type input "Local Broker Carrier invoi"
type textarea "x"
type input "Local Broker Carrier invoic"
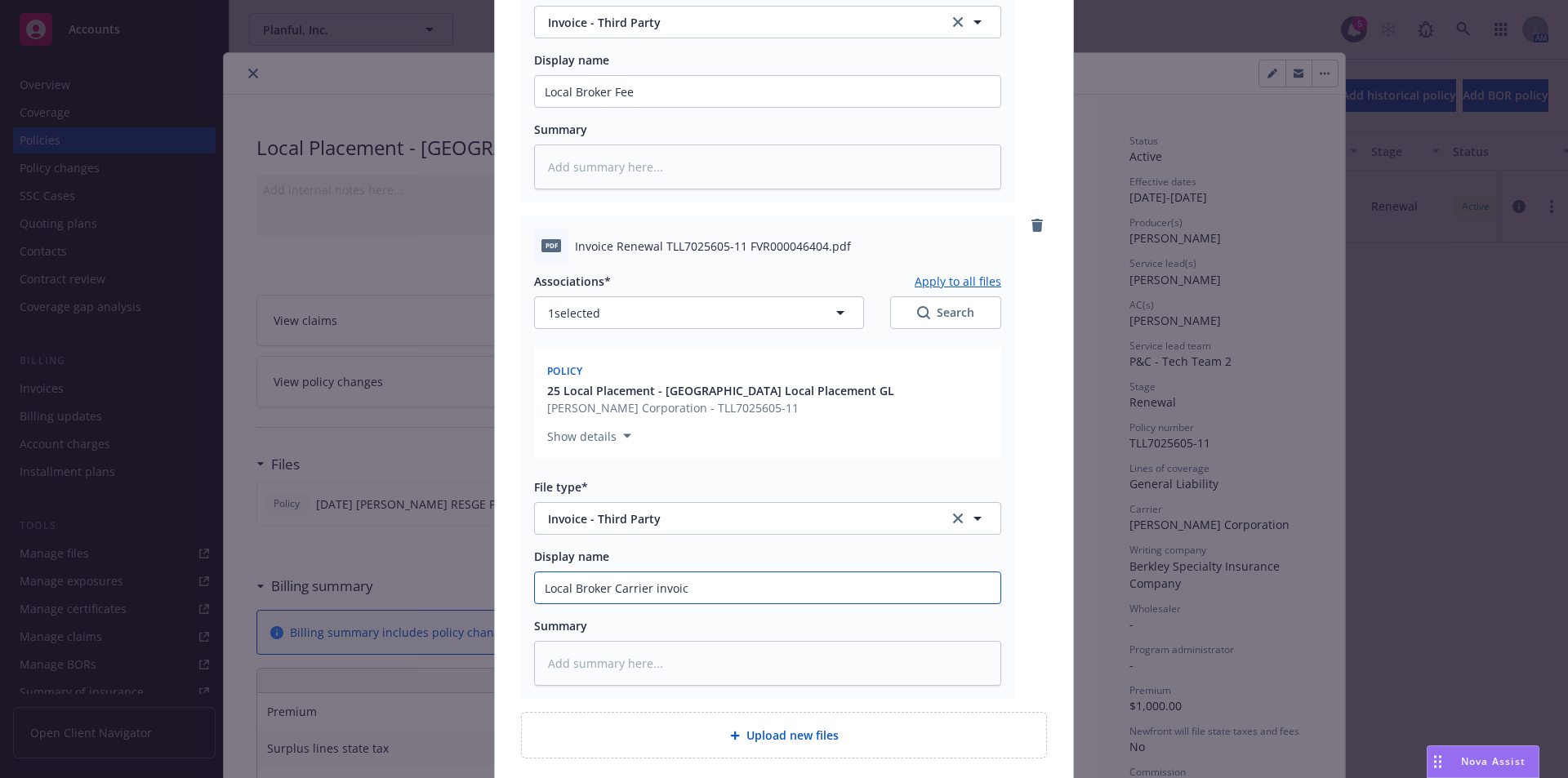
type textarea "x"
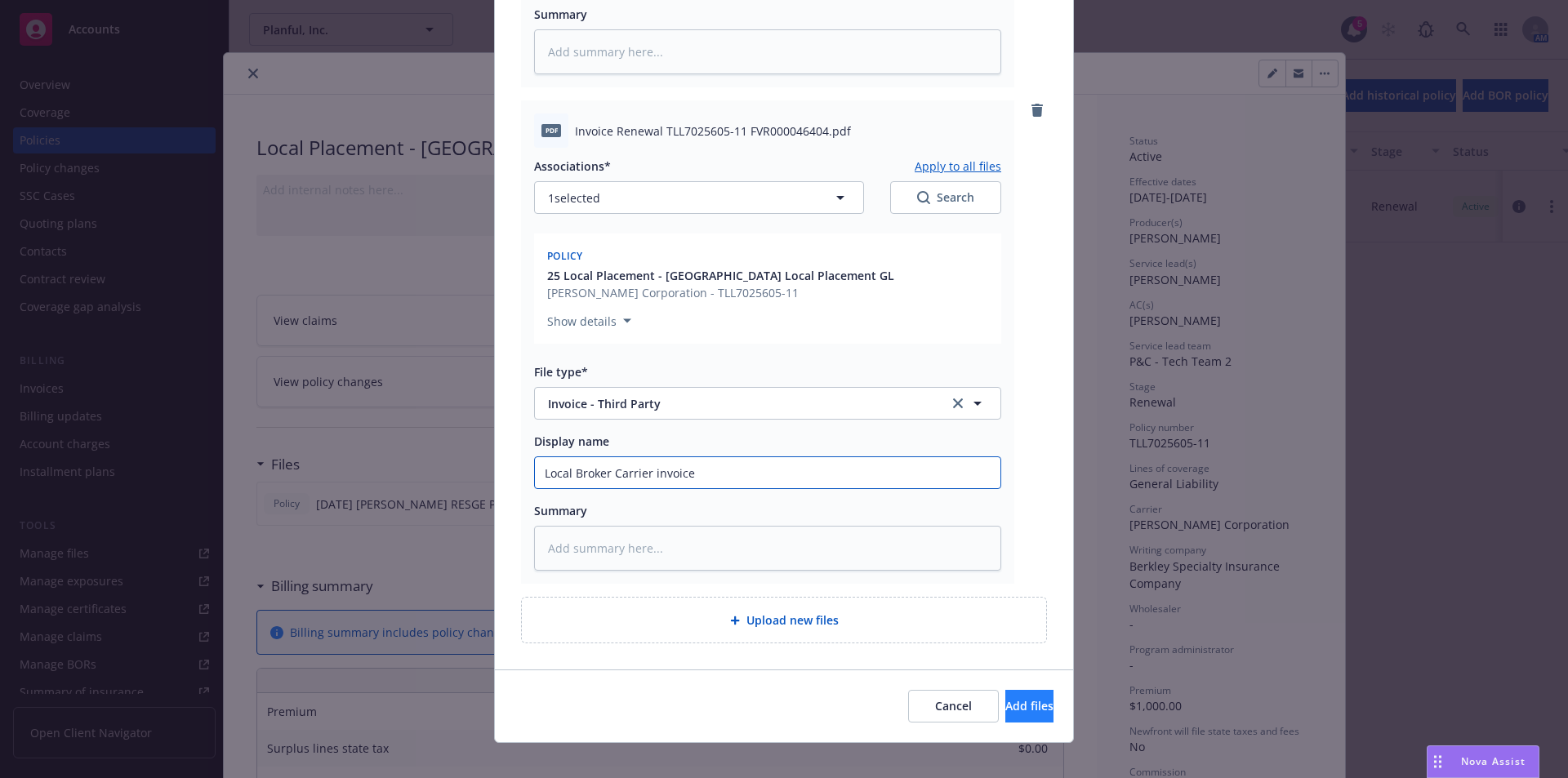
type input "Local Broker Carrier invoice"
click at [1006, 698] on span "Add files" at bounding box center [1029, 706] width 48 height 16
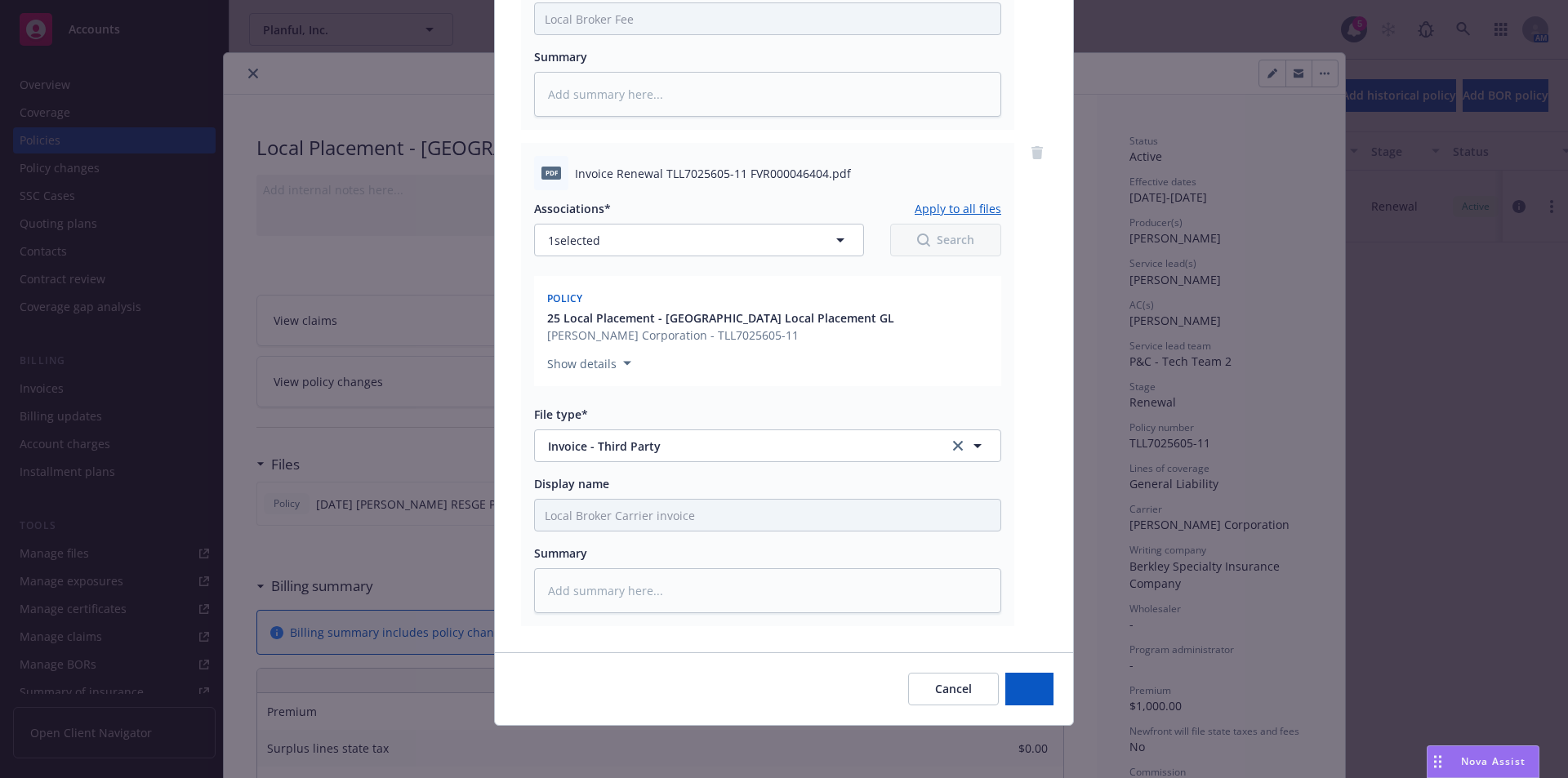
scroll to position [545, 0]
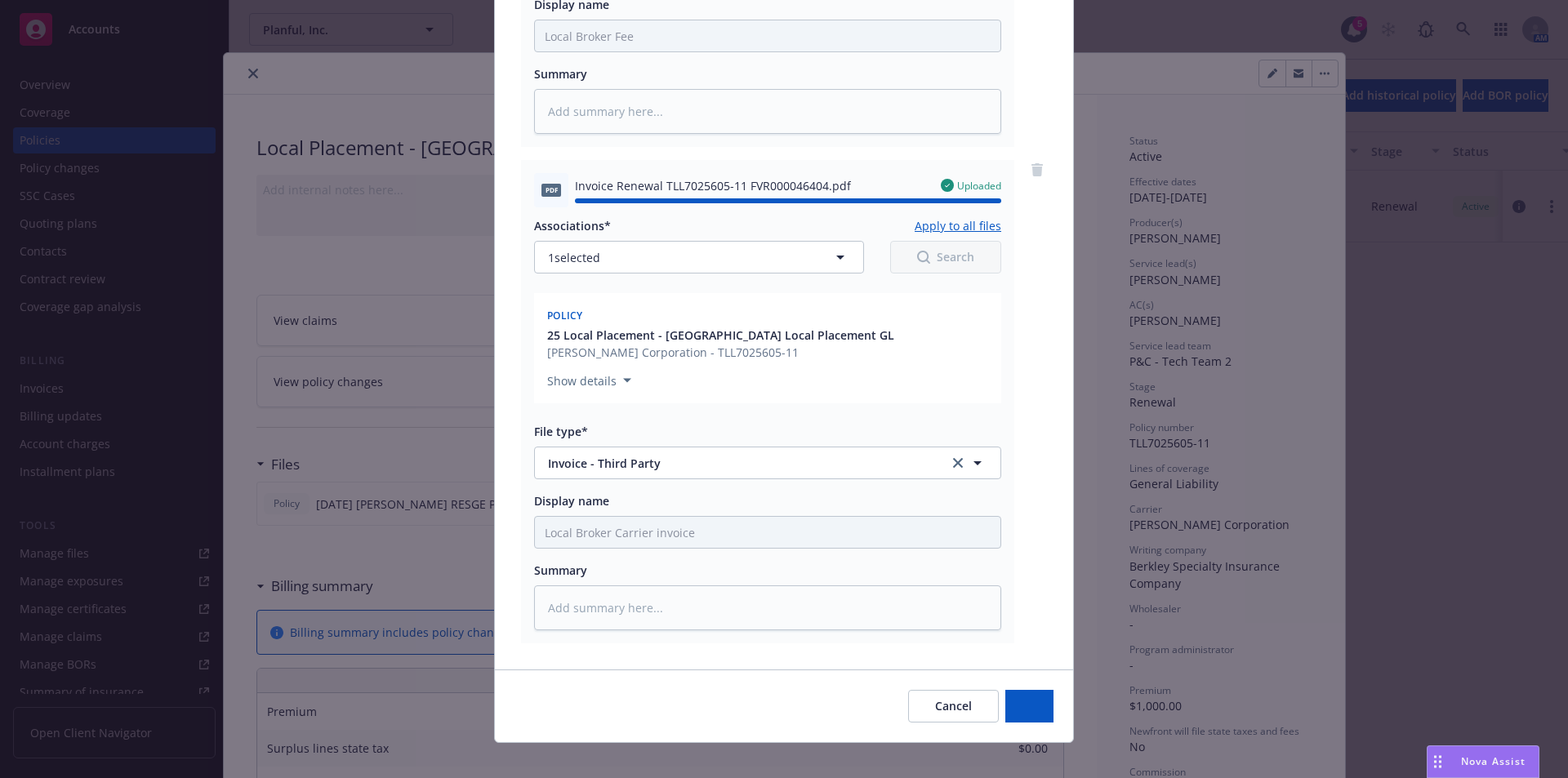
type textarea "x"
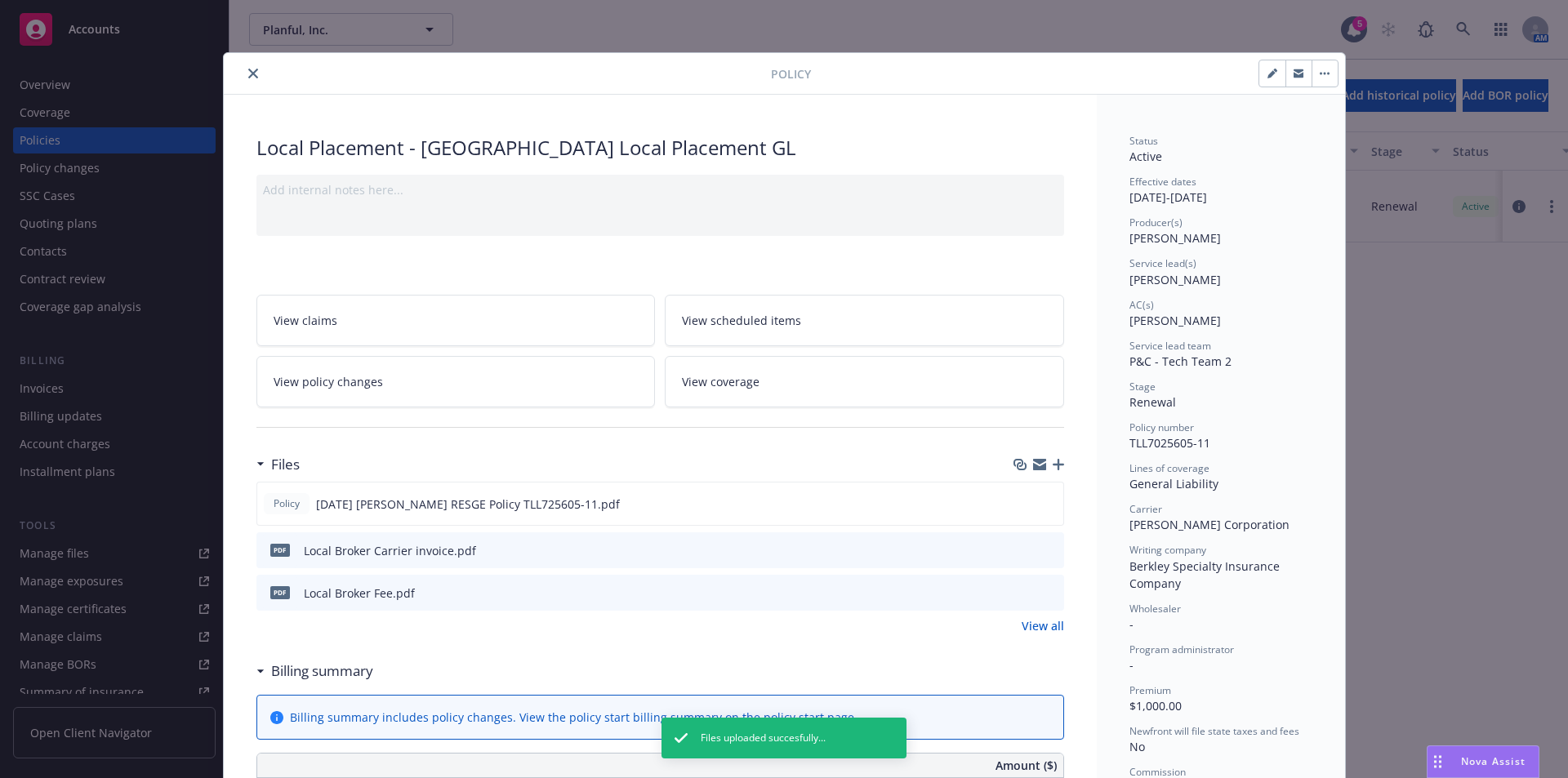
click at [248, 73] on icon "close" at bounding box center [252, 73] width 10 height 10
